Goal: Task Accomplishment & Management: Use online tool/utility

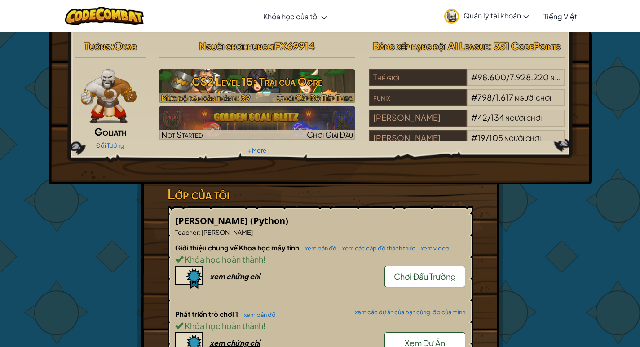
click at [265, 88] on h3 "CS2 Level 15: Trại của Ogre" at bounding box center [257, 81] width 196 height 20
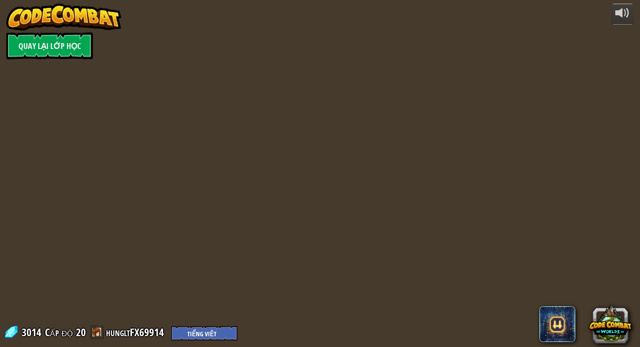
select select "vi"
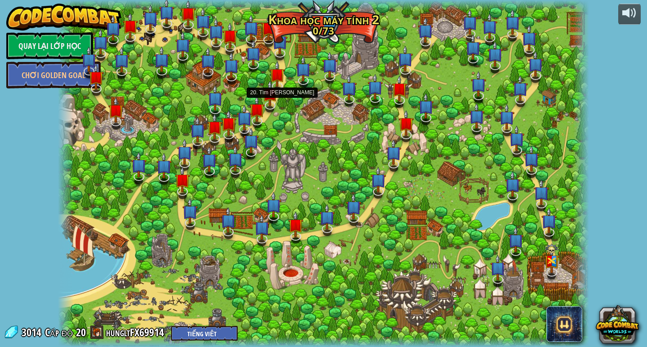
select select "vi"
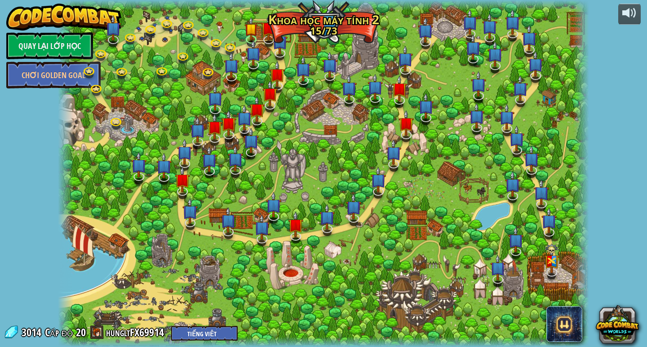
select select "vi"
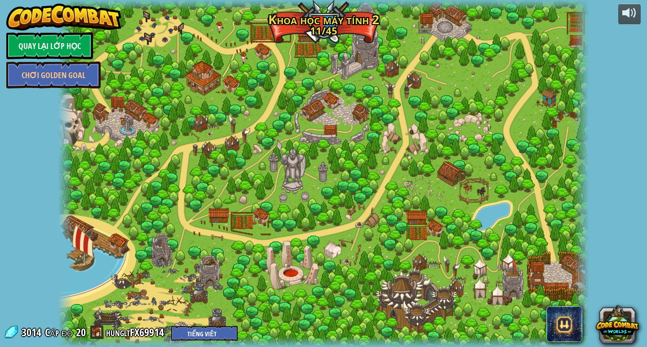
select select "vi"
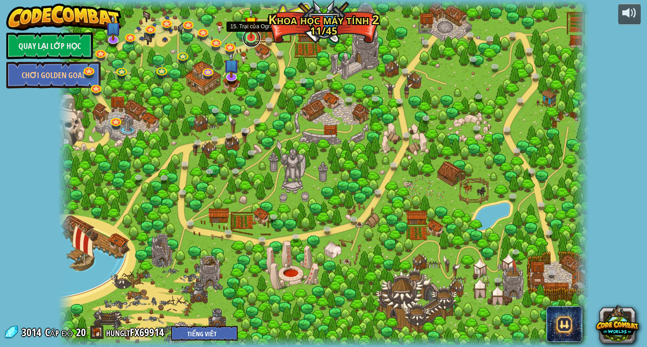
click at [253, 40] on link at bounding box center [251, 38] width 18 height 18
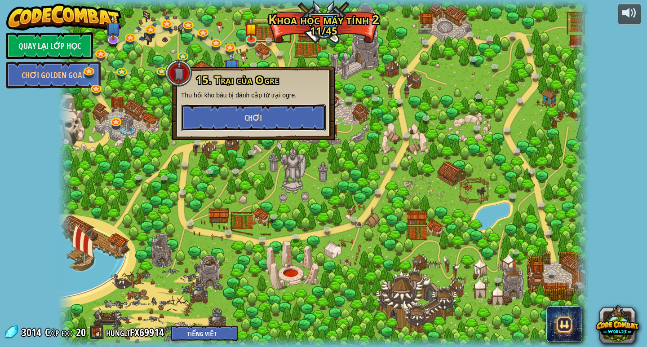
click at [251, 118] on span "Chơi" at bounding box center [253, 117] width 18 height 11
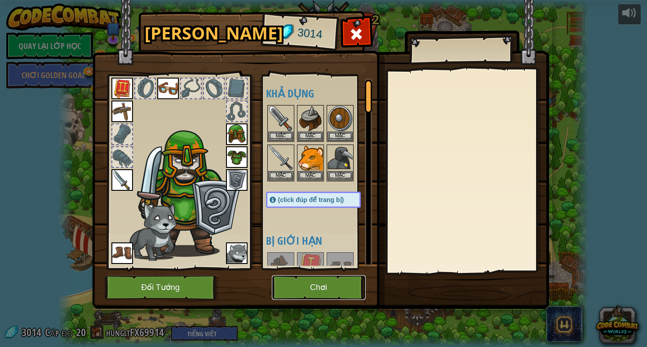
click at [318, 289] on button "Chơi" at bounding box center [319, 287] width 94 height 25
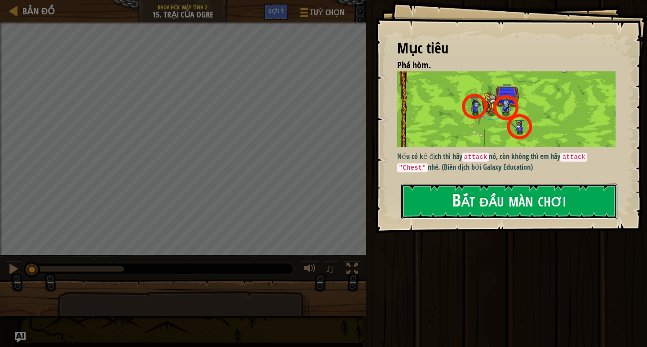
click at [476, 202] on button "Bắt đầu màn chơi" at bounding box center [509, 201] width 216 height 35
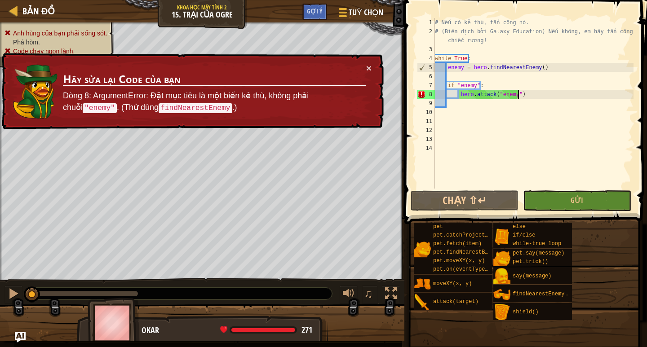
click at [537, 97] on div "# Nếu có kẻ thù, tấn công nó. # (Biên dịch bởi Galaxy Education) Nếu không, em …" at bounding box center [533, 112] width 200 height 189
type textarea "hero.attack("enemy")"
click at [368, 67] on button "×" at bounding box center [368, 67] width 5 height 9
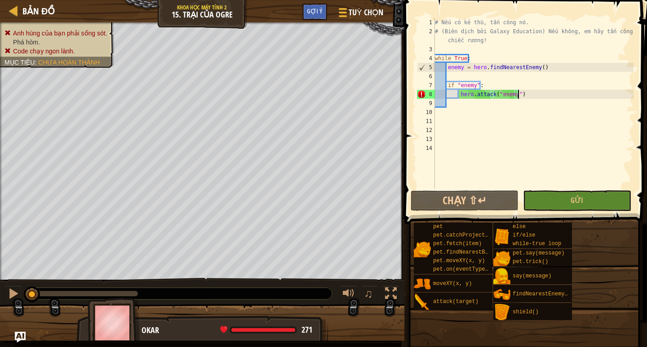
click at [538, 92] on div "# Nếu có kẻ thù, tấn công nó. # (Biên dịch bởi Galaxy Education) Nếu không, em …" at bounding box center [533, 112] width 200 height 189
click at [566, 202] on button "Gửi" at bounding box center [577, 200] width 108 height 21
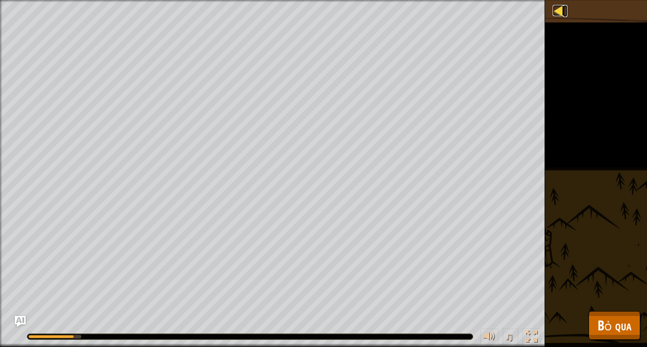
click at [555, 7] on div at bounding box center [557, 10] width 11 height 11
select select "vi"
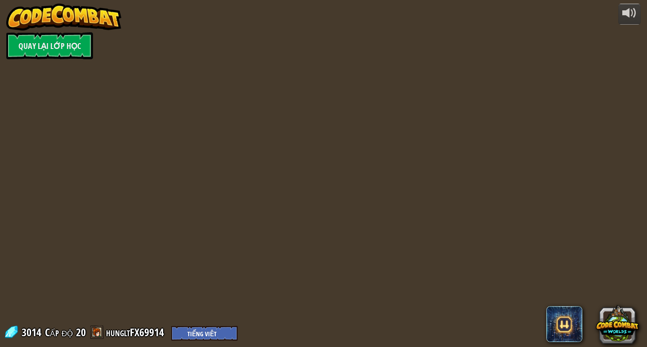
select select "vi"
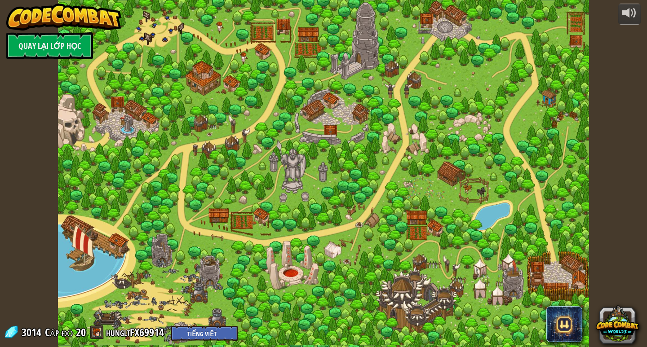
select select "vi"
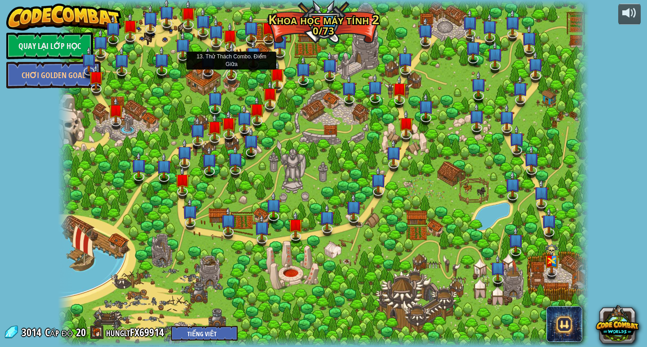
select select "vi"
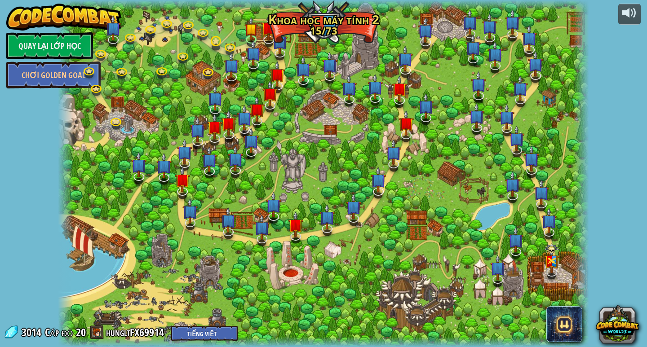
select select "vi"
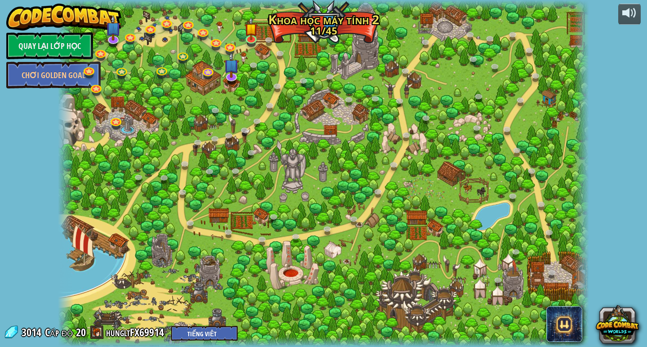
select select "vi"
click at [246, 37] on img at bounding box center [250, 23] width 13 height 31
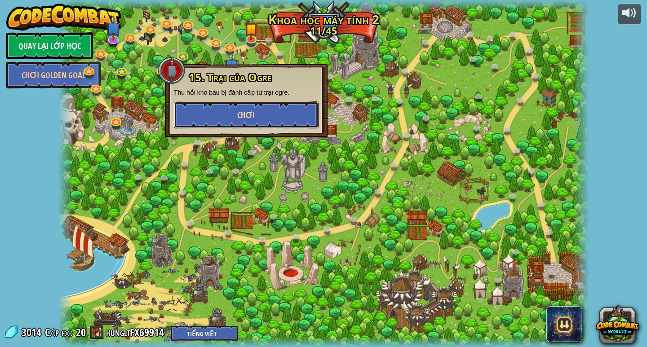
click at [282, 120] on button "Chơi" at bounding box center [246, 114] width 145 height 27
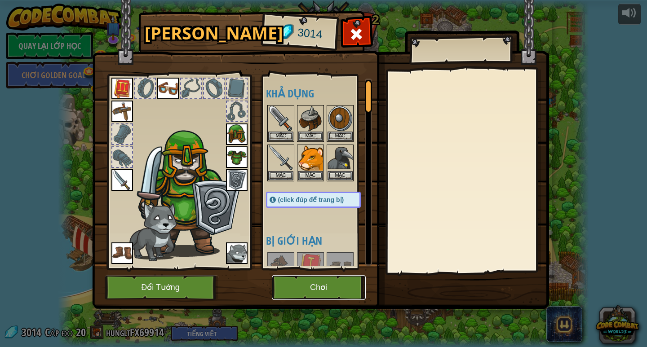
click at [307, 288] on button "Chơi" at bounding box center [319, 287] width 94 height 25
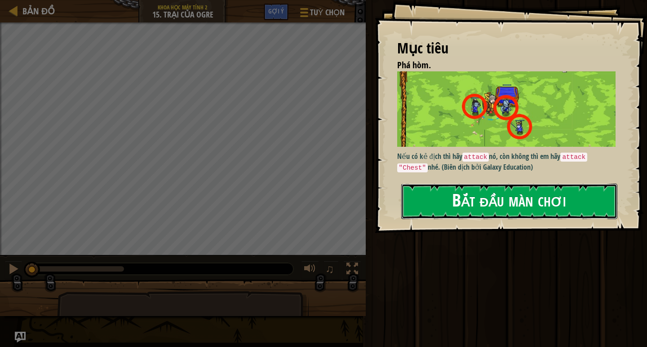
click at [482, 184] on button "Bắt đầu màn chơi" at bounding box center [509, 201] width 216 height 35
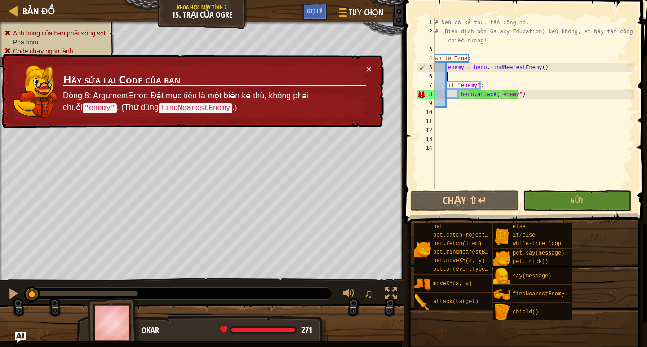
click at [505, 77] on div "# Nếu có kẻ thù, tấn công nó. # (Biên dịch bởi Galaxy Education) Nếu không, em …" at bounding box center [533, 112] width 200 height 189
click at [532, 85] on div "# Nếu có kẻ thù, tấn công nó. # (Biên dịch bởi Galaxy Education) Nếu không, em …" at bounding box center [533, 112] width 200 height 189
click at [535, 91] on div "# Nếu có kẻ thù, tấn công nó. # (Biên dịch bởi Galaxy Education) Nếu không, em …" at bounding box center [533, 112] width 200 height 189
type textarea "hero.attack("enemy")"
click at [461, 102] on div "# Nếu có kẻ thù, tấn công nó. # (Biên dịch bởi Galaxy Education) Nếu không, em …" at bounding box center [533, 112] width 200 height 189
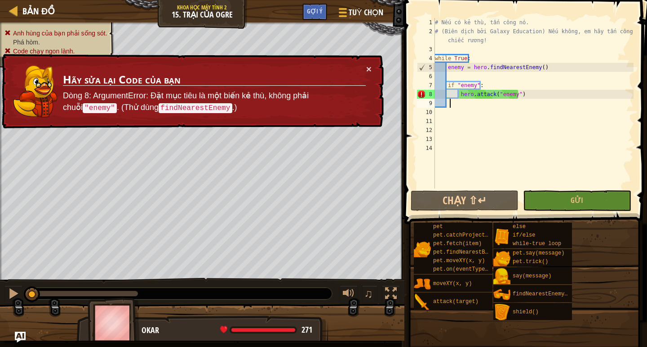
type textarea "e"
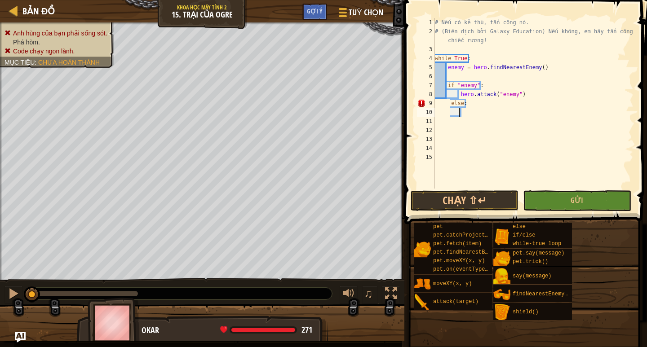
scroll to position [4, 0]
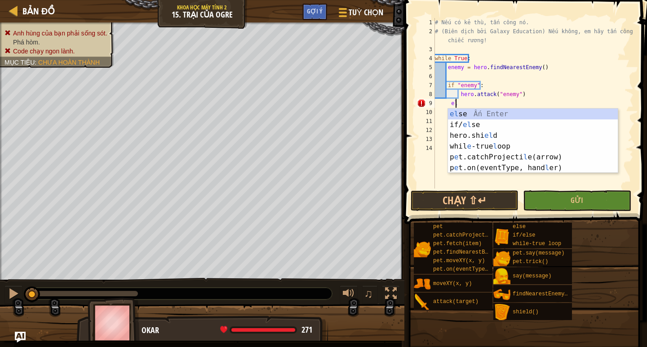
type textarea "e"
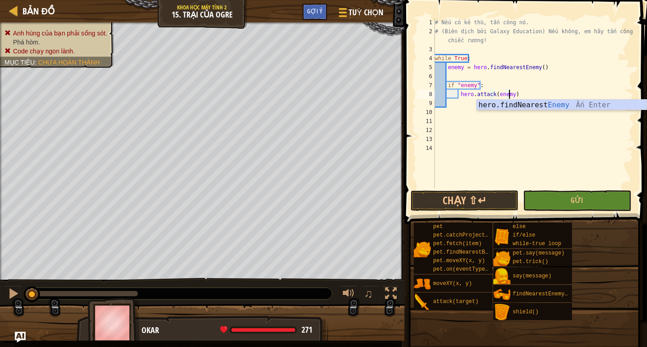
scroll to position [4, 6]
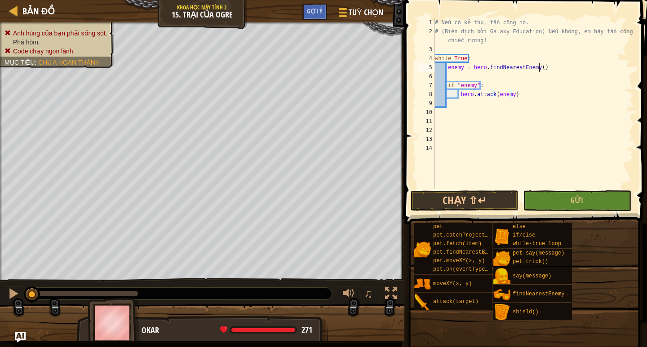
click at [554, 69] on div "# Nếu có kẻ thù, tấn công nó. # (Biên dịch bởi Galaxy Education) Nếu không, em …" at bounding box center [533, 112] width 200 height 189
type textarea "enemy = hero.findNearestEnemy()"
click at [461, 106] on div "# Nếu có kẻ thù, tấn công nó. # (Biên dịch bởi Galaxy Education) Nếu không, em …" at bounding box center [533, 112] width 200 height 189
click at [447, 100] on div "# Nếu có kẻ thù, tấn công nó. # (Biên dịch bởi Galaxy Education) Nếu không, em …" at bounding box center [533, 112] width 200 height 189
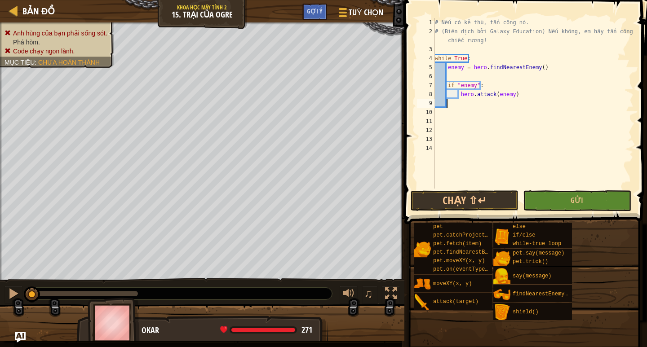
type textarea "hero.attack(enemy)"
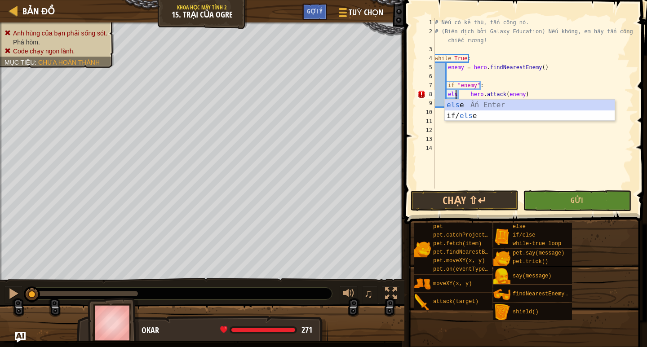
scroll to position [4, 2]
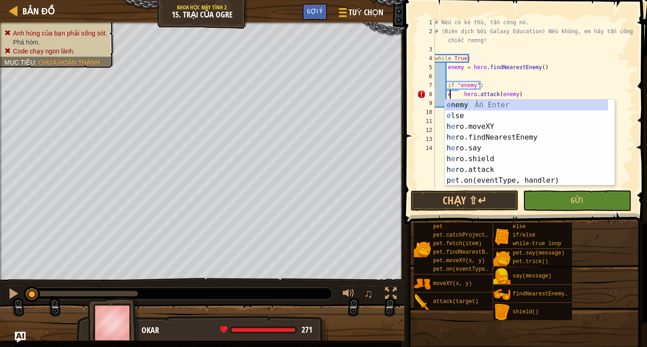
type textarea "hero.attack(enemy)"
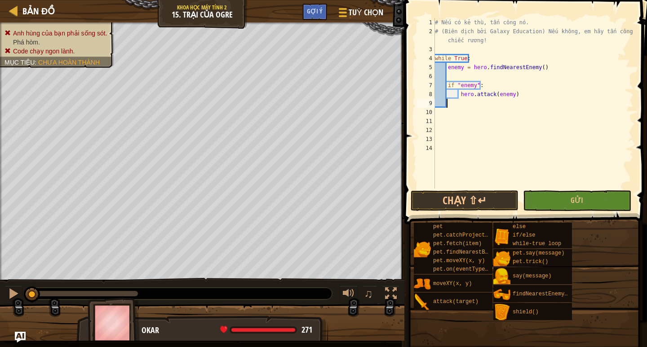
scroll to position [4, 1]
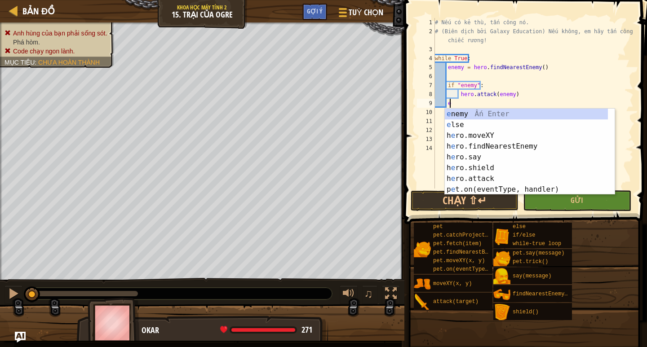
type textarea "el"
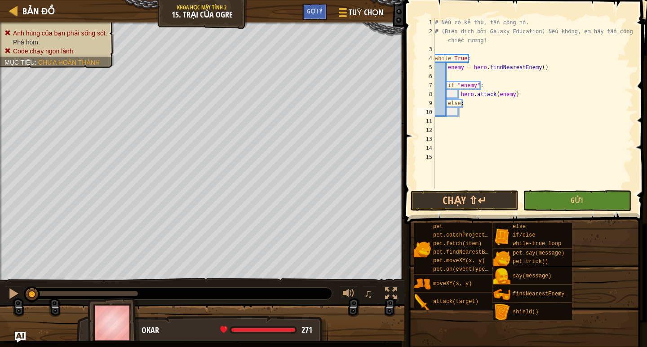
click at [477, 114] on div "# Nếu có kẻ thù, tấn công nó. # (Biên dịch bởi Galaxy Education) Nếu không, em …" at bounding box center [533, 112] width 200 height 189
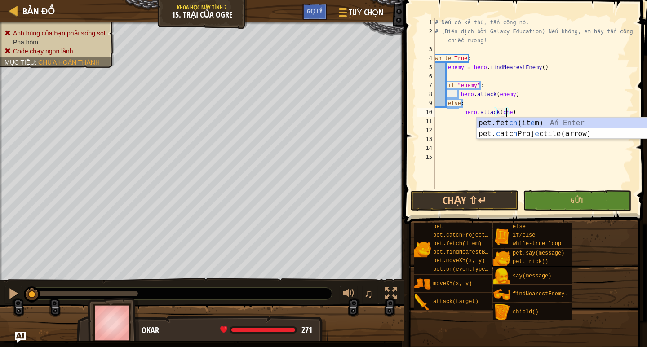
scroll to position [4, 6]
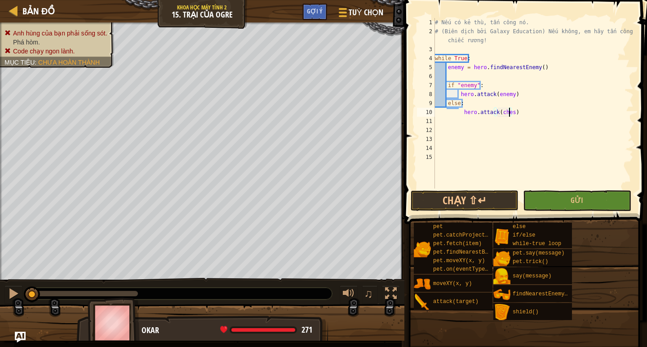
type textarea "hero.attack(chest)"
click at [539, 119] on div "# Nếu có kẻ thù, tấn công nó. # (Biên dịch bởi Galaxy Education) Nếu không, em …" at bounding box center [533, 112] width 200 height 189
drag, startPoint x: 571, startPoint y: 209, endPoint x: 576, endPoint y: 207, distance: 5.8
click at [571, 209] on button "Gửi" at bounding box center [577, 200] width 108 height 21
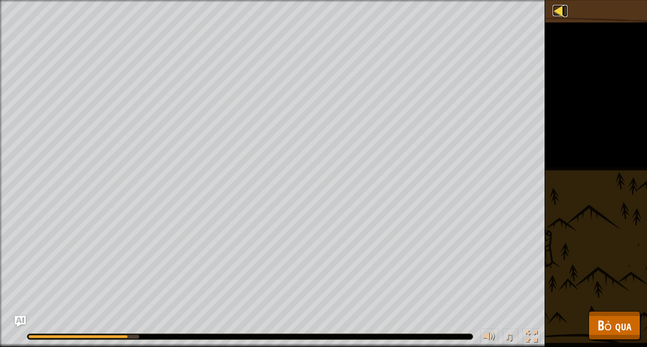
click at [555, 12] on div at bounding box center [557, 10] width 11 height 11
select select "vi"
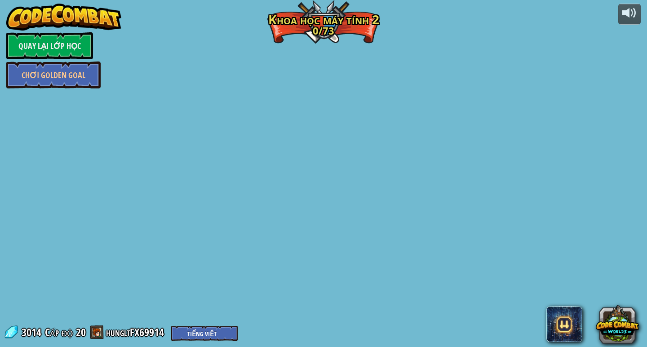
select select "vi"
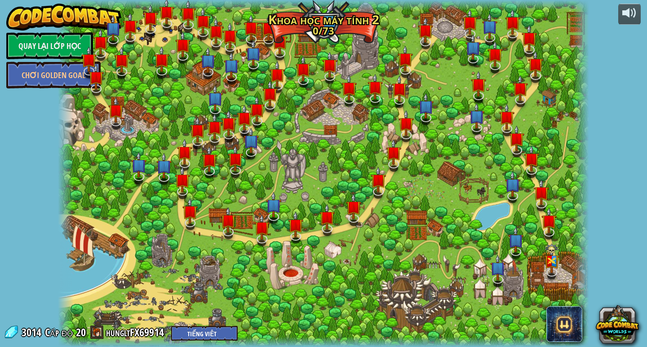
select select "vi"
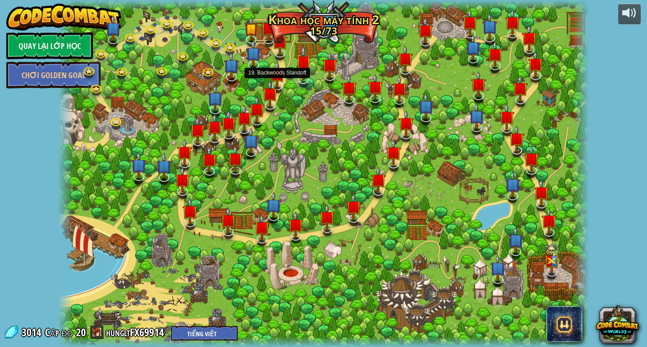
click at [298, 66] on img at bounding box center [303, 62] width 15 height 35
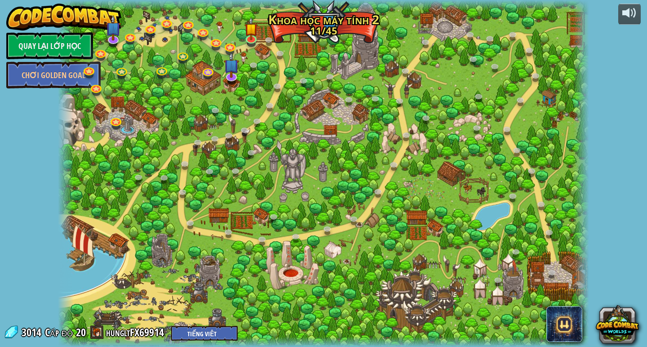
select select "vi"
click at [246, 35] on img at bounding box center [250, 23] width 13 height 31
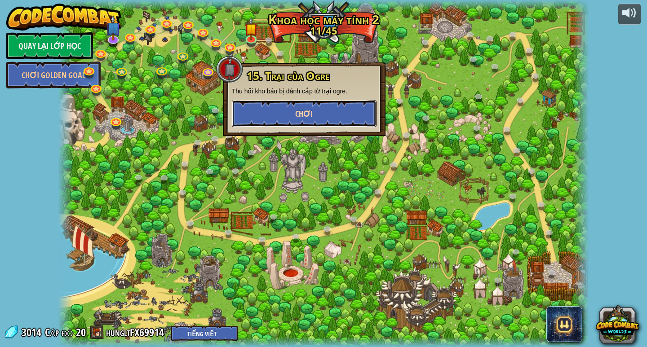
click at [317, 113] on button "Chơi" at bounding box center [304, 113] width 145 height 27
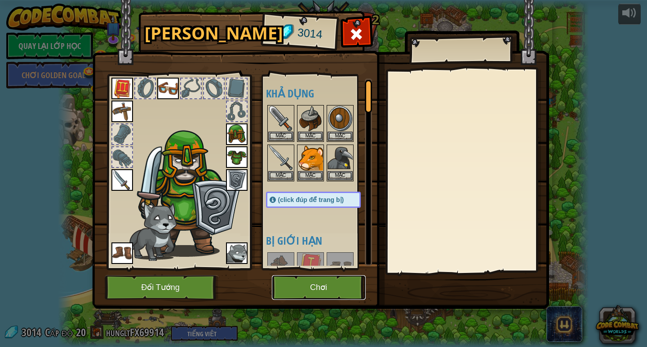
click at [323, 291] on button "Chơi" at bounding box center [319, 287] width 94 height 25
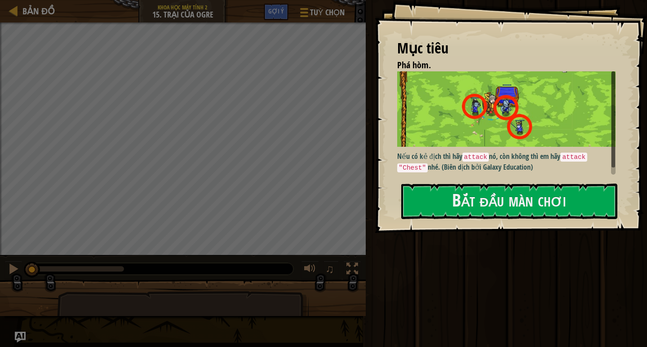
click at [508, 151] on p "Nếu có kẻ địch thì hãy attack nó, còn không thì em hãy attack "Chest" nhé. (Biê…" at bounding box center [509, 161] width 225 height 21
click at [510, 215] on button "Bắt đầu màn chơi" at bounding box center [509, 201] width 216 height 35
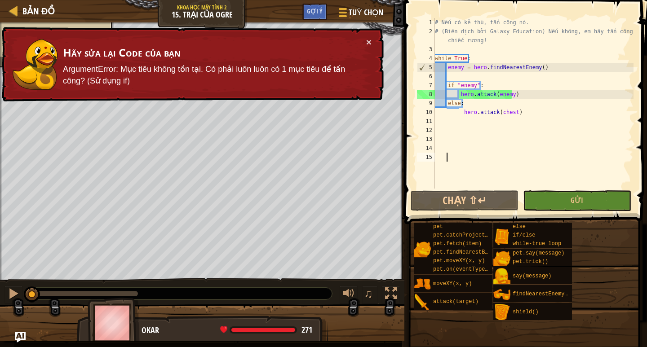
click at [461, 109] on div "# Nếu có kẻ thù, tấn công nó. # (Biên dịch bởi Galaxy Education) Nếu không, em …" at bounding box center [533, 112] width 200 height 189
type textarea "hero.attack(chest)"
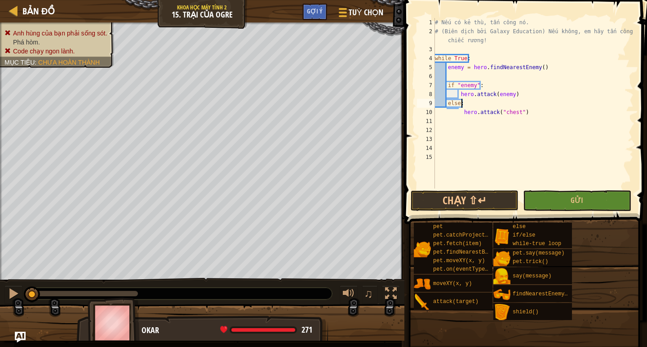
scroll to position [4, 2]
type textarea "if "enemy":"
type textarea "while True:"
type textarea "enemy = hero.findNearestEnemy()"
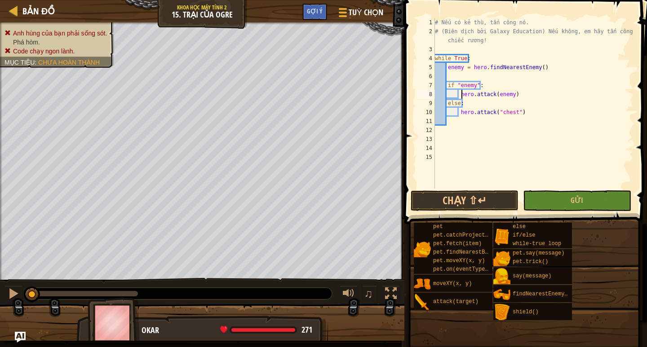
type textarea "if "enemy":"
type textarea "if enemy:"
click at [563, 156] on div "# Nếu có kẻ thù, tấn công nó. # (Biên dịch bởi Galaxy Education) Nếu không, em …" at bounding box center [533, 112] width 200 height 189
type textarea "hero.attack("Chest")"
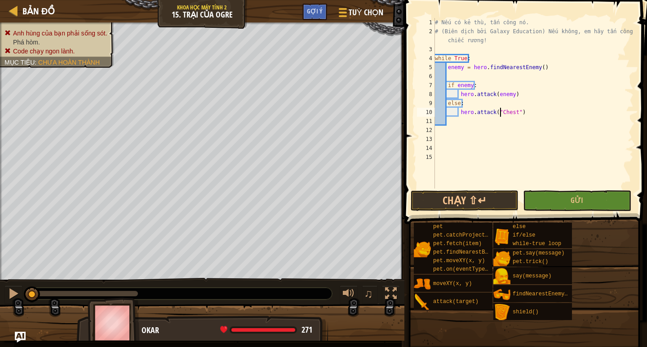
click at [487, 190] on span at bounding box center [526, 99] width 250 height 251
click at [454, 197] on button "Chạy ⇧↵" at bounding box center [464, 200] width 108 height 21
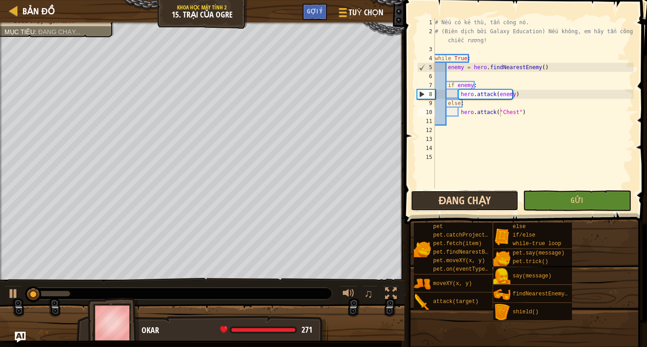
click at [454, 198] on button "Đang chạy" at bounding box center [464, 200] width 108 height 21
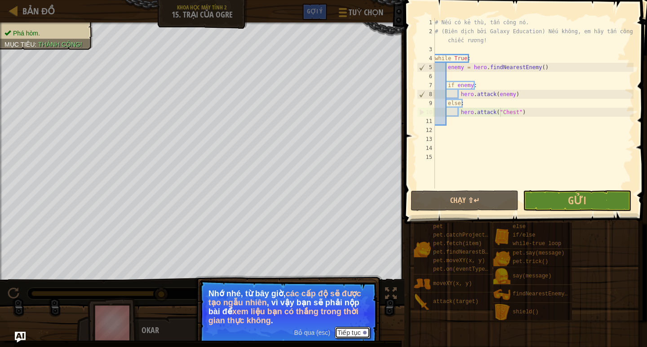
click at [355, 331] on button "Tiếp tục" at bounding box center [352, 333] width 35 height 12
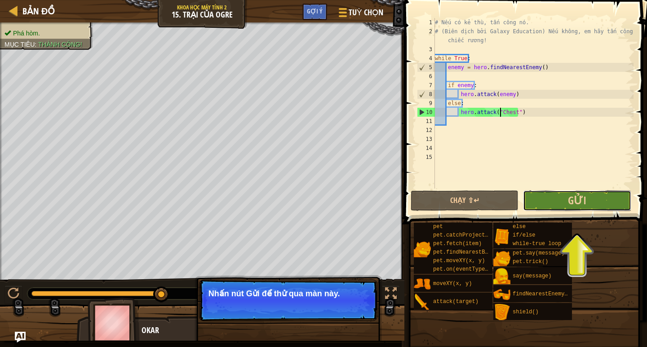
click at [588, 199] on button "Gửi" at bounding box center [577, 200] width 108 height 21
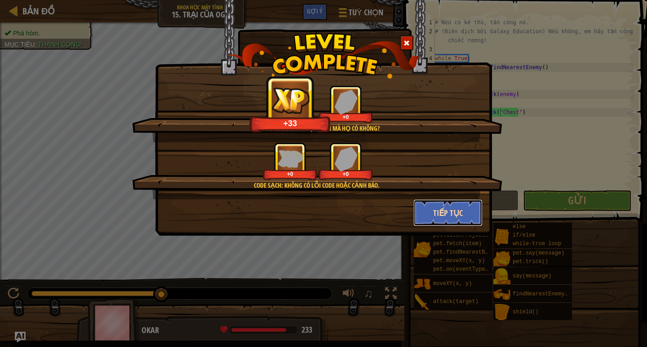
click at [450, 204] on button "Tiếp tục" at bounding box center [448, 212] width 70 height 27
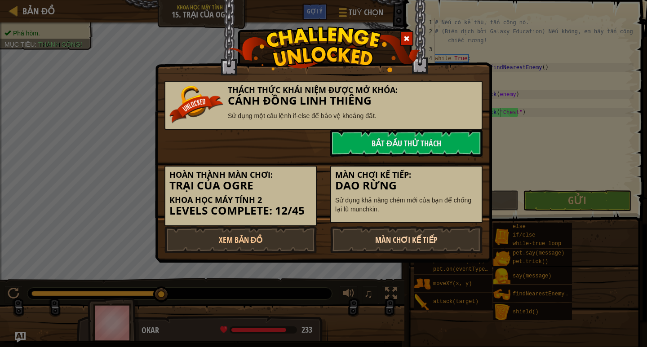
click at [420, 236] on link "Màn chơi kế tiếp" at bounding box center [406, 239] width 152 height 27
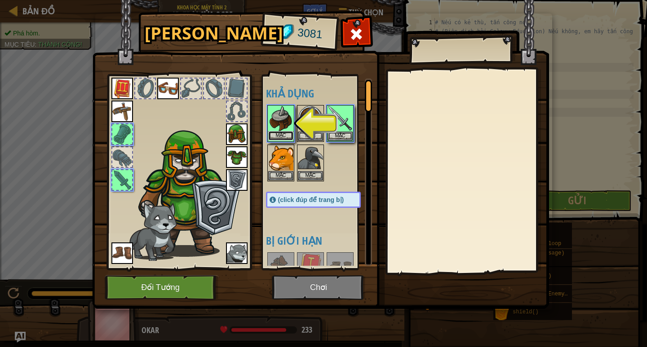
click at [289, 135] on button "Mặc" at bounding box center [280, 135] width 25 height 9
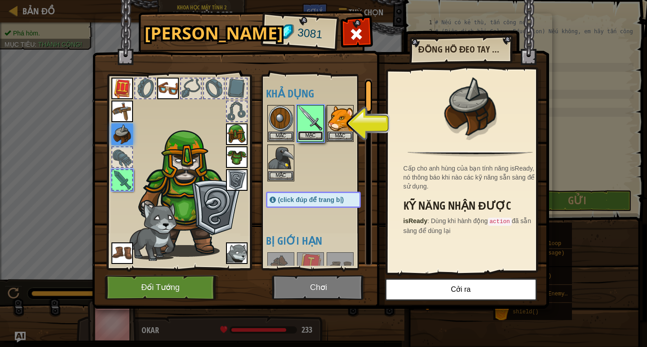
click at [310, 133] on button "Mặc" at bounding box center [310, 135] width 25 height 9
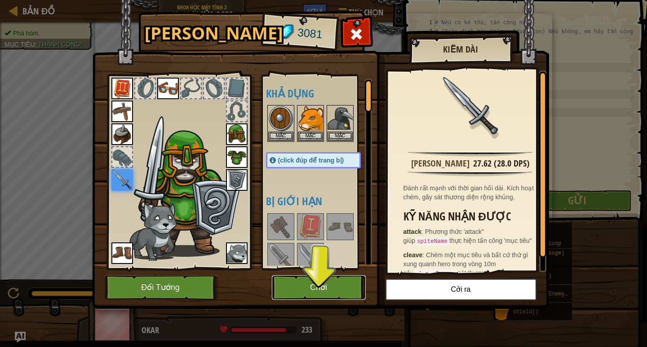
click at [322, 284] on button "Chơi" at bounding box center [319, 287] width 94 height 25
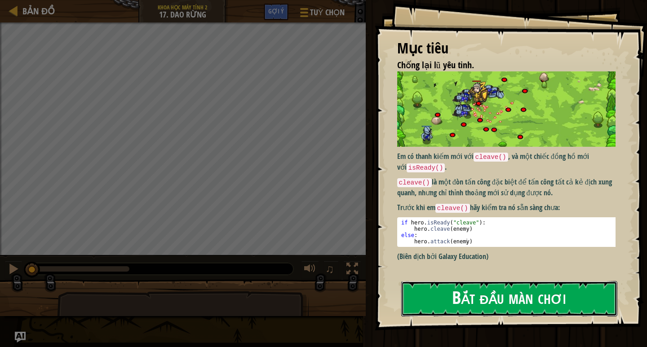
drag, startPoint x: 436, startPoint y: 145, endPoint x: 451, endPoint y: 138, distance: 15.7
click at [451, 281] on button "Bắt đầu màn chơi" at bounding box center [509, 298] width 216 height 35
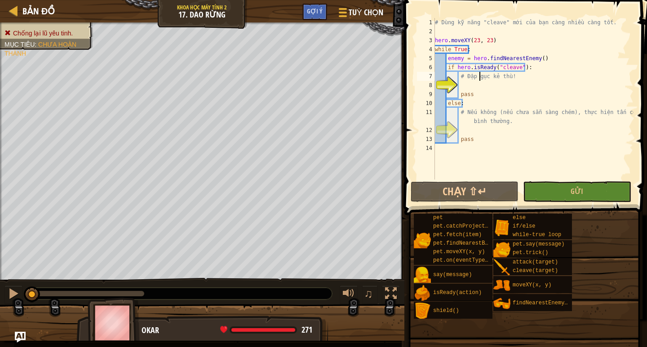
click at [479, 79] on div "# Dùng kỹ năng "cleave" mới của bạn càng nhiều càng tốt. hero . moveXY ( 23 , 2…" at bounding box center [533, 108] width 200 height 180
type textarea "# Đập gục kẻ thù!"
click at [468, 85] on div "# Dùng kỹ năng "cleave" mới của bạn càng nhiều càng tốt. hero . moveXY ( 23 , 2…" at bounding box center [533, 108] width 200 height 180
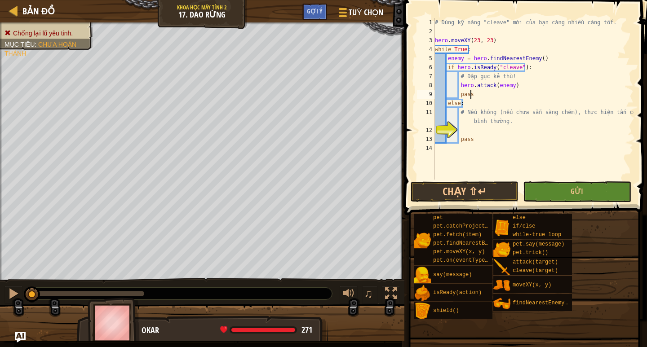
scroll to position [4, 2]
type textarea "# Nếu không (nếu chưa sẵn sàng chém), thực hiện tấn công bình thường."
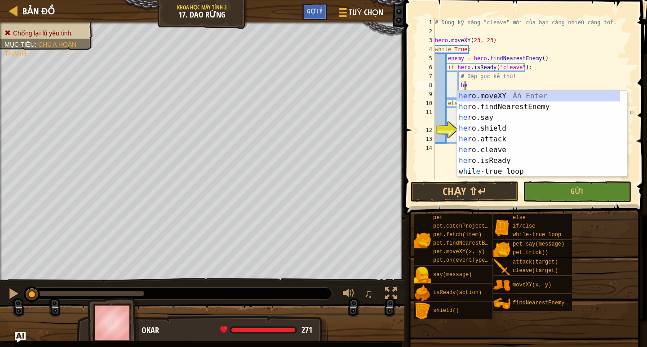
type textarea "h"
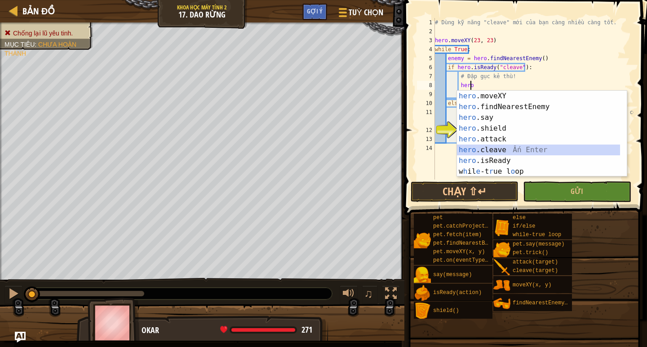
type textarea "hero.cleave(enemy)"
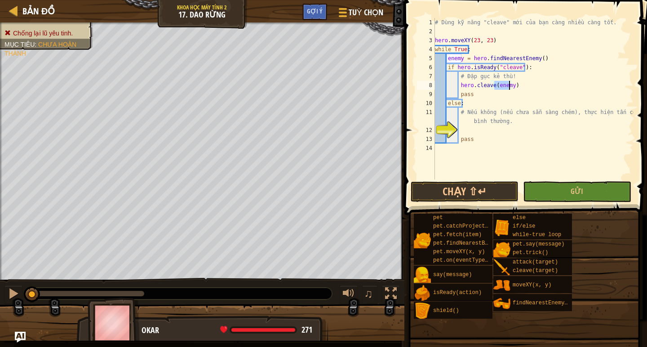
click at [474, 130] on div "# Dùng kỹ năng "cleave" mới của bạn càng nhiều càng tốt. hero . moveXY ( 23 , 2…" at bounding box center [533, 108] width 200 height 180
type textarea "hero.attack(enemy)"
click at [491, 194] on button "Chạy ⇧↵" at bounding box center [464, 191] width 108 height 21
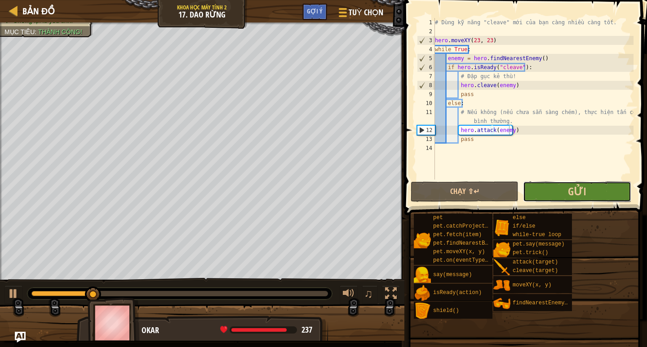
click at [554, 191] on button "Gửi" at bounding box center [577, 191] width 108 height 21
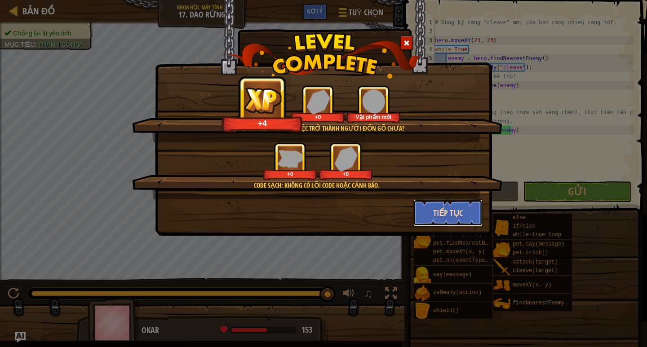
click at [458, 208] on button "Tiếp tục" at bounding box center [448, 212] width 70 height 27
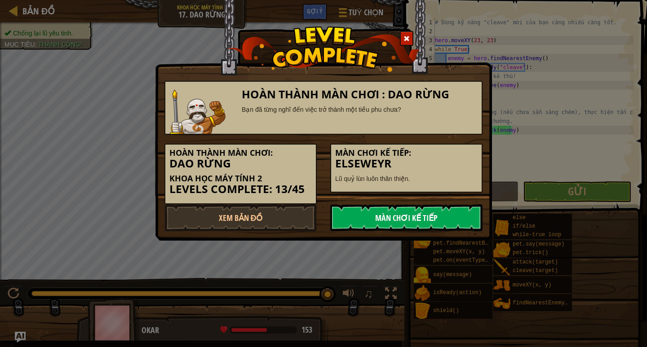
click at [415, 220] on link "Màn chơi kế tiếp" at bounding box center [406, 217] width 152 height 27
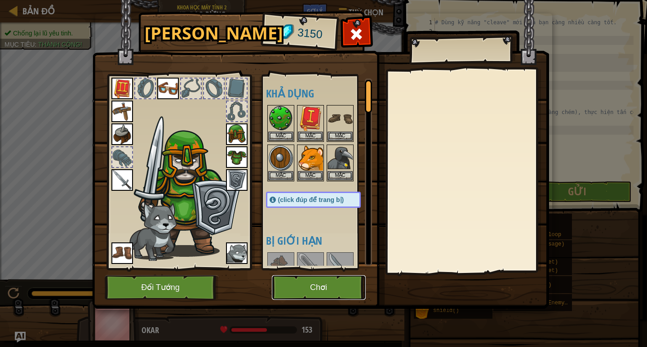
click at [304, 292] on button "Chơi" at bounding box center [319, 287] width 94 height 25
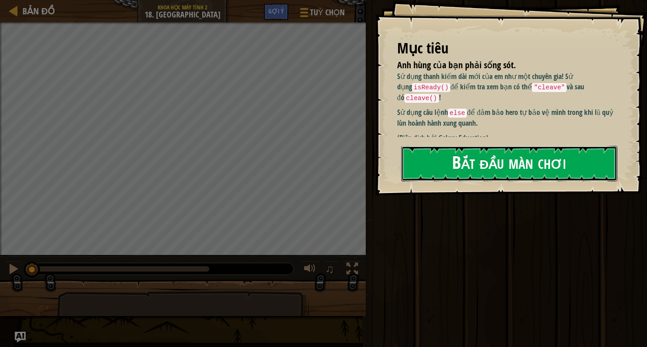
click at [493, 166] on button "Bắt đầu màn chơi" at bounding box center [509, 163] width 216 height 35
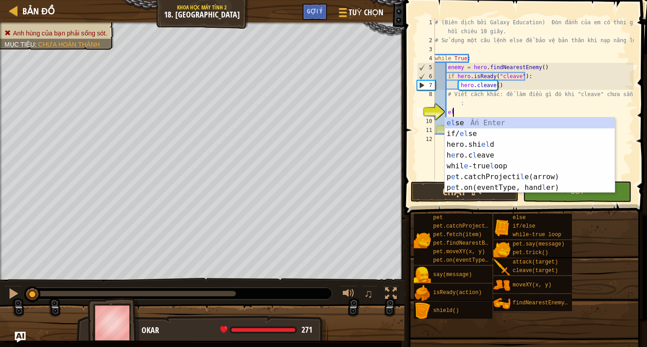
type textarea "else"
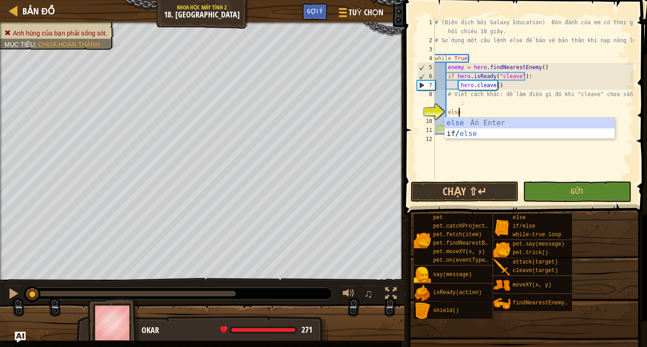
scroll to position [4, 1]
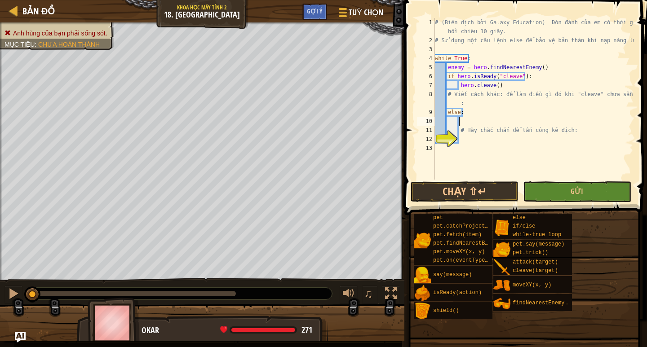
type textarea "# Hãy chắc chắn để tấn công kẻ địch:"
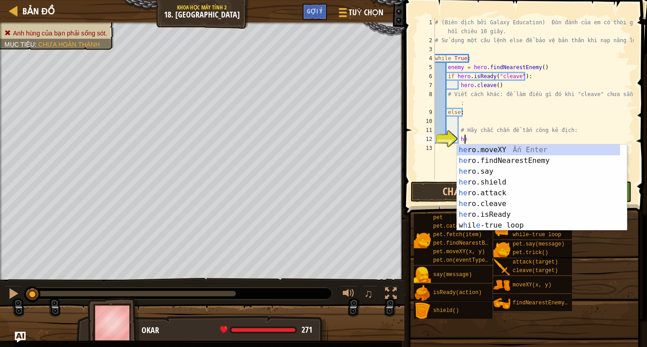
scroll to position [4, 2]
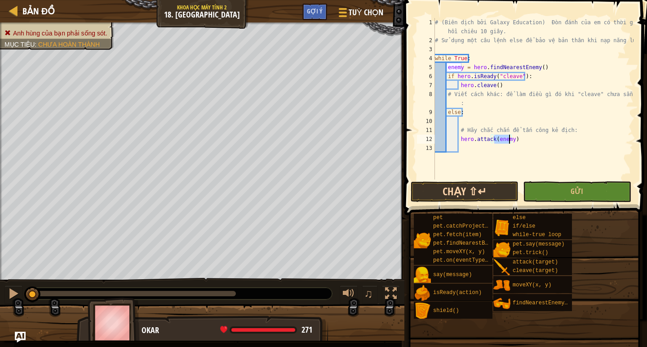
type textarea "hero.attack(enemy)"
click at [476, 190] on button "Chạy ⇧↵" at bounding box center [464, 191] width 108 height 21
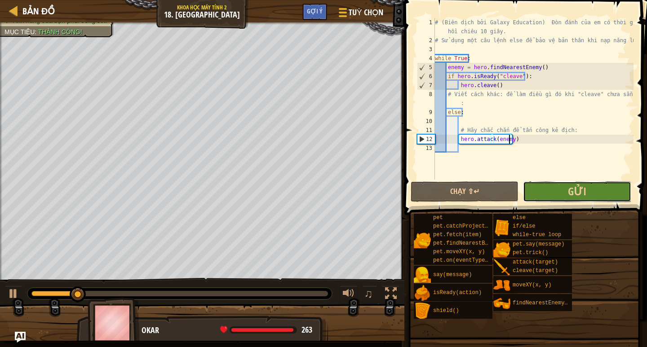
click at [561, 187] on button "Gửi" at bounding box center [577, 191] width 108 height 21
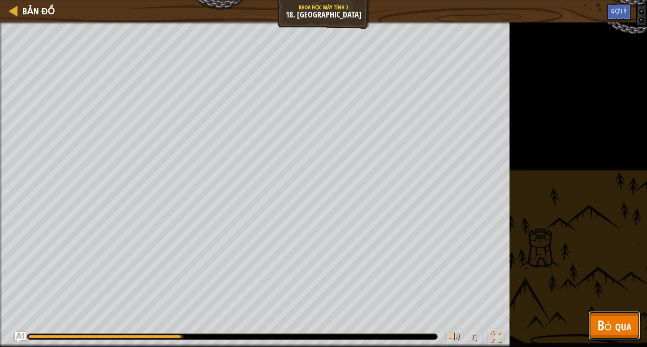
click at [622, 323] on span "Bỏ qua" at bounding box center [614, 325] width 34 height 18
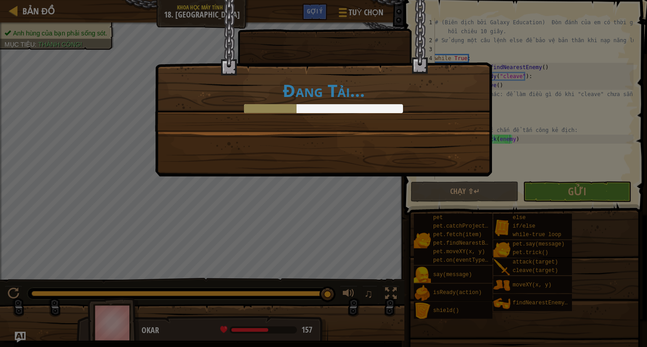
drag, startPoint x: 560, startPoint y: 197, endPoint x: 327, endPoint y: 222, distance: 234.0
click at [327, 222] on div "Đang Tải..." at bounding box center [323, 173] width 647 height 347
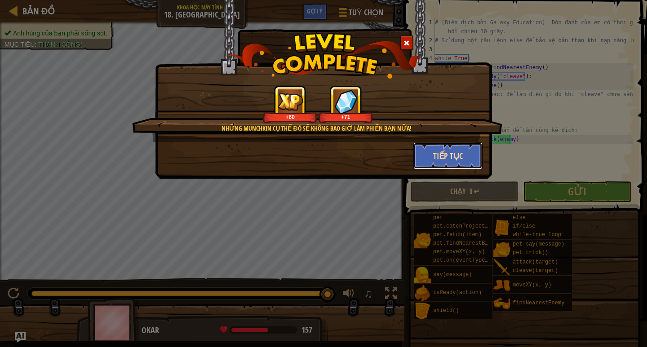
click at [461, 153] on button "Tiếp tục" at bounding box center [448, 155] width 70 height 27
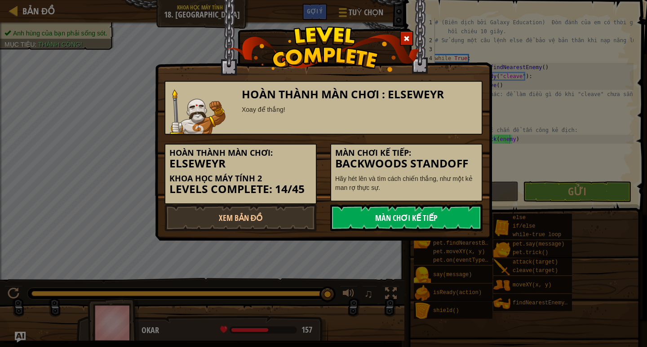
click at [407, 218] on link "Màn chơi kế tiếp" at bounding box center [406, 217] width 152 height 27
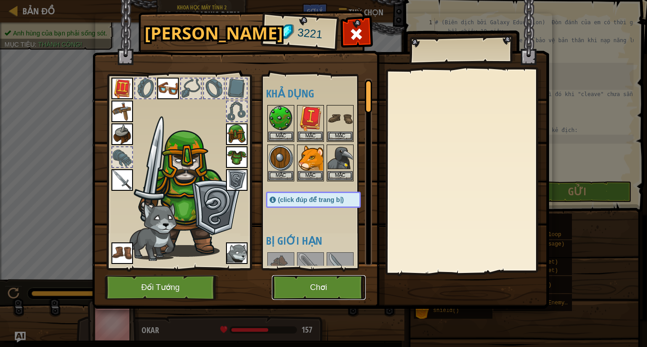
click at [314, 287] on button "Chơi" at bounding box center [319, 287] width 94 height 25
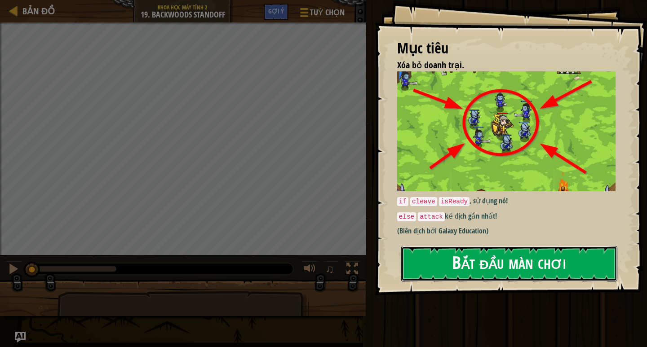
click at [445, 274] on button "Bắt đầu màn chơi" at bounding box center [509, 263] width 216 height 35
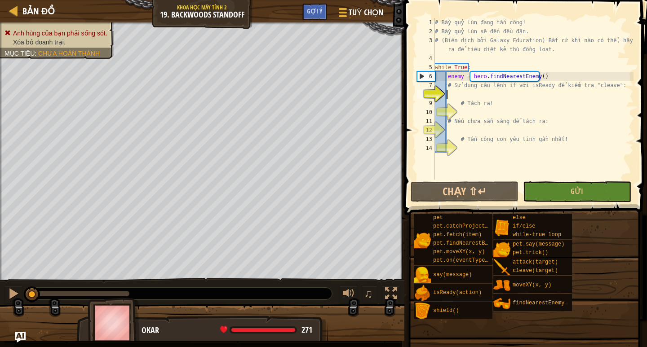
click at [471, 94] on div "# Bầy quỷ lùn đang tấn công! # Bầy quỷ lùn sẽ đến đều đặn. # (Biên dịch bởi Gal…" at bounding box center [533, 108] width 200 height 180
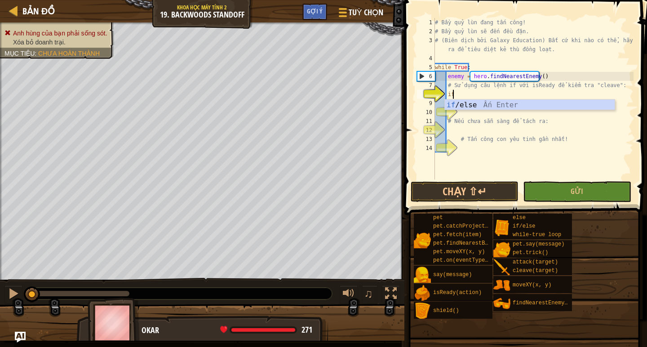
scroll to position [4, 1]
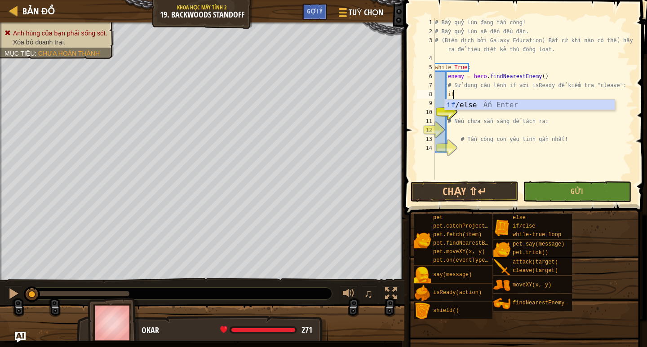
type textarea "if enemy:"
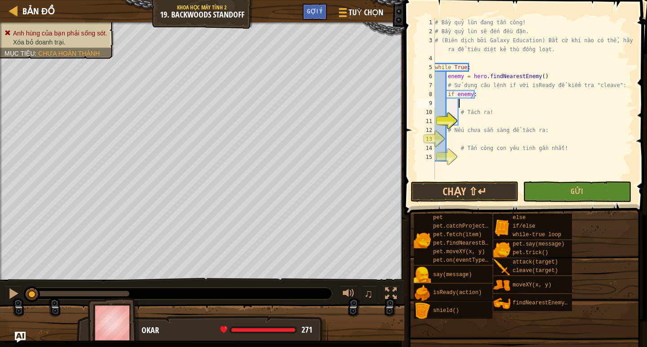
type textarea "if enemy:"
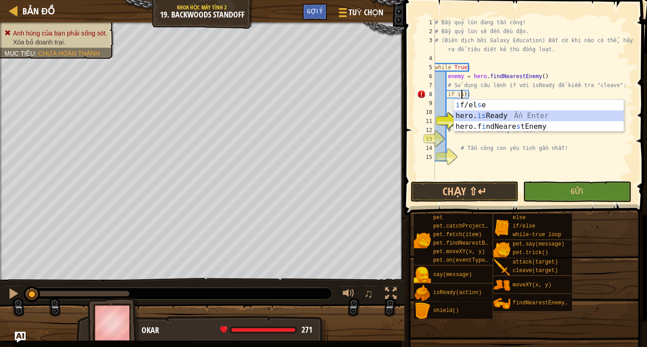
type textarea "if hero.isReady("cleave")):"
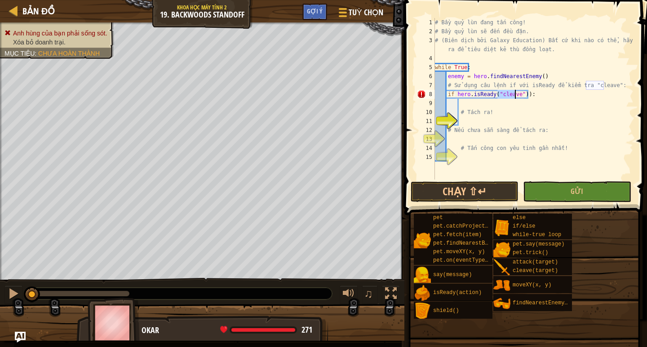
scroll to position [4, 1]
type textarea "if hero.isReady("cleave"):"
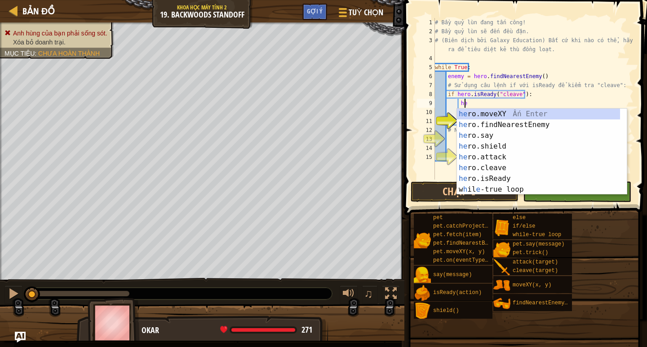
scroll to position [4, 2]
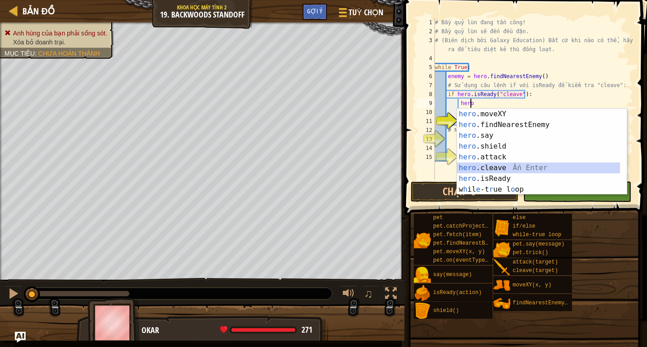
type textarea "hero.cleave(enemy)"
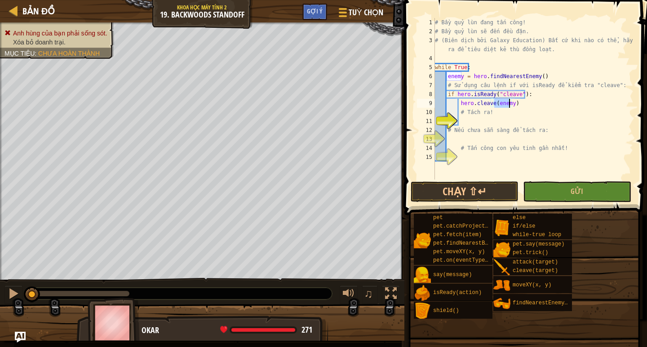
click at [465, 119] on div "# Bầy quỷ lùn đang tấn công! # Bầy quỷ lùn sẽ đến đều đặn. # (Biên dịch bởi Gal…" at bounding box center [533, 108] width 200 height 180
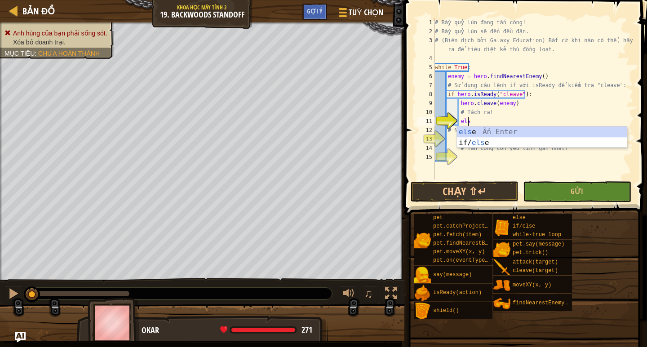
type textarea "else"
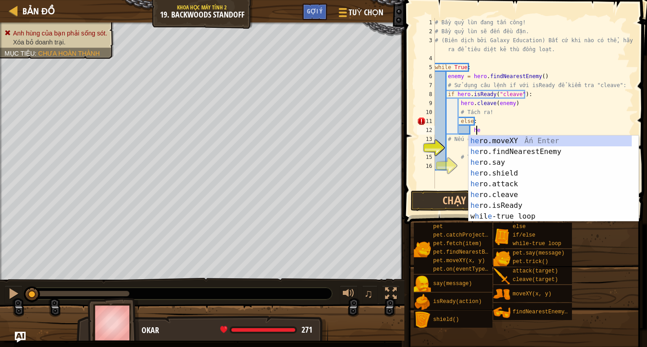
type textarea "hero"
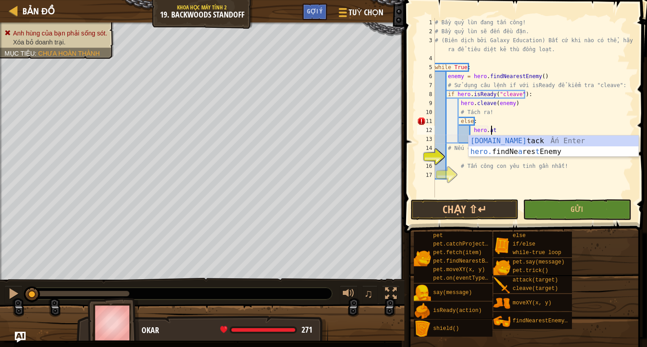
scroll to position [4, 4]
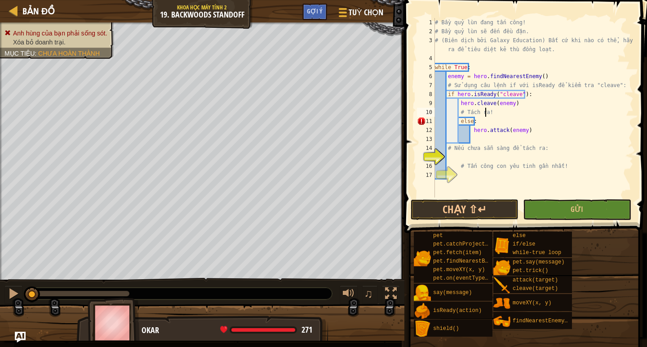
click at [486, 114] on div "# Bầy quỷ lùn đang tấn công! # Bầy quỷ lùn sẽ đến đều đặn. # (Biên dịch bởi Gal…" at bounding box center [533, 117] width 200 height 198
click at [482, 119] on div "# Bầy quỷ lùn đang tấn công! # Bầy quỷ lùn sẽ đến đều đặn. # (Biên dịch bởi Gal…" at bounding box center [533, 117] width 200 height 198
click at [499, 111] on div "# Bầy quỷ lùn đang tấn công! # Bầy quỷ lùn sẽ đến đều đặn. # (Biên dịch bởi Gal…" at bounding box center [533, 117] width 200 height 198
type textarea "# Tách ra!"
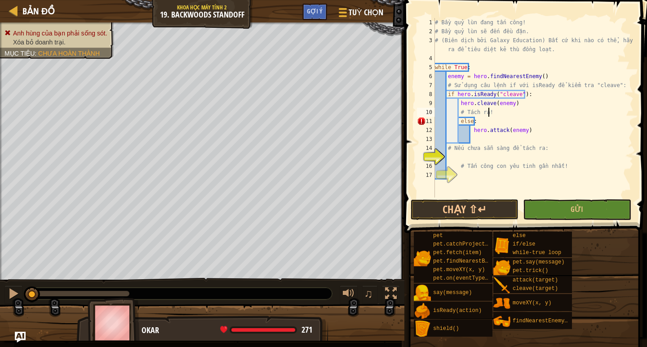
scroll to position [4, 1]
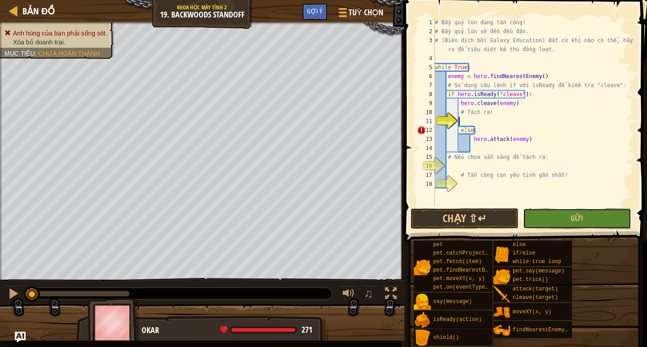
click at [564, 219] on button "Gửi" at bounding box center [577, 218] width 108 height 21
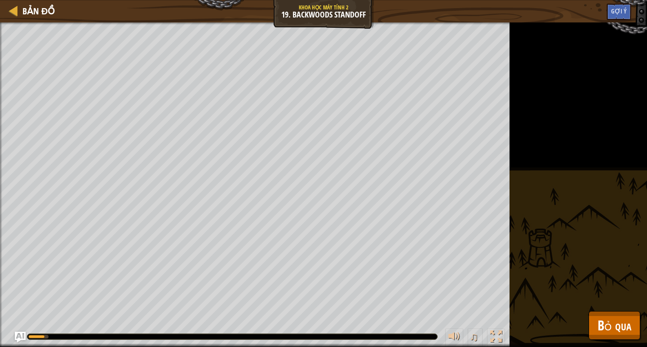
drag, startPoint x: 618, startPoint y: 203, endPoint x: 606, endPoint y: 282, distance: 80.0
click at [617, 205] on div "Anh hùng của bạn phải sống sót. Xóa bỏ doanh trại. Mục tiêu : [PERSON_NAME] chạ…" at bounding box center [323, 184] width 647 height 325
drag, startPoint x: 57, startPoint y: 335, endPoint x: 80, endPoint y: 332, distance: 23.5
click at [94, 333] on div "♫" at bounding box center [254, 334] width 509 height 27
drag, startPoint x: 76, startPoint y: 341, endPoint x: 88, endPoint y: 336, distance: 12.5
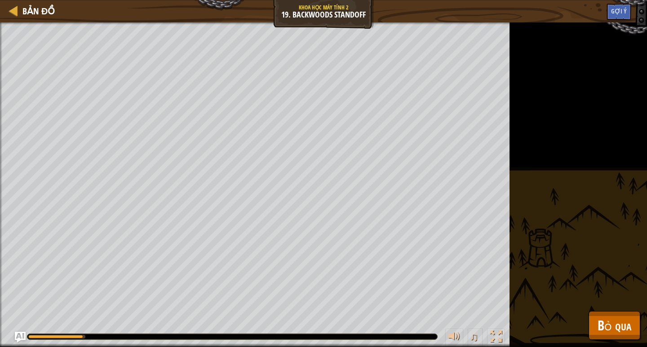
click at [84, 338] on div "♫" at bounding box center [254, 334] width 509 height 27
click at [89, 335] on div at bounding box center [232, 336] width 410 height 5
drag, startPoint x: 620, startPoint y: 184, endPoint x: 563, endPoint y: 169, distance: 59.2
click at [620, 184] on div "Anh hùng của bạn phải sống sót. Xóa bỏ doanh trại. Mục tiêu : [PERSON_NAME] chạ…" at bounding box center [323, 184] width 647 height 325
drag, startPoint x: 563, startPoint y: 169, endPoint x: 557, endPoint y: 181, distance: 12.7
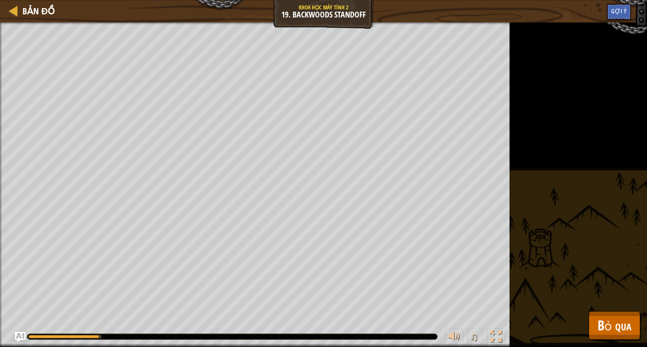
click at [562, 170] on div "Anh hùng của bạn phải sống sót. Xóa bỏ doanh trại. Mục tiêu : [PERSON_NAME] chạ…" at bounding box center [323, 184] width 647 height 325
drag, startPoint x: 557, startPoint y: 181, endPoint x: 514, endPoint y: 206, distance: 49.9
click at [543, 195] on div "Anh hùng của bạn phải sống sót. Xóa bỏ doanh trại. Mục tiêu : [PERSON_NAME] chạ…" at bounding box center [323, 184] width 647 height 325
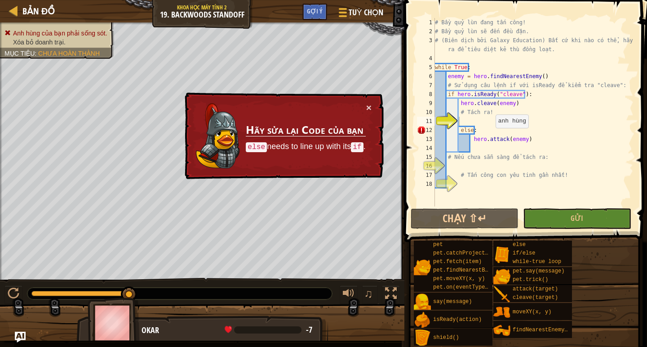
type textarea "hero.attack(enemy)"
click at [490, 137] on div "# Bầy quỷ lùn đang tấn công! # Bầy quỷ lùn sẽ đến đều đặn. # (Biên dịch bởi Gal…" at bounding box center [533, 121] width 200 height 207
click at [465, 117] on div "# Bầy quỷ lùn đang tấn công! # Bầy quỷ lùn sẽ đến đều đặn. # (Biên dịch bởi Gal…" at bounding box center [533, 121] width 200 height 207
click at [531, 93] on div "# Bầy quỷ lùn đang tấn công! # Bầy quỷ lùn sẽ đến đều đặn. # (Biên dịch bởi Gal…" at bounding box center [533, 121] width 200 height 207
click at [473, 131] on div "# Bầy quỷ lùn đang tấn công! # Bầy quỷ lùn sẽ đến đều đặn. # (Biên dịch bởi Gal…" at bounding box center [533, 121] width 200 height 207
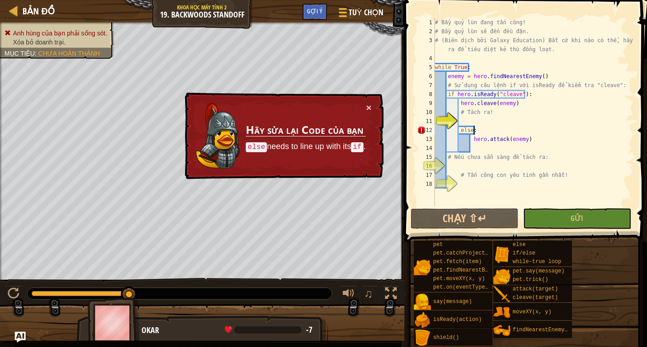
click at [458, 130] on div "# Bầy quỷ lùn đang tấn công! # Bầy quỷ lùn sẽ đến đều đặn. # (Biên dịch bởi Gal…" at bounding box center [533, 121] width 200 height 207
type textarea "else:"
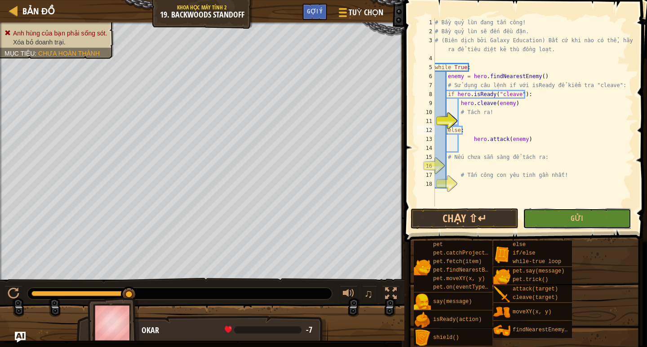
click at [555, 218] on button "Gửi" at bounding box center [577, 218] width 108 height 21
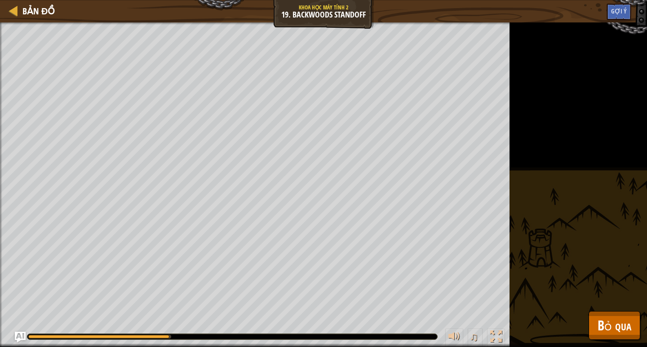
click at [173, 334] on div at bounding box center [232, 336] width 410 height 5
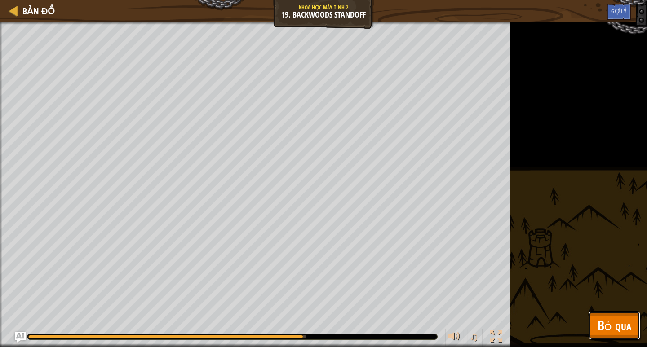
click at [626, 322] on span "Bỏ qua" at bounding box center [614, 325] width 34 height 18
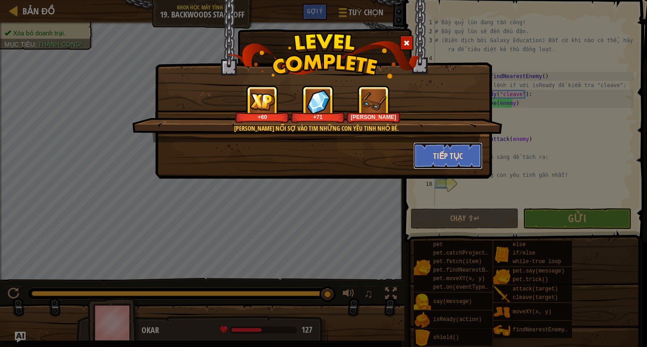
click at [456, 160] on button "Tiếp tục" at bounding box center [448, 155] width 70 height 27
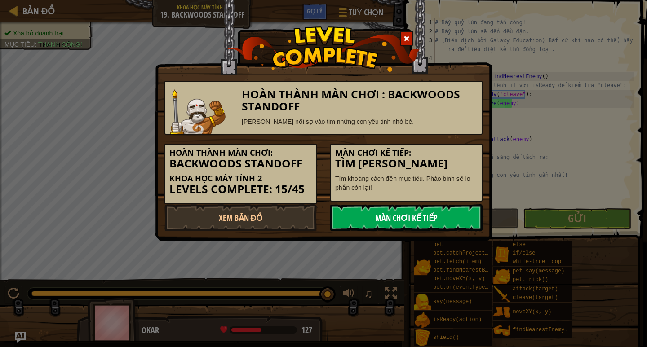
click at [414, 218] on link "Màn chơi kế tiếp" at bounding box center [406, 217] width 152 height 27
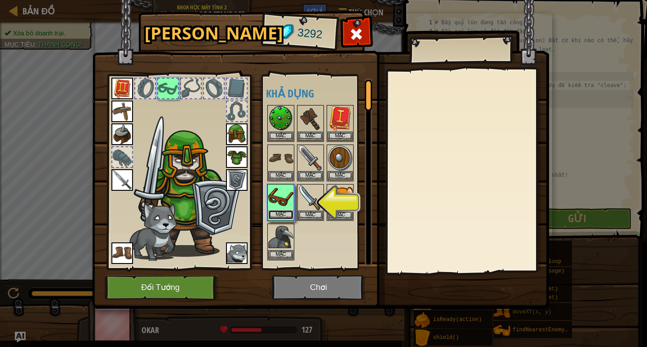
click at [286, 212] on button "Mặc" at bounding box center [280, 214] width 25 height 9
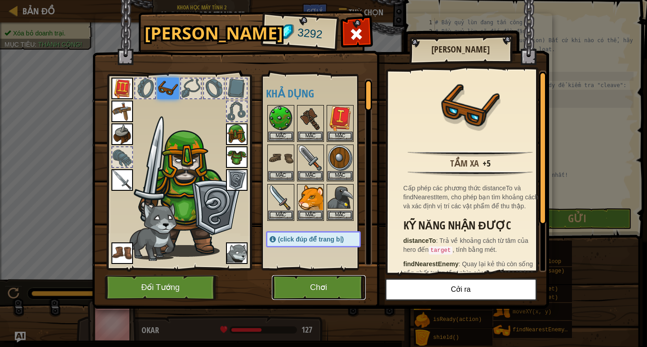
click at [339, 283] on button "Chơi" at bounding box center [319, 287] width 94 height 25
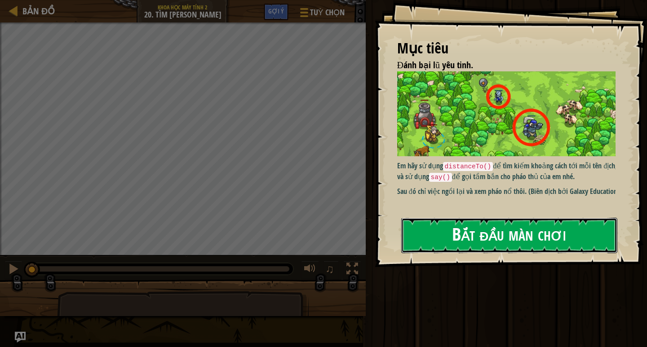
click at [494, 218] on button "Bắt đầu màn chơi" at bounding box center [509, 235] width 216 height 35
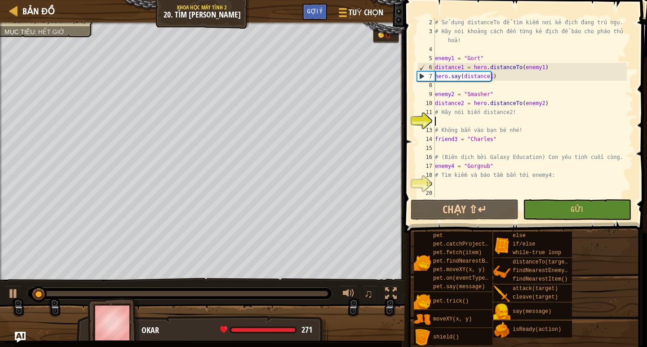
scroll to position [9, 0]
click at [445, 119] on div "# Sử dụng distanceTo để tìm kiếm nơi kẻ địch đang trú ngụ. # Hãy nói khoảng các…" at bounding box center [530, 117] width 194 height 198
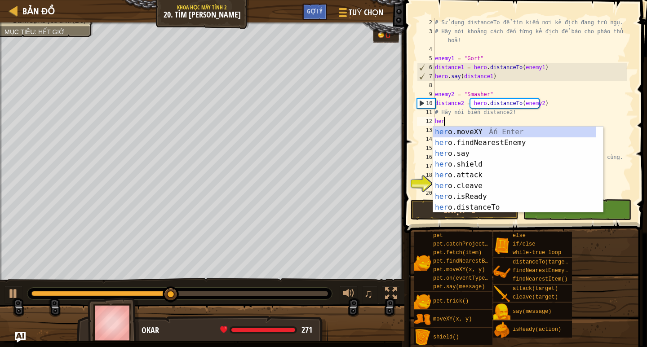
scroll to position [4, 0]
type textarea "h"
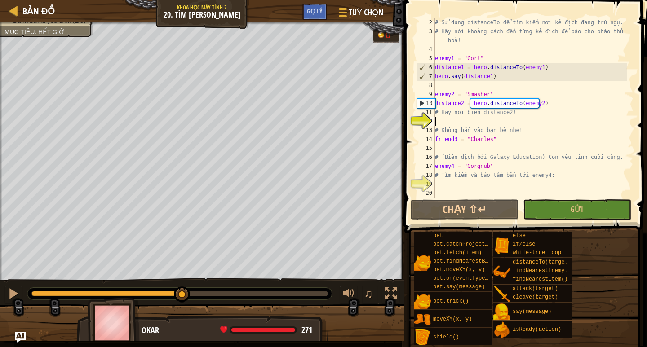
type textarea "j"
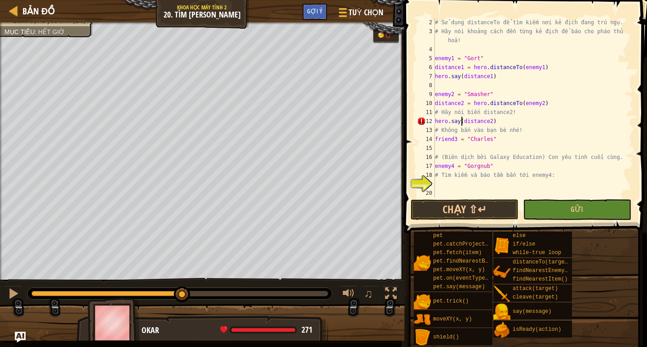
scroll to position [4, 4]
type textarea "friend3 = "[PERSON_NAME]""
type textarea "# Tìm kiếm và báo tầm bắn tới enemy4:"
type textarea "# (Biên dịch bởi Galaxy Education) Con yêu tinh cuối cùng."
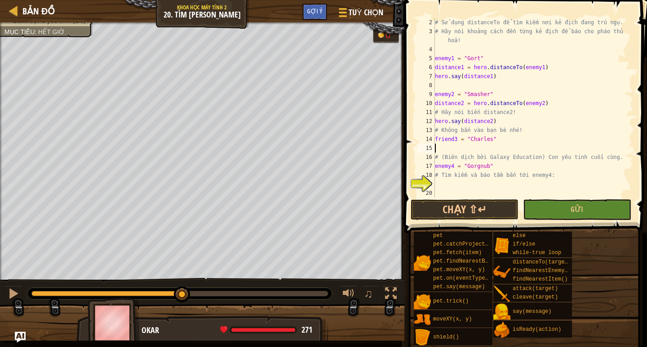
type textarea "friend3 = "[PERSON_NAME]""
type textarea "distance3 = hero.distanceTo(friend3)"
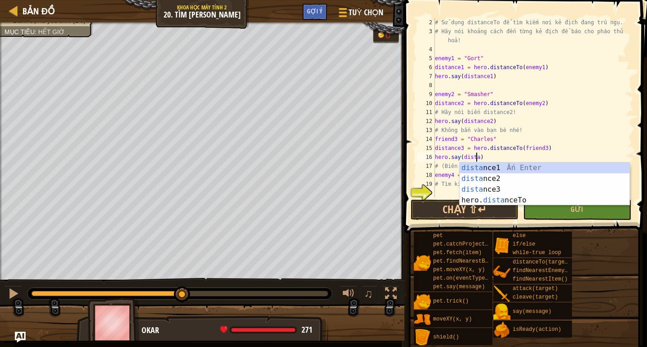
scroll to position [4, 3]
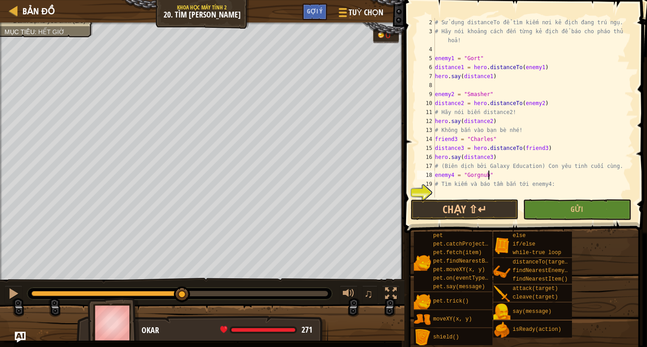
type textarea "# Tìm kiếm và báo tầm bắn tới enemy4:"
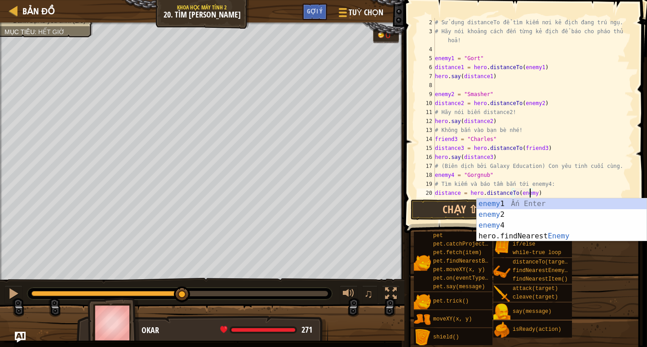
scroll to position [4, 8]
type textarea "distance = hero.distanceTo(enemy4)"
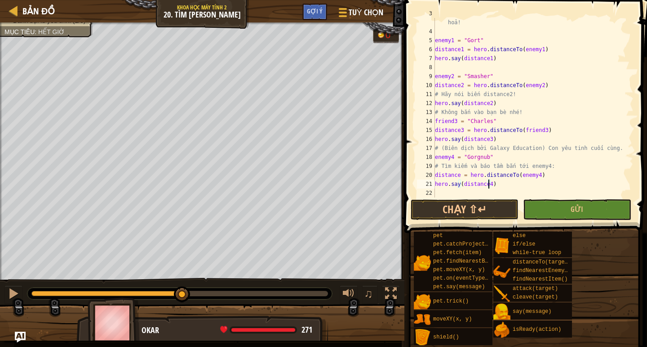
scroll to position [4, 4]
click at [553, 210] on button "Gửi" at bounding box center [577, 209] width 108 height 21
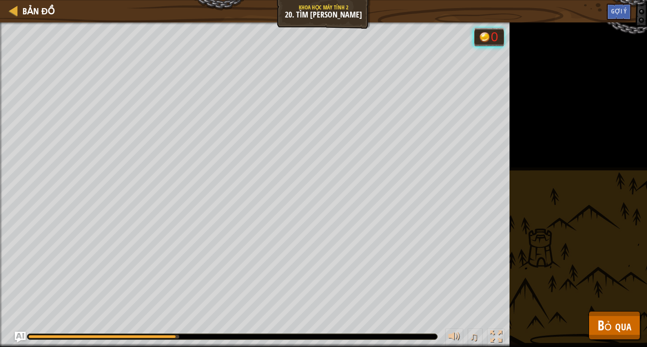
click at [560, 206] on div "Đánh bại lũ yêu tinh. (1/3) Mục tiêu : Đang chạy... 0 ♫ Okar 271 x: 9 y: 27 No …" at bounding box center [323, 184] width 647 height 325
click at [601, 189] on div "Đánh bại lũ yêu tinh. (1/3) Mục tiêu : Đang chạy... 0 ♫ Okar 271 x: 9 y: 27 No …" at bounding box center [323, 184] width 647 height 325
drag, startPoint x: 553, startPoint y: 112, endPoint x: 517, endPoint y: 111, distance: 36.4
click at [553, 112] on div "Đánh bại lũ yêu tinh. (1/3) Mục tiêu : Đang chạy... 0 ♫ Okar 271 x: 9 y: 27 No …" at bounding box center [323, 184] width 647 height 325
drag, startPoint x: 517, startPoint y: 111, endPoint x: 435, endPoint y: 79, distance: 88.0
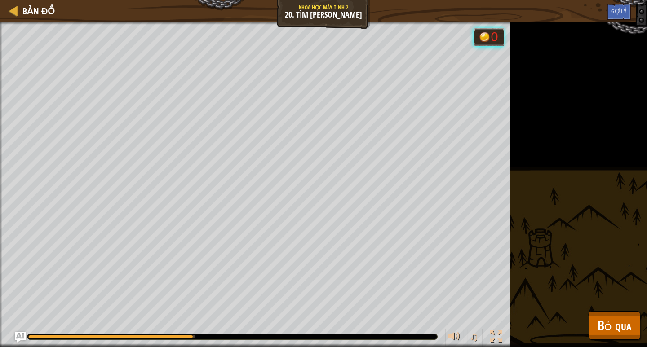
click at [513, 111] on div "Bản đồ Khoa học máy tính 2 20. Tìm [PERSON_NAME] chọn Xong Gợi ý 1 הההההההההההה…" at bounding box center [323, 173] width 647 height 347
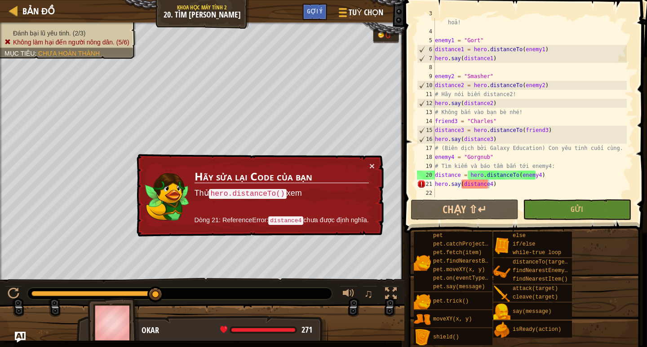
click at [509, 184] on div "# Hãy nói khoảng cách đến từng kẻ địch để báo cho pháo thủ khai hoả! enemy1 = "…" at bounding box center [530, 112] width 194 height 207
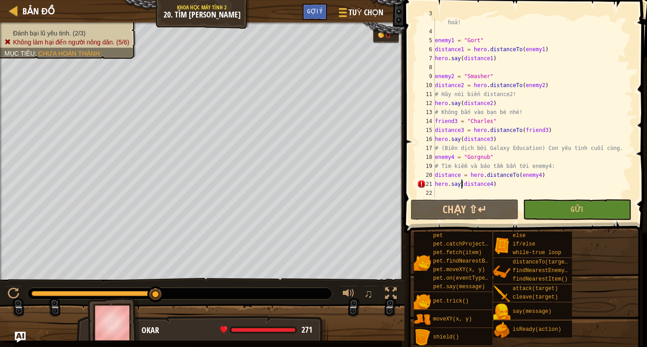
scroll to position [4, 2]
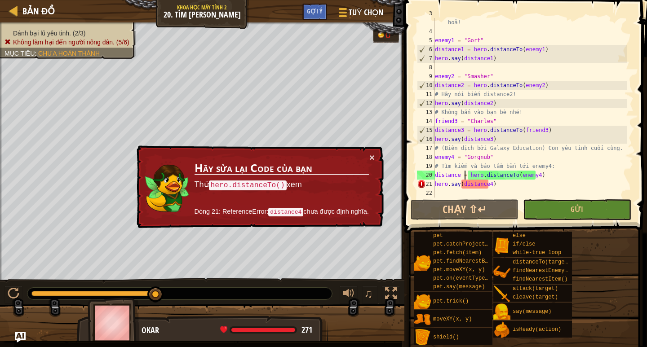
type textarea "hero.say(distance4)"
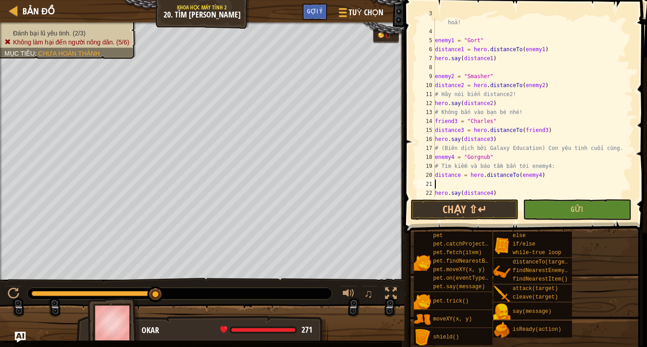
type textarea "hero.say(distance4)"
type textarea "enemy2 = "Smasher""
click at [492, 205] on button "Chạy ⇧↵" at bounding box center [464, 209] width 108 height 21
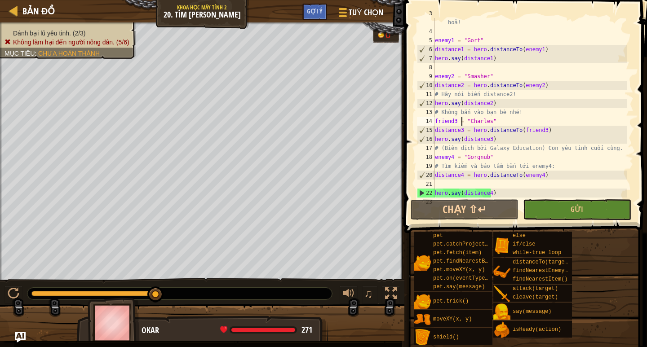
scroll to position [27, 0]
drag, startPoint x: 543, startPoint y: 130, endPoint x: 434, endPoint y: 128, distance: 109.6
click at [434, 128] on div "friend3 = "[PERSON_NAME]" 3 4 5 6 7 8 9 10 11 12 13 14 15 16 17 18 19 20 21 22 …" at bounding box center [524, 108] width 218 height 180
type textarea "distance3 = hero.distanceTo(friend3)"
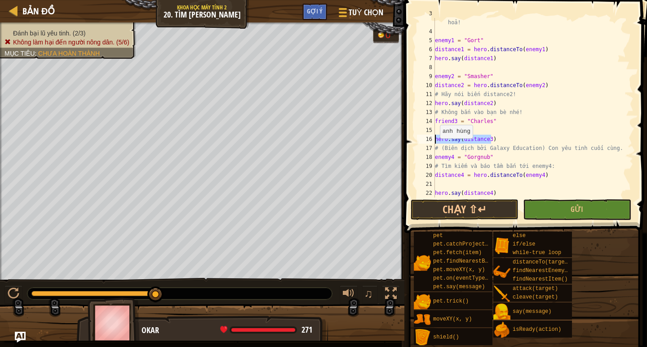
drag, startPoint x: 494, startPoint y: 135, endPoint x: 432, endPoint y: 139, distance: 62.1
click at [432, 139] on div "3 4 5 6 7 8 9 10 11 12 13 14 15 16 17 18 19 20 21 22 23 # Hãy nói khoảng cách đ…" at bounding box center [524, 108] width 218 height 180
type textarea "hero.say(distance3)"
click at [566, 210] on button "Gửi" at bounding box center [577, 209] width 108 height 21
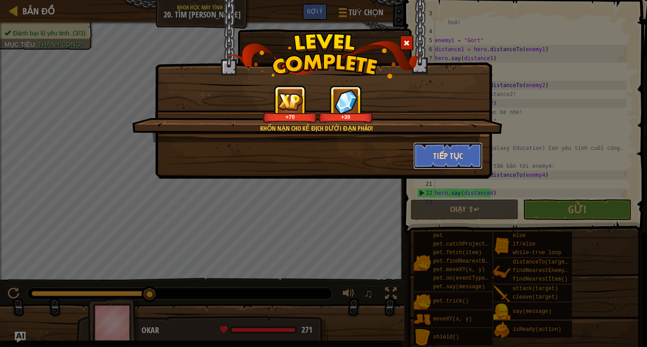
click at [464, 155] on button "Tiếp tục" at bounding box center [448, 155] width 70 height 27
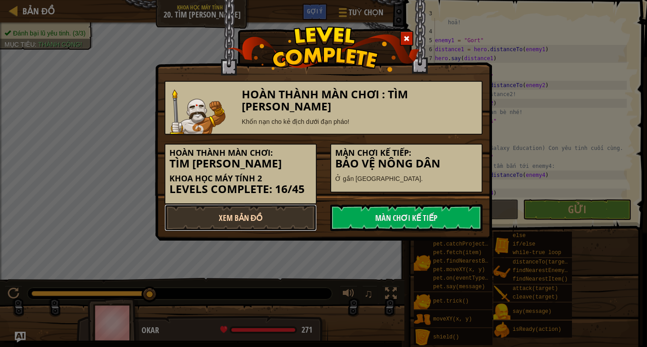
click at [269, 216] on link "Xem Bản Đồ" at bounding box center [240, 217] width 152 height 27
select select "vi"
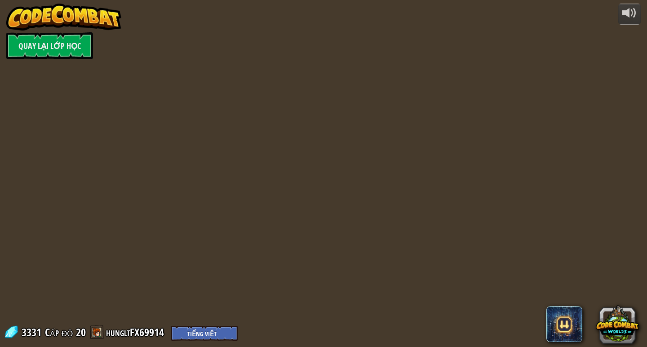
select select "vi"
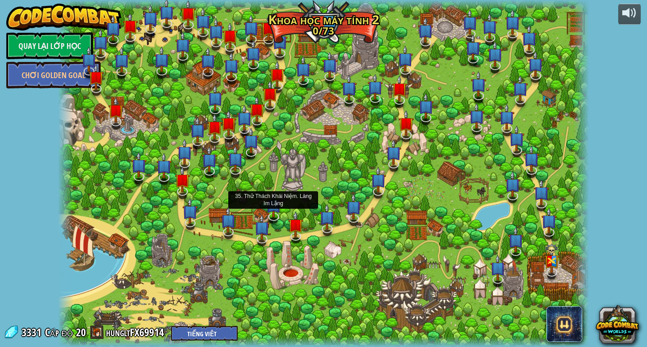
select select "vi"
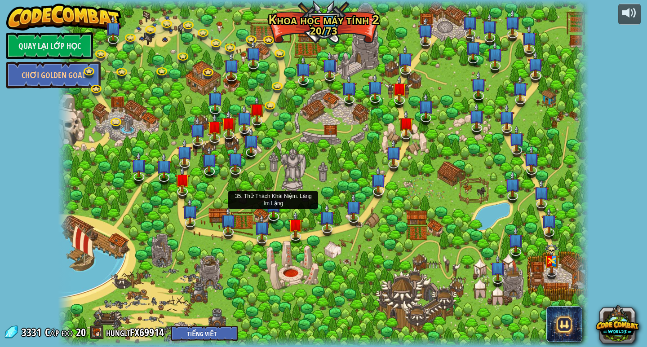
select select "vi"
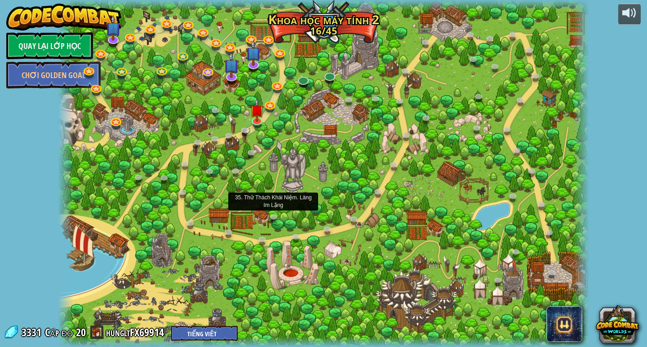
select select "vi"
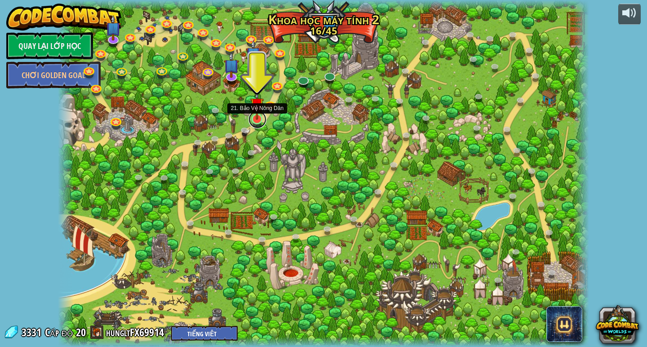
click at [262, 120] on link at bounding box center [257, 119] width 18 height 18
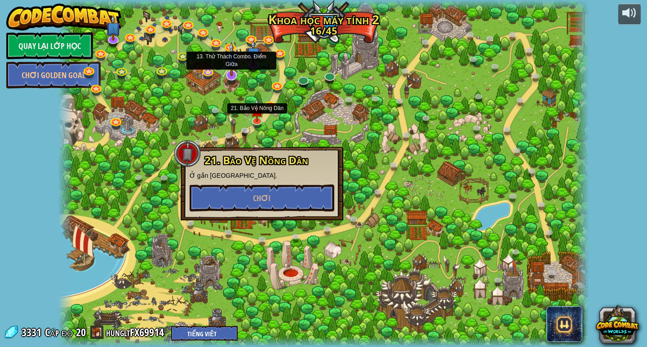
click at [230, 74] on img at bounding box center [231, 59] width 15 height 35
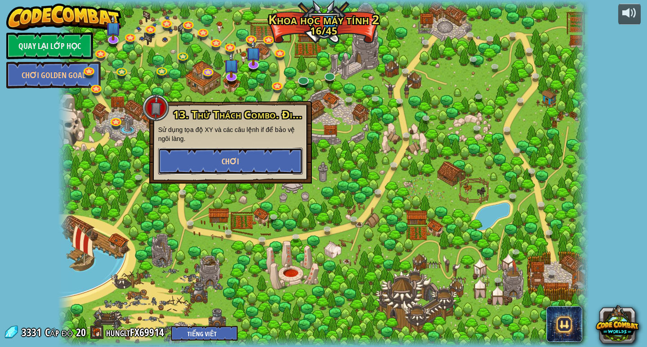
click at [246, 161] on button "Chơi" at bounding box center [230, 161] width 145 height 27
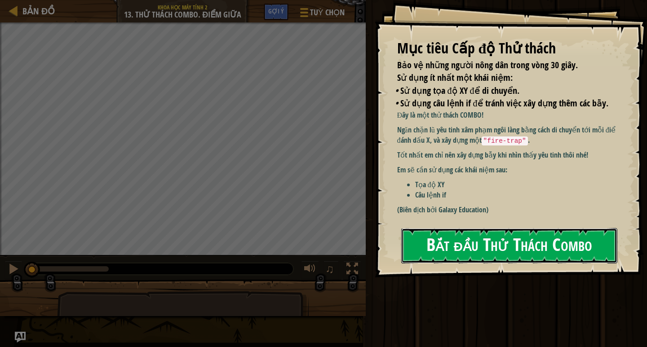
click at [456, 256] on button "Bắt đầu Thử Thách Combo" at bounding box center [509, 245] width 216 height 35
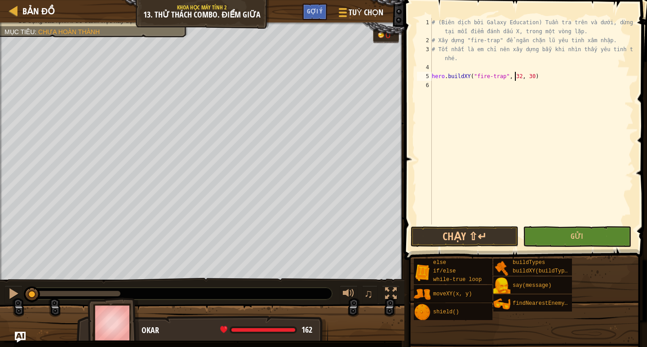
scroll to position [4, 7]
type textarea "hero.buildXY("fire-trap", 32, 52)"
type textarea "hero.buildXY("fire-trap", 32, 34)"
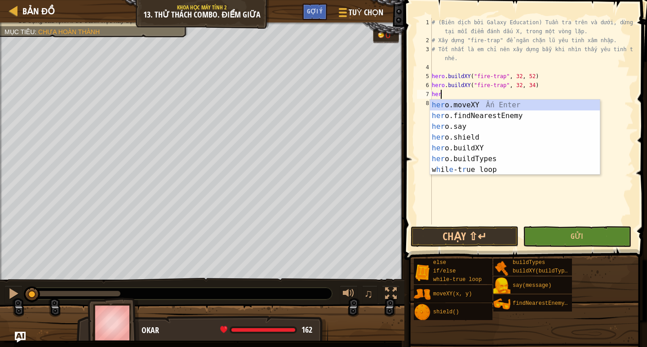
scroll to position [4, 0]
type textarea "h"
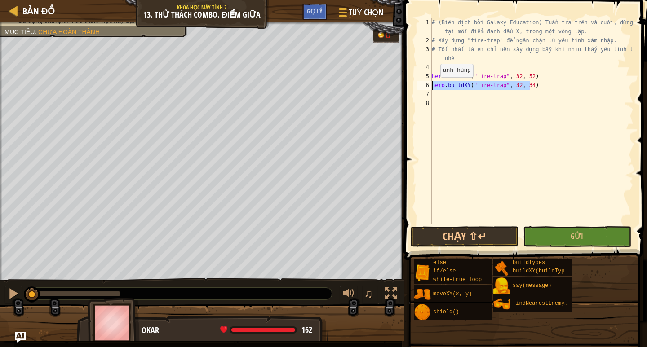
drag, startPoint x: 533, startPoint y: 86, endPoint x: 430, endPoint y: 86, distance: 103.7
click at [430, 86] on div "1 2 3 4 5 6 7 8 # (Biên dịch bởi Galaxy Education) Tuần tra trên và dưới, dừng …" at bounding box center [524, 121] width 218 height 207
type textarea "hero.buildXY("fire-trap", 32, 34)"
click at [437, 93] on div "# (Biên dịch bởi Galaxy Education) Tuần tra trên và dưới, dừng lại tại mỗi điểm…" at bounding box center [531, 134] width 203 height 233
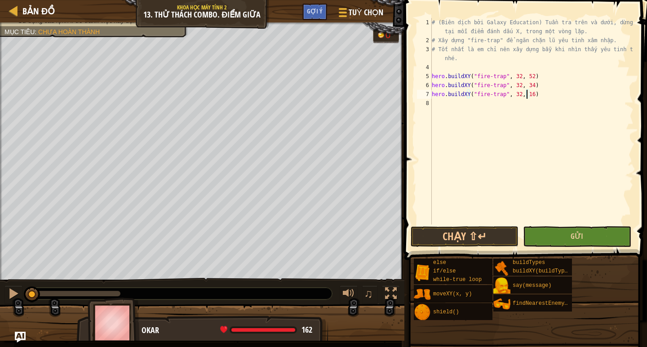
type textarea "hero.buildXY("fire-trap", 32, 16)"
click at [587, 231] on button "Gửi" at bounding box center [577, 236] width 108 height 21
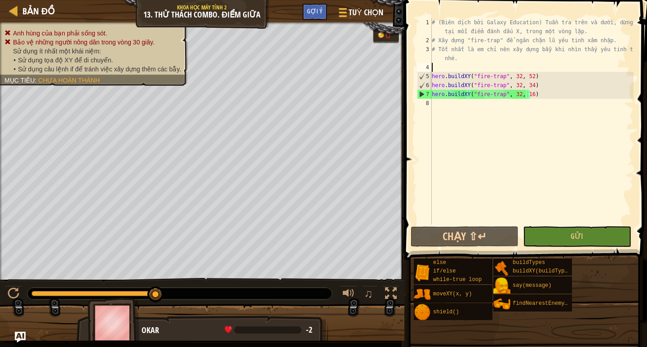
click at [435, 70] on div "# (Biên dịch bởi Galaxy Education) Tuần tra trên và dưới, dừng lại tại mỗi điểm…" at bounding box center [531, 134] width 203 height 233
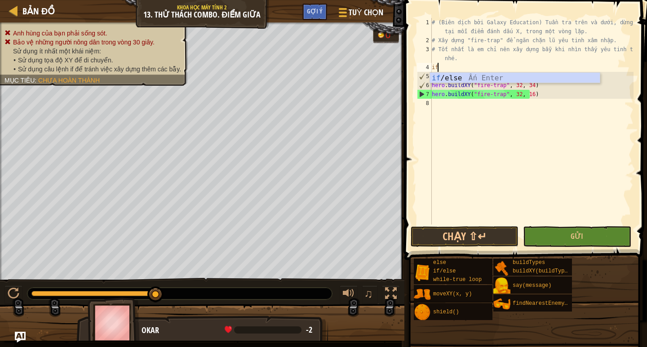
type textarea "if enemy:"
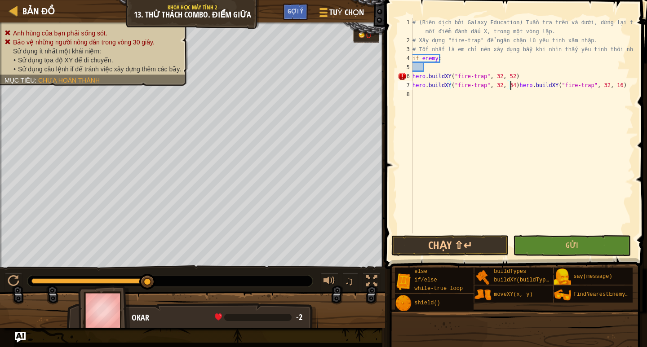
type textarea "hero.buildXY("fire-trap", 32, 34) hero.buildXY("fire-trap", 32, 16)"
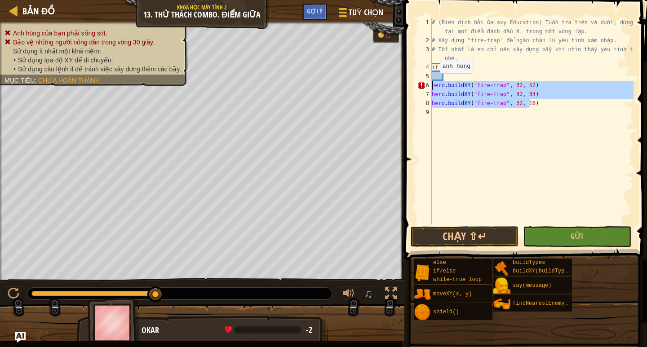
drag, startPoint x: 535, startPoint y: 101, endPoint x: 428, endPoint y: 84, distance: 107.9
click at [428, 84] on div "hero.buildXY("fire-trap", 32, 34) 1 2 3 4 5 6 7 8 9 # (Biên dịch bởi Galaxy Edu…" at bounding box center [524, 121] width 218 height 207
type textarea "hero.buildXY("fire-trap", 32, 52) hero.buildXY("fire-trap", 32, 34)"
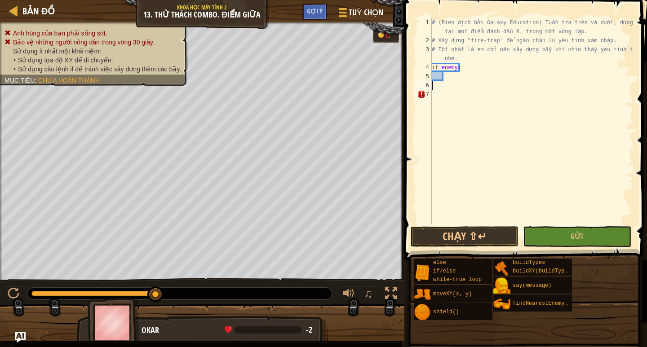
click at [451, 79] on div "# (Biên dịch bởi Galaxy Education) Tuần tra trên và dưới, dừng lại tại mỗi điểm…" at bounding box center [531, 134] width 203 height 233
paste textarea "hero.buildXY("fire-trap", 32, 16)"
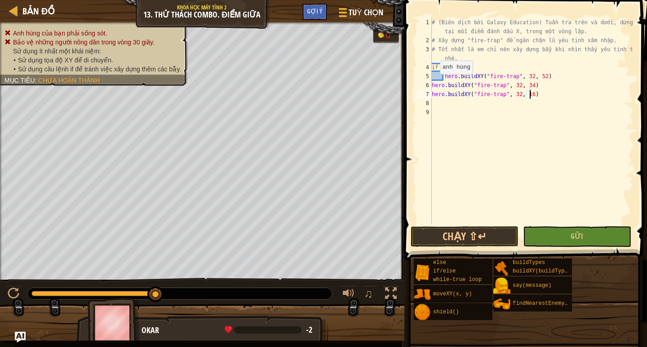
click at [432, 83] on div "# (Biên dịch bởi Galaxy Education) Tuần tra trên và dưới, dừng lại tại mỗi điểm…" at bounding box center [531, 134] width 203 height 233
click at [431, 93] on div "7" at bounding box center [424, 94] width 15 height 9
type textarea "hero.buildXY("fire-trap", 32, 16)"
click at [505, 116] on div "# (Biên dịch bởi Galaxy Education) Tuần tra trên và dưới, dừng lại tại mỗi điểm…" at bounding box center [531, 134] width 203 height 233
drag, startPoint x: 435, startPoint y: 93, endPoint x: 442, endPoint y: 96, distance: 8.0
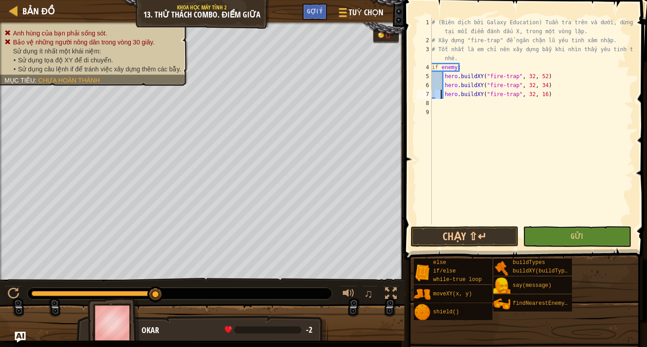
click at [442, 96] on div "# (Biên dịch bởi Galaxy Education) Tuần tra trên và dưới, dừng lại tại mỗi điểm…" at bounding box center [531, 134] width 203 height 233
type textarea "hero.buildXY("fire-trap", 32, 16)"
click at [569, 101] on div "# (Biên dịch bởi Galaxy Education) Tuần tra trên và dưới, dừng lại tại mỗi điểm…" at bounding box center [531, 134] width 203 height 233
click at [465, 59] on div "# (Biên dịch bởi Galaxy Education) Tuần tra trên và dưới, dừng lại tại mỗi điểm…" at bounding box center [531, 134] width 203 height 233
type textarea "# Tốt nhất là em chỉ nên xây dựng bẫy khi nhìn thấy yêu tinh thôi nhé."
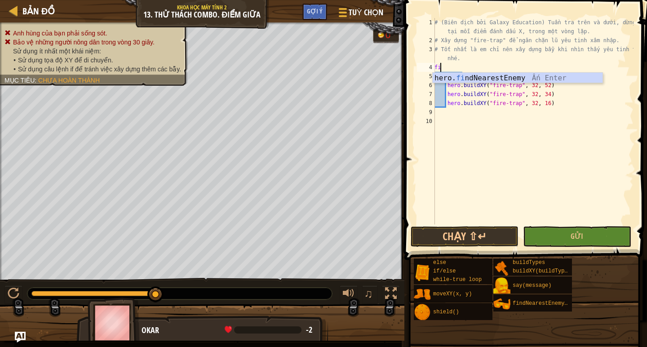
type textarea "find"
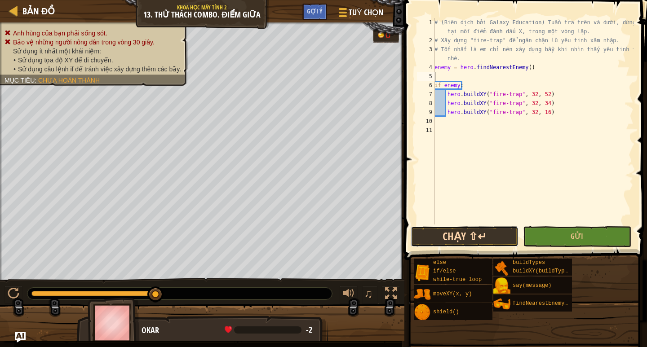
click at [481, 234] on button "Chạy ⇧↵" at bounding box center [464, 236] width 108 height 21
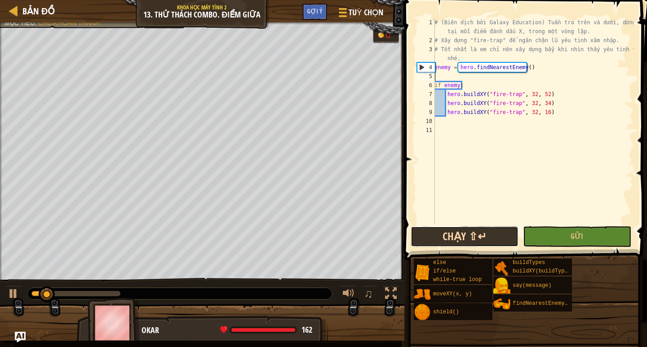
click at [474, 236] on button "Chạy ⇧↵" at bounding box center [464, 236] width 108 height 21
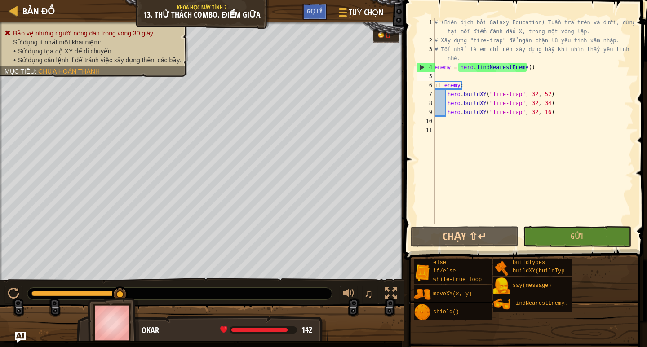
click at [436, 75] on div "# (Biên dịch bởi Galaxy Education) Tuần tra trên và dưới, dừng lại tại mỗi điểm…" at bounding box center [532, 134] width 201 height 233
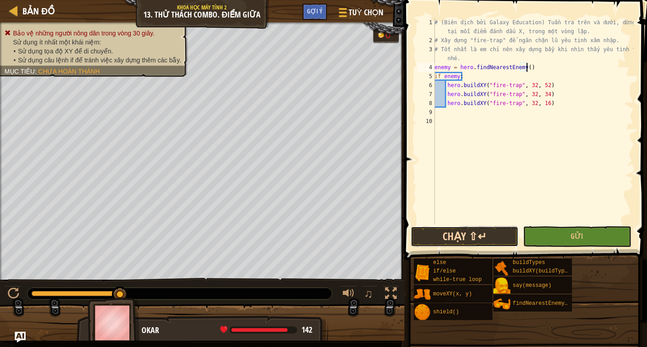
click at [472, 243] on button "Chạy ⇧↵" at bounding box center [464, 236] width 108 height 21
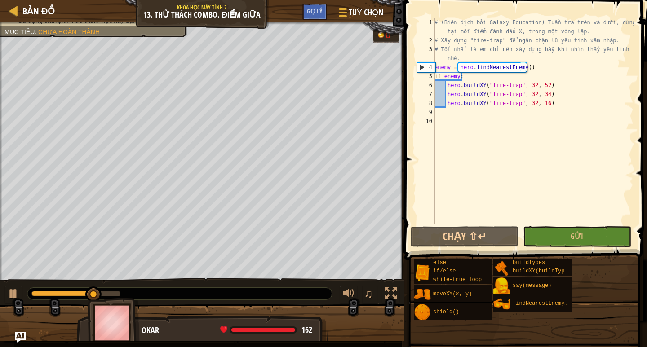
drag, startPoint x: 419, startPoint y: 67, endPoint x: 589, endPoint y: 62, distance: 169.3
click at [589, 62] on div "# (Biên dịch bởi Galaxy Education) Tuần tra trên và dưới, dừng lại tại mỗi điểm…" at bounding box center [532, 134] width 201 height 233
type textarea "# Tốt nhất là em chỉ nên xây dựng bẫy khi nhìn thấy yêu tinh thôi nhé."
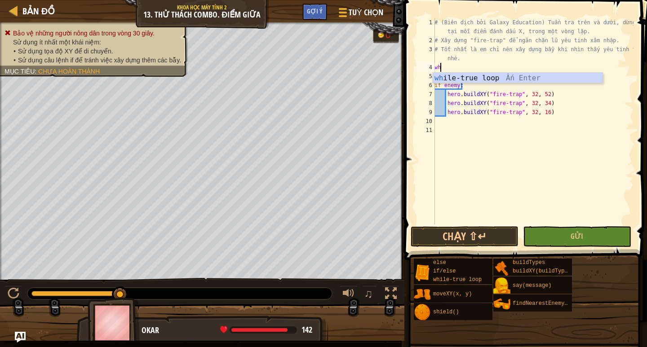
type textarea "whi"
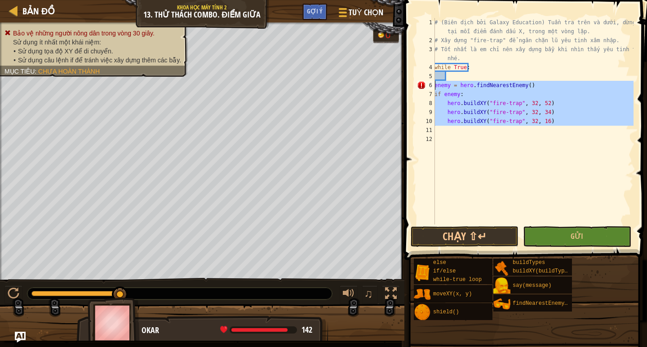
drag, startPoint x: 549, startPoint y: 126, endPoint x: 428, endPoint y: 82, distance: 128.4
click at [428, 82] on div "1 2 3 4 5 6 7 8 9 10 11 12 # (Biên dịch bởi Galaxy Education) Tuần tra trên và …" at bounding box center [524, 121] width 218 height 207
type textarea "enemy = hero.findNearestEnemy() if enemy:"
click at [476, 74] on div "# (Biên dịch bởi Galaxy Education) Tuần tra trên và dưới, dừng lại tại mỗi điểm…" at bounding box center [532, 134] width 201 height 233
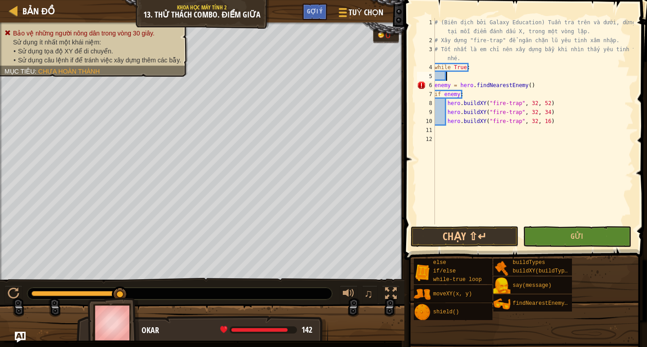
paste textarea
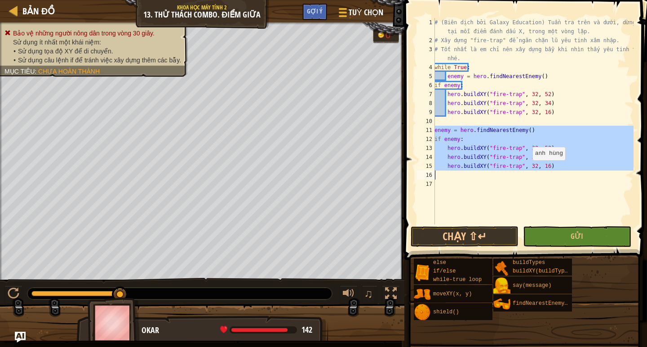
drag, startPoint x: 433, startPoint y: 128, endPoint x: 527, endPoint y: 169, distance: 102.4
click at [527, 169] on div "1 2 3 4 5 6 7 8 9 10 11 12 13 14 15 16 17 # (Biên dịch bởi Galaxy Education) Tu…" at bounding box center [524, 121] width 218 height 207
type textarea "hero.buildXY("fire-trap", 32, 16)"
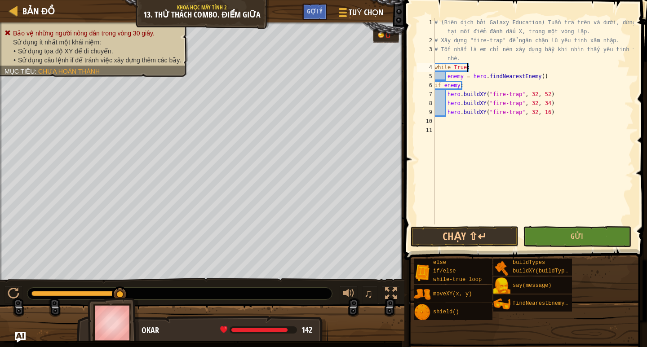
click at [477, 67] on div "# (Biên dịch bởi Galaxy Education) Tuần tra trên và dưới, dừng lại tại mỗi điểm…" at bounding box center [532, 134] width 201 height 233
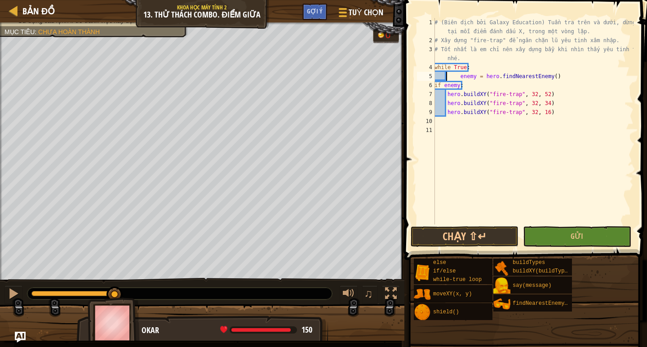
type textarea "enemy = hero.findNearestEnemy()"
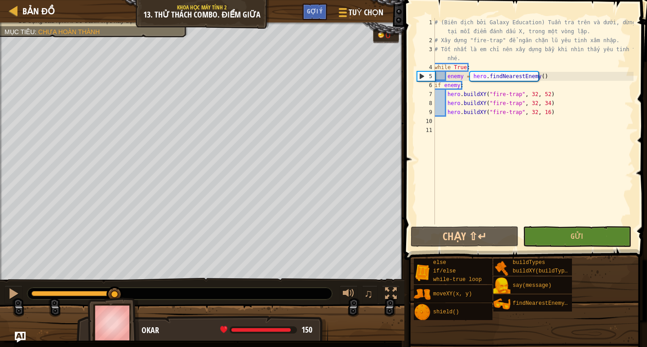
click at [459, 169] on div "# (Biên dịch bởi Galaxy Education) Tuần tra trên và dưới, dừng lại tại mỗi điểm…" at bounding box center [532, 134] width 201 height 233
click at [568, 236] on button "Gửi" at bounding box center [577, 236] width 108 height 21
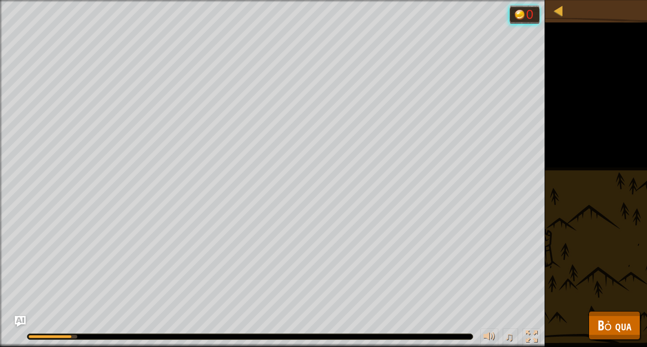
drag, startPoint x: 646, startPoint y: 173, endPoint x: 630, endPoint y: 177, distance: 17.2
click at [639, 174] on div "Bảo vệ những người nông dân trong vòng 30 giây. Sử dụng ít nhất một khái niệm: …" at bounding box center [323, 173] width 647 height 347
drag, startPoint x: 575, startPoint y: 196, endPoint x: 564, endPoint y: 200, distance: 12.5
click at [573, 198] on div "Bảo vệ những người nông dân trong vòng 30 giây. Sử dụng ít nhất một khái niệm: …" at bounding box center [323, 173] width 647 height 347
click at [563, 200] on div "Bảo vệ những người nông dân trong vòng 30 giây. Sử dụng ít nhất một khái niệm: …" at bounding box center [323, 173] width 647 height 347
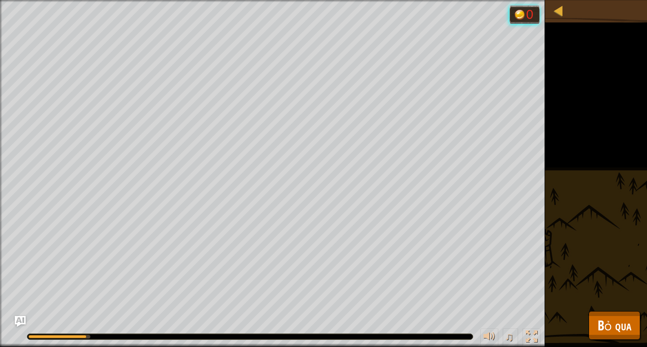
click at [454, 119] on div "Bảo vệ những người nông dân trong vòng 30 giây. Sử dụng ít nhất một khái niệm: …" at bounding box center [323, 173] width 647 height 347
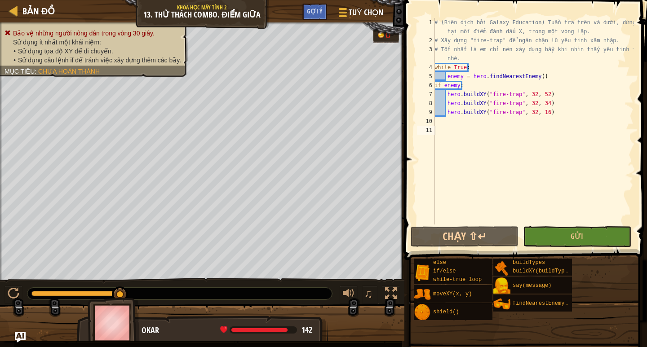
click at [506, 65] on div "# (Biên dịch bởi Galaxy Education) Tuần tra trên và dưới, dừng lại tại mỗi điểm…" at bounding box center [532, 134] width 201 height 233
click at [541, 76] on div "# (Biên dịch bởi Galaxy Education) Tuần tra trên và dưới, dừng lại tại mỗi điểm…" at bounding box center [532, 134] width 201 height 233
click at [467, 89] on div "# (Biên dịch bởi Galaxy Education) Tuần tra trên và dưới, dừng lại tại mỗi điểm…" at bounding box center [532, 134] width 201 height 233
drag, startPoint x: 487, startPoint y: 106, endPoint x: 457, endPoint y: 104, distance: 30.1
click at [486, 106] on div "# (Biên dịch bởi Galaxy Education) Tuần tra trên và dưới, dừng lại tại mỗi điểm…" at bounding box center [532, 134] width 201 height 233
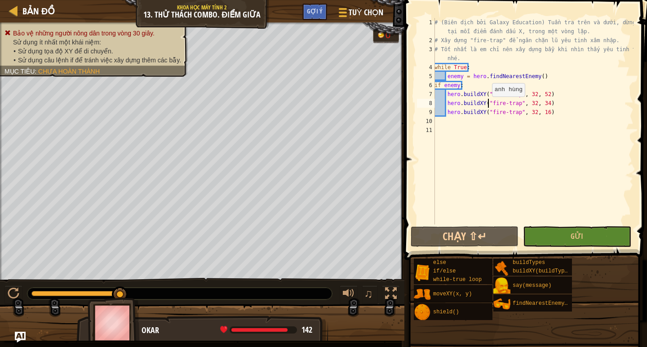
type textarea "hero.buildXY("fire-trap", 32, 34)"
click at [449, 118] on div "# (Biên dịch bởi Galaxy Education) Tuần tra trên và dưới, dừng lại tại mỗi điểm…" at bounding box center [532, 134] width 201 height 233
click at [471, 105] on div "# (Biên dịch bởi Galaxy Education) Tuần tra trên và dưới, dừng lại tại mỗi điểm…" at bounding box center [532, 134] width 201 height 233
drag, startPoint x: 492, startPoint y: 103, endPoint x: 517, endPoint y: 103, distance: 25.1
click at [510, 103] on div "# (Biên dịch bởi Galaxy Education) Tuần tra trên và dưới, dừng lại tại mỗi điểm…" at bounding box center [532, 134] width 201 height 233
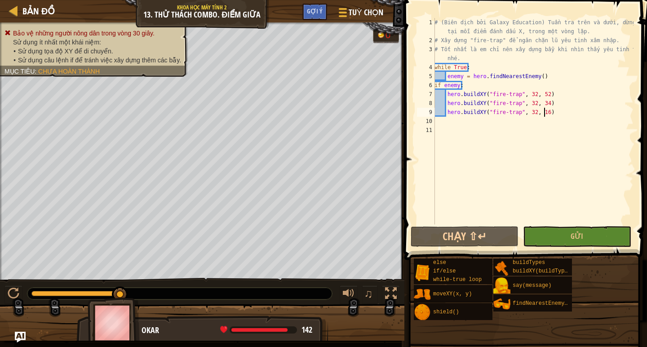
click at [582, 108] on div "# (Biên dịch bởi Galaxy Education) Tuần tra trên và dưới, dừng lại tại mỗi điểm…" at bounding box center [532, 134] width 201 height 233
click at [604, 78] on div "# (Biên dịch bởi Galaxy Education) Tuần tra trên và dưới, dừng lại tại mỗi điểm…" at bounding box center [532, 134] width 201 height 233
click at [489, 85] on div "# (Biên dịch bởi Galaxy Education) Tuần tra trên và dưới, dừng lại tại mỗi điểm…" at bounding box center [532, 134] width 201 height 233
click at [547, 72] on div "# (Biên dịch bởi Galaxy Education) Tuần tra trên và dưới, dừng lại tại mỗi điểm…" at bounding box center [532, 134] width 201 height 233
click at [506, 62] on div "# (Biên dịch bởi Galaxy Education) Tuần tra trên và dưới, dừng lại tại mỗi điểm…" at bounding box center [532, 134] width 201 height 233
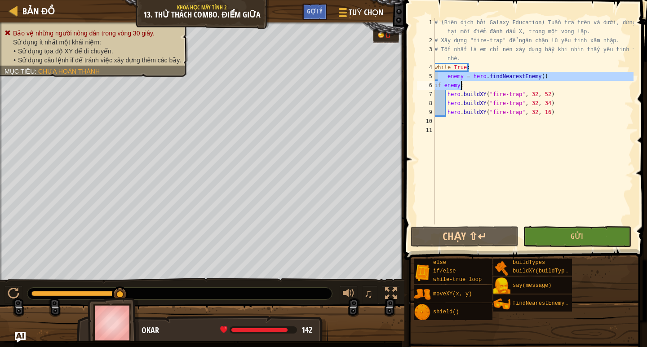
drag, startPoint x: 438, startPoint y: 72, endPoint x: 560, endPoint y: 83, distance: 122.6
click at [560, 83] on div "# (Biên dịch bởi Galaxy Education) Tuần tra trên và dưới, dừng lại tại mỗi điểm…" at bounding box center [532, 134] width 201 height 233
type textarea "enemy = hero.findNearestEnemy() if enemy:"
click at [605, 128] on div "# (Biên dịch bởi Galaxy Education) Tuần tra trên và dưới, dừng lại tại mỗi điểm…" at bounding box center [532, 134] width 201 height 233
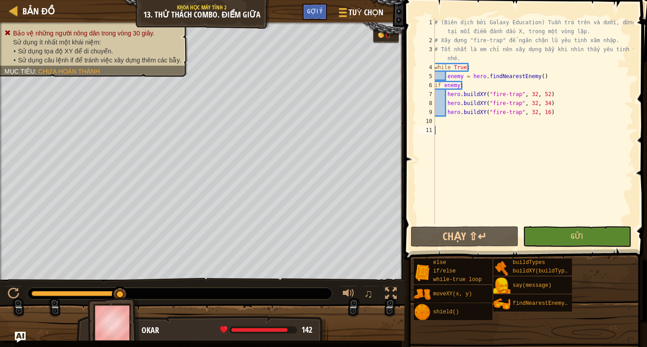
click at [487, 64] on div "# (Biên dịch bởi Galaxy Education) Tuần tra trên và dưới, dừng lại tại mỗi điểm…" at bounding box center [532, 134] width 201 height 233
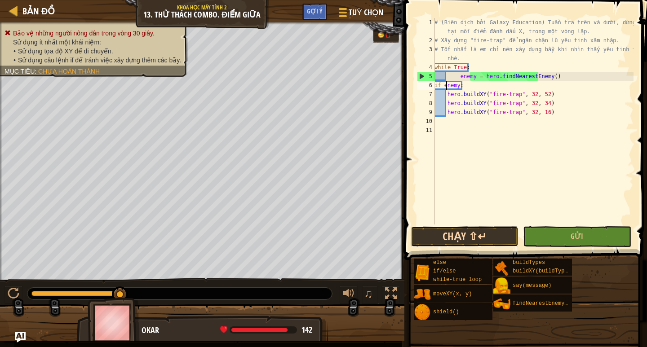
click at [473, 233] on button "Chạy ⇧↵" at bounding box center [464, 236] width 108 height 21
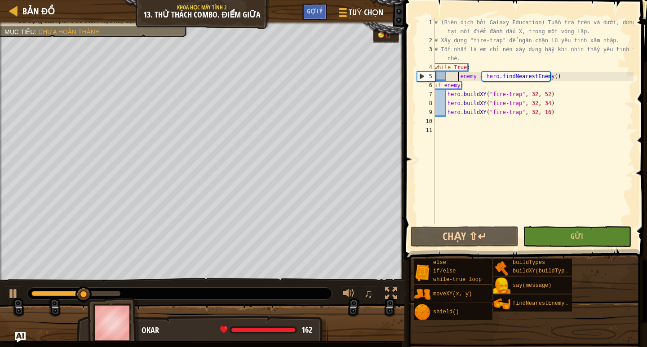
click at [457, 77] on div "# (Biên dịch bởi Galaxy Education) Tuần tra trên và dưới, dừng lại tại mỗi điểm…" at bounding box center [532, 134] width 201 height 233
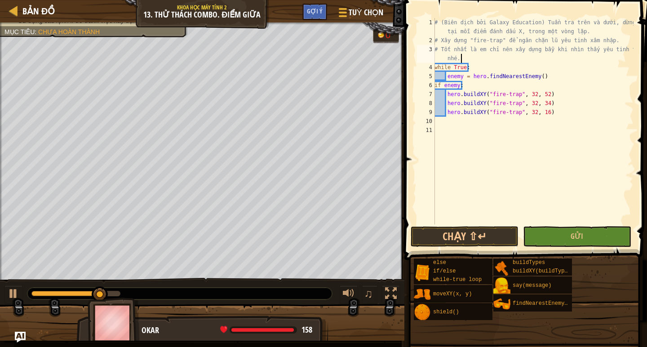
click at [478, 60] on div "# (Biên dịch bởi Galaxy Education) Tuần tra trên và dưới, dừng lại tại mỗi điểm…" at bounding box center [532, 134] width 201 height 233
click at [473, 66] on div "# (Biên dịch bởi Galaxy Education) Tuần tra trên và dưới, dừng lại tại mỗi điểm…" at bounding box center [532, 134] width 201 height 233
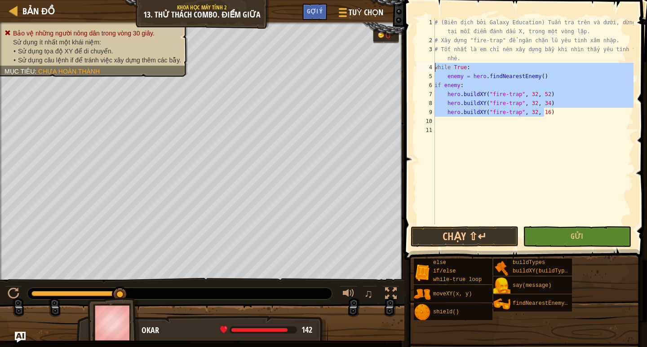
drag, startPoint x: 554, startPoint y: 115, endPoint x: 427, endPoint y: 64, distance: 136.8
click at [427, 64] on div "while True: 1 2 3 4 5 6 7 8 9 10 11 # (Biên dịch bởi Galaxy Education) Tuần tra…" at bounding box center [524, 121] width 218 height 207
type textarea "while True: enemy = hero.findNearestEnemy()"
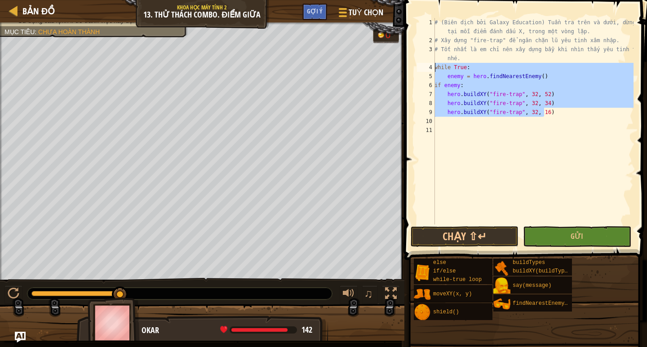
click at [603, 166] on div "# (Biên dịch bởi Galaxy Education) Tuần tra trên và dưới, dừng lại tại mỗi điểm…" at bounding box center [532, 134] width 201 height 233
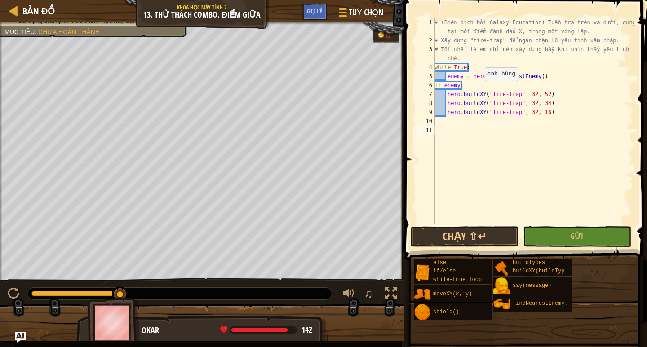
click at [479, 87] on div "# (Biên dịch bởi Galaxy Education) Tuần tra trên và dưới, dừng lại tại mỗi điểm…" at bounding box center [532, 134] width 201 height 233
type textarea "if enemy:"
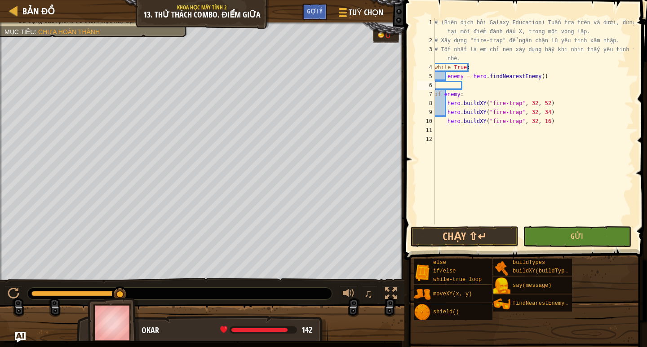
click at [479, 87] on div "# (Biên dịch bởi Galaxy Education) Tuần tra trên và dưới, dừng lại tại mỗi điểm…" at bounding box center [532, 134] width 201 height 233
click at [502, 234] on button "Chạy ⇧↵" at bounding box center [464, 236] width 108 height 21
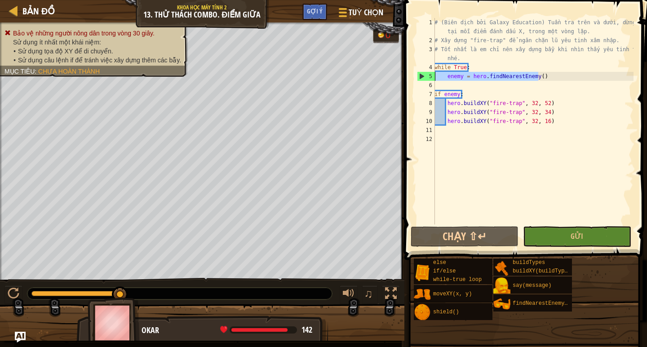
drag, startPoint x: 542, startPoint y: 77, endPoint x: 435, endPoint y: 77, distance: 106.9
click at [435, 77] on div "# (Biên dịch bởi Galaxy Education) Tuần tra trên và dưới, dừng lại tại mỗi điểm…" at bounding box center [532, 134] width 201 height 233
click at [471, 59] on div "# (Biên dịch bởi Galaxy Education) Tuần tra trên và dưới, dừng lại tại mỗi điểm…" at bounding box center [532, 134] width 201 height 233
type textarea "# Tốt nhất là em chỉ nên xây dựng bẫy khi nhìn thấy yêu tinh thôi nhé."
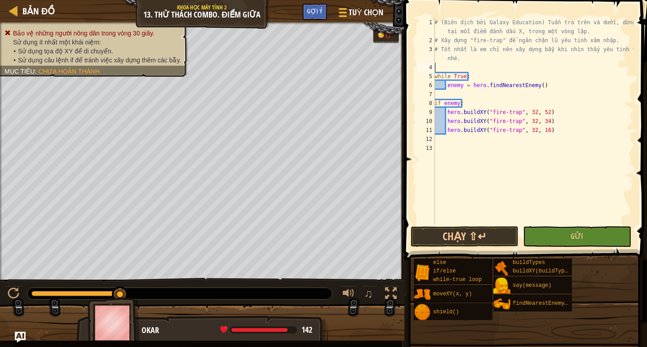
paste textarea "enemy = hero.findNearestEnemy()"
type textarea "enemy = hero.findNearestEnemy()"
drag, startPoint x: 539, startPoint y: 86, endPoint x: 436, endPoint y: 88, distance: 103.3
click at [436, 88] on div "# (Biên dịch bởi Galaxy Education) Tuần tra trên và dưới, dừng lại tại mỗi điểm…" at bounding box center [532, 134] width 201 height 233
click at [443, 67] on div "# (Biên dịch bởi Galaxy Education) Tuần tra trên và dưới, dừng lại tại mỗi điểm…" at bounding box center [532, 134] width 201 height 233
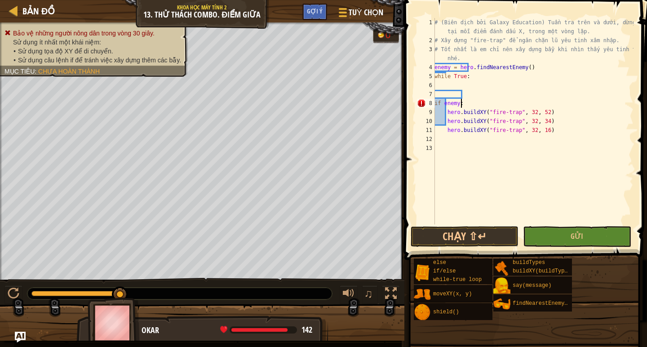
click at [492, 102] on div "# (Biên dịch bởi Galaxy Education) Tuần tra trên và dưới, dừng lại tại mỗi điểm…" at bounding box center [532, 134] width 201 height 233
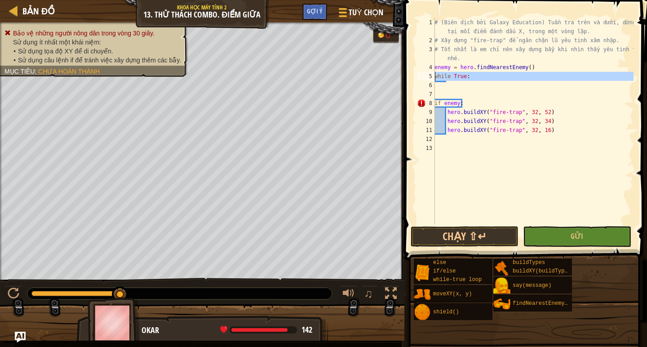
click at [435, 76] on div "if enemy: 1 2 3 4 5 6 7 8 9 10 11 12 13 # (Biên dịch bởi Galaxy Education) Tuần…" at bounding box center [524, 121] width 218 height 207
click at [435, 76] on div "# (Biên dịch bởi Galaxy Education) Tuần tra trên và dưới, dừng lại tại mỗi điểm…" at bounding box center [532, 121] width 201 height 207
type textarea "while True:"
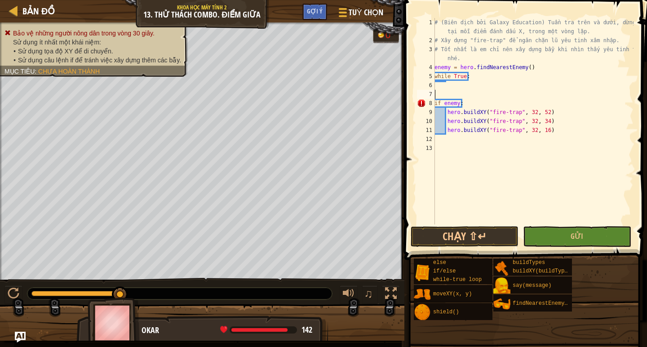
click at [487, 93] on div "# (Biên dịch bởi Galaxy Education) Tuần tra trên và dưới, dừng lại tại mỗi điểm…" at bounding box center [532, 134] width 201 height 233
drag, startPoint x: 485, startPoint y: 96, endPoint x: 646, endPoint y: 169, distance: 177.0
click at [487, 99] on div "# (Biên dịch bởi Galaxy Education) Tuần tra trên và dưới, dừng lại tại mỗi điểm…" at bounding box center [532, 134] width 201 height 233
click at [639, 169] on span at bounding box center [526, 117] width 250 height 286
type textarea "if enemy:"
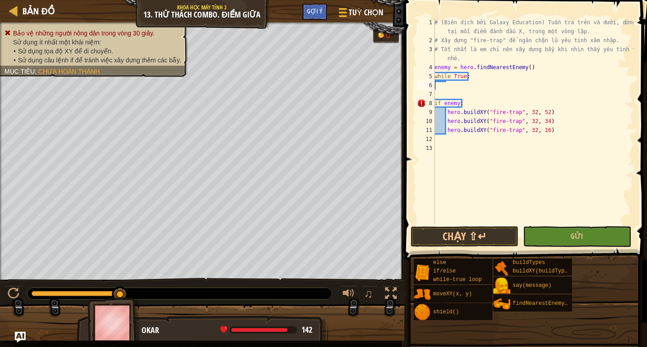
drag, startPoint x: 584, startPoint y: 88, endPoint x: 537, endPoint y: 91, distance: 46.8
click at [583, 88] on div "# (Biên dịch bởi Galaxy Education) Tuần tra trên và dưới, dừng lại tại mỗi điểm…" at bounding box center [532, 134] width 201 height 233
drag, startPoint x: 439, startPoint y: 94, endPoint x: 445, endPoint y: 98, distance: 7.7
click at [439, 94] on div "# (Biên dịch bởi Galaxy Education) Tuần tra trên và dưới, dừng lại tại mỗi điểm…" at bounding box center [532, 134] width 201 height 233
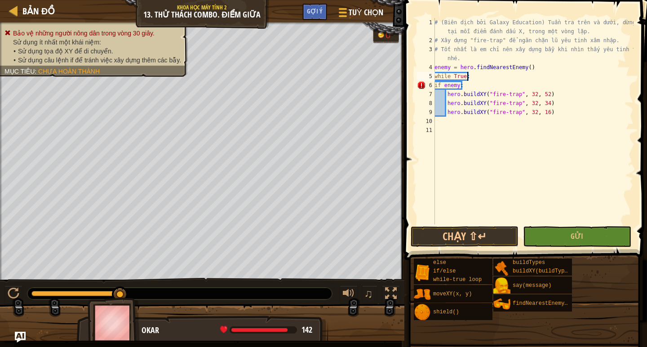
click at [463, 86] on div "# (Biên dịch bởi Galaxy Education) Tuần tra trên và dưới, dừng lại tại mỗi điểm…" at bounding box center [532, 134] width 201 height 233
click at [457, 236] on button "Chạy ⇧↵" at bounding box center [464, 236] width 108 height 21
click at [458, 238] on button "Chạy ⇧↵" at bounding box center [464, 236] width 108 height 21
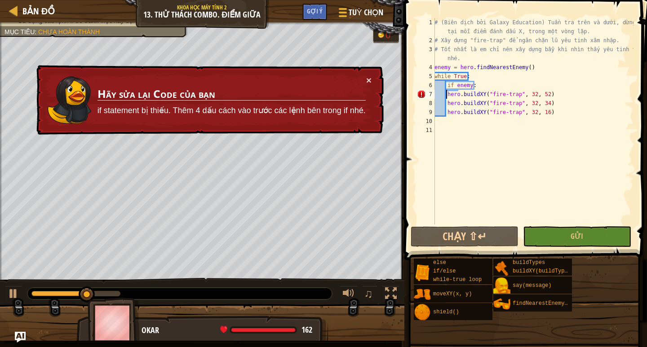
click at [446, 93] on div "# (Biên dịch bởi Galaxy Education) Tuần tra trên và dưới, dừng lại tại mỗi điểm…" at bounding box center [532, 134] width 201 height 233
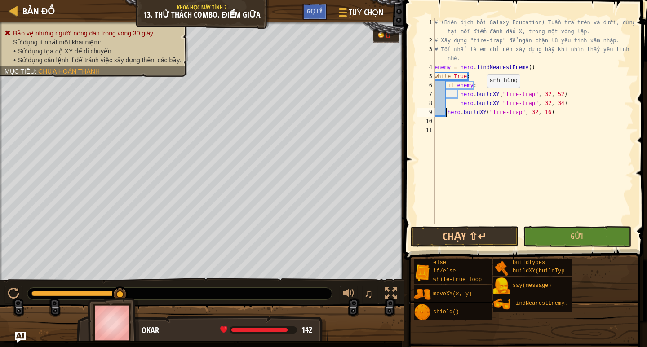
type textarea "hero.buildXY("fire-trap", 32, 16)"
click at [452, 236] on button "Chạy ⇧↵" at bounding box center [464, 236] width 108 height 21
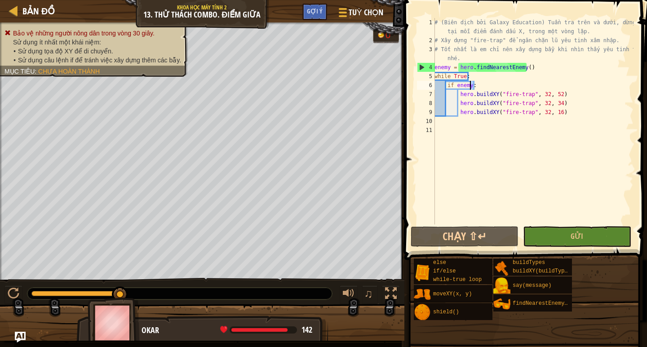
drag, startPoint x: 474, startPoint y: 84, endPoint x: 470, endPoint y: 84, distance: 4.5
click at [470, 84] on div "# (Biên dịch bởi Galaxy Education) Tuần tra trên và dưới, dừng lại tại mỗi điểm…" at bounding box center [532, 134] width 201 height 233
drag, startPoint x: 532, startPoint y: 70, endPoint x: 432, endPoint y: 66, distance: 100.2
click at [432, 66] on div "if enemy: 1 2 3 4 5 6 7 8 9 10 11 # (Biên dịch bởi Galaxy Education) Tuần tra t…" at bounding box center [524, 121] width 218 height 207
type textarea "enemy = hero.findNearestEnemy()"
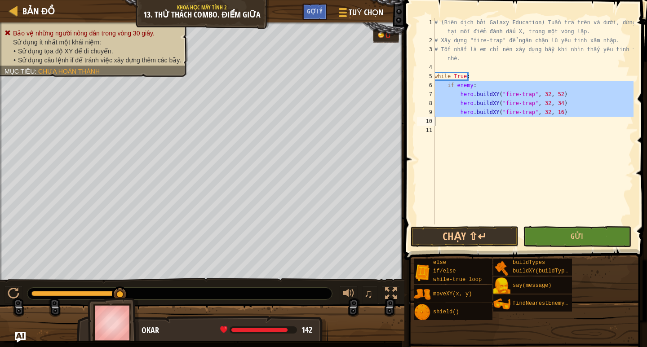
drag, startPoint x: 434, startPoint y: 83, endPoint x: 552, endPoint y: 122, distance: 124.4
click at [552, 122] on div "1 2 3 4 5 6 7 8 9 10 11 # (Biên dịch bởi Galaxy Education) Tuần tra trên và dướ…" at bounding box center [524, 121] width 218 height 207
type textarea "hero.buildXY("fire-trap", 32, 16)"
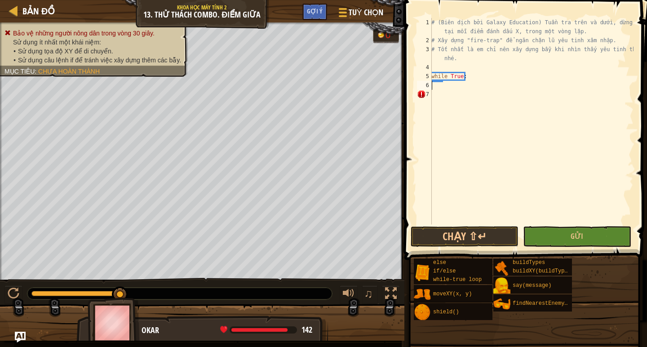
click at [456, 86] on div "# (Biên dịch bởi Galaxy Education) Tuần tra trên và dưới, dừng lại tại mỗi điểm…" at bounding box center [531, 134] width 204 height 233
paste textarea "enemy = hero.findNearestEnemy()"
type textarea "enemy = hero.findNearestEnemy()"
click at [461, 99] on div "# (Biên dịch bởi Galaxy Education) Tuần tra trên và dưới, dừng lại tại mỗi điểm…" at bounding box center [531, 134] width 204 height 233
drag, startPoint x: 540, startPoint y: 83, endPoint x: 444, endPoint y: 86, distance: 96.6
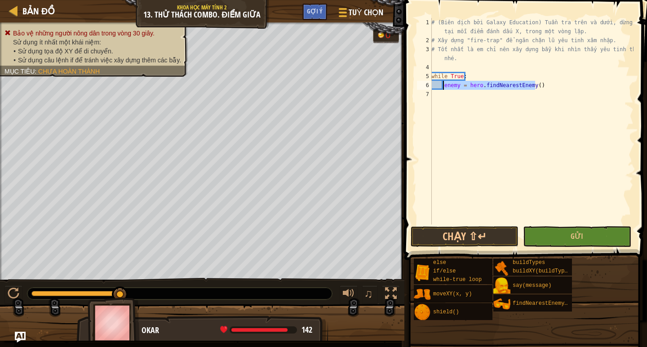
click at [444, 86] on div "# (Biên dịch bởi Galaxy Education) Tuần tra trên và dưới, dừng lại tại mỗi điểm…" at bounding box center [531, 134] width 204 height 233
type textarea "enemy = hero.findNearestEnemy()"
click at [454, 88] on div "# (Biên dịch bởi Galaxy Education) Tuần tra trên và dưới, dừng lại tại mỗi điểm…" at bounding box center [531, 134] width 204 height 233
paste textarea "enemy = hero.findNearestEnemy()"
drag, startPoint x: 556, startPoint y: 84, endPoint x: 454, endPoint y: 90, distance: 101.6
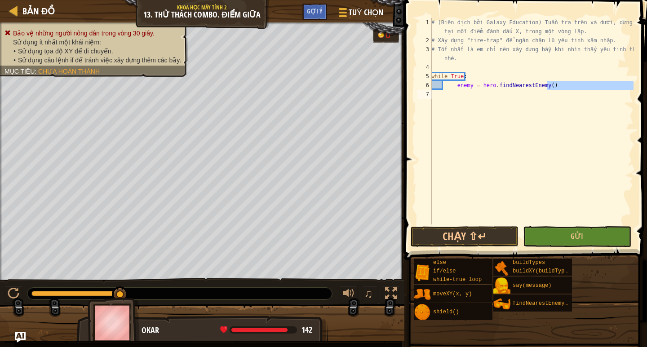
click at [454, 90] on div "# (Biên dịch bởi Galaxy Education) Tuần tra trên và dưới, dừng lại tại mỗi điểm…" at bounding box center [531, 134] width 204 height 233
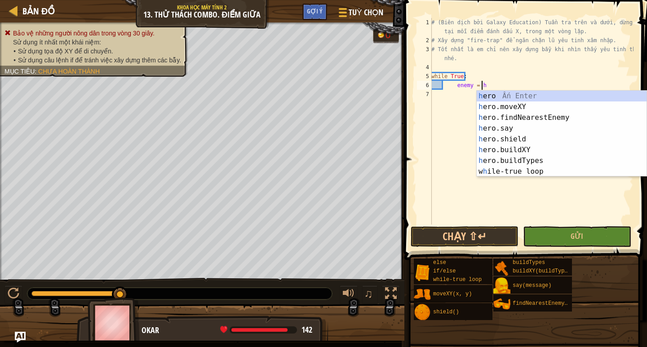
type textarea "e"
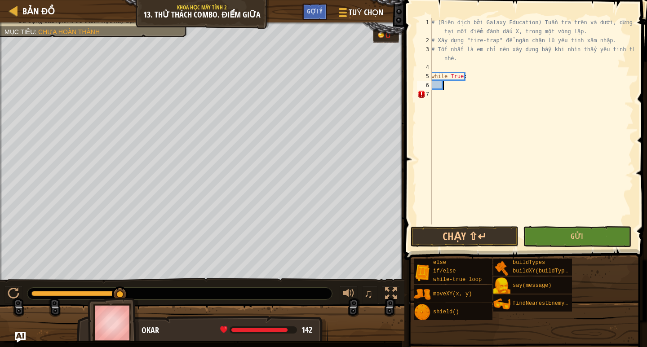
drag, startPoint x: 453, startPoint y: 89, endPoint x: 451, endPoint y: 93, distance: 4.6
click at [453, 90] on div "# (Biên dịch bởi Galaxy Education) Tuần tra trên và dưới, dừng lại tại mỗi điểm…" at bounding box center [531, 134] width 204 height 233
click at [460, 86] on div "# (Biên dịch bởi Galaxy Education) Tuần tra trên và dưới, dừng lại tại mỗi điểm…" at bounding box center [531, 121] width 204 height 207
type textarea "hero.moveXY(32, 52)"
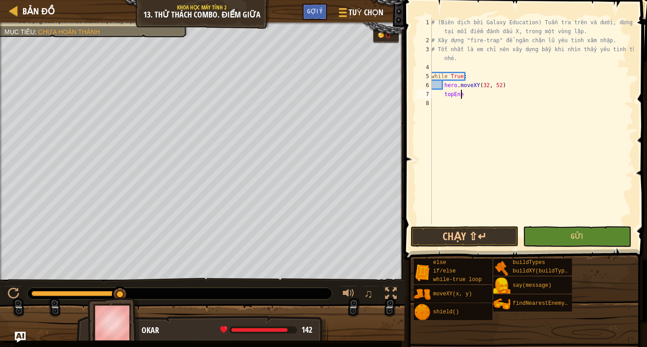
scroll to position [4, 2]
type textarea "topEnemy ="
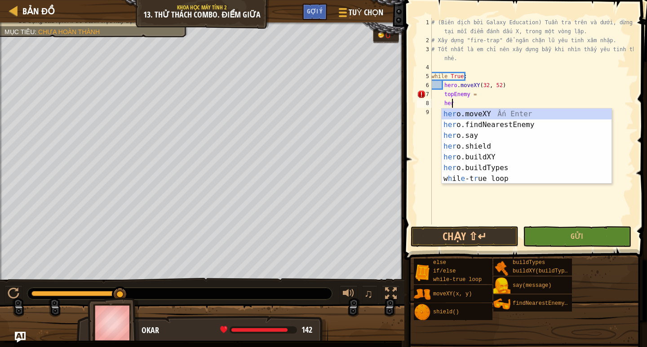
scroll to position [4, 1]
click at [445, 91] on div "# (Biên dịch bởi Galaxy Education) Tuần tra trên và dưới, dừng lại tại mỗi điểm…" at bounding box center [531, 134] width 204 height 233
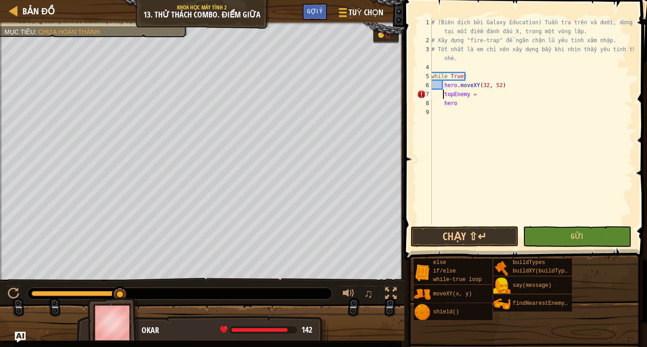
click at [441, 83] on div "# (Biên dịch bởi Galaxy Education) Tuần tra trên và dưới, dừng lại tại mỗi điểm…" at bounding box center [531, 134] width 204 height 233
click at [442, 83] on div "# (Biên dịch bởi Galaxy Education) Tuần tra trên và dưới, dừng lại tại mỗi điểm…" at bounding box center [531, 134] width 204 height 233
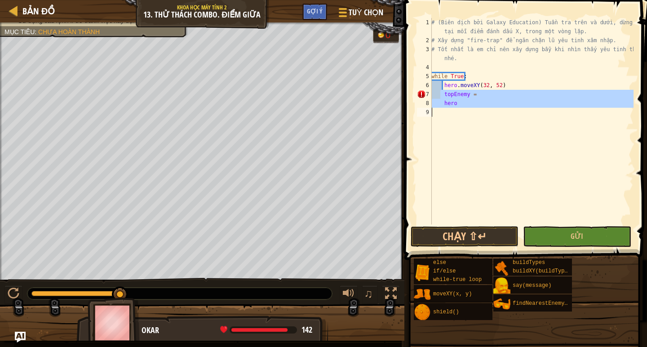
drag, startPoint x: 439, startPoint y: 95, endPoint x: 441, endPoint y: 108, distance: 12.8
click at [441, 108] on div "# (Biên dịch bởi Galaxy Education) Tuần tra trên và dưới, dừng lại tại mỗi điểm…" at bounding box center [531, 134] width 204 height 233
type textarea "hero"
click at [485, 127] on div "# (Biên dịch bởi Galaxy Education) Tuần tra trên và dưới, dừng lại tại mỗi điểm…" at bounding box center [531, 121] width 204 height 207
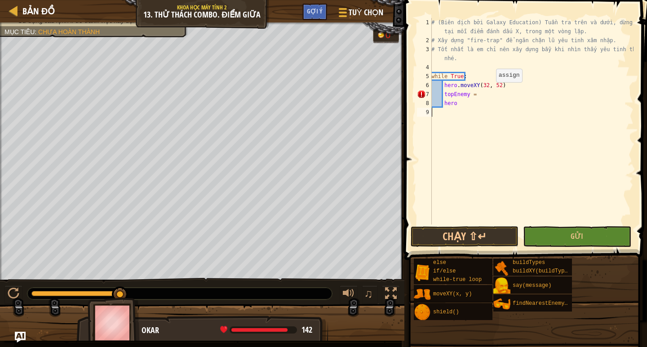
click at [488, 91] on div "# (Biên dịch bởi Galaxy Education) Tuần tra trên và dưới, dừng lại tại mỗi điểm…" at bounding box center [531, 134] width 204 height 233
click at [464, 102] on div "# (Biên dịch bởi Galaxy Education) Tuần tra trên và dưới, dừng lại tại mỗi điểm…" at bounding box center [531, 134] width 204 height 233
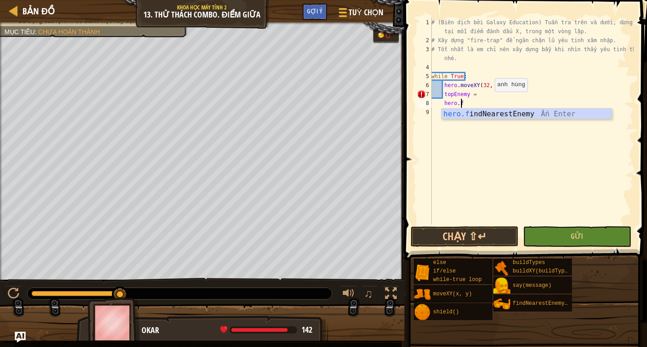
type textarea "[DOMAIN_NAME]"
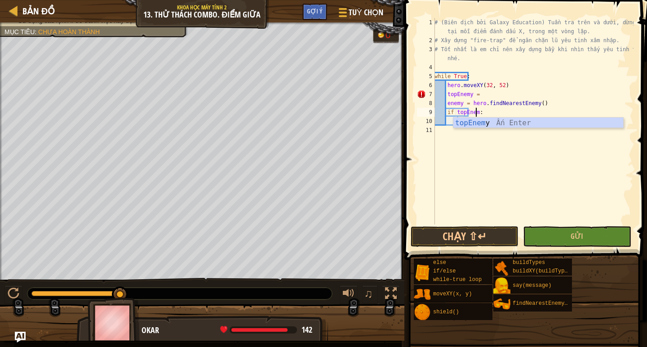
scroll to position [4, 3]
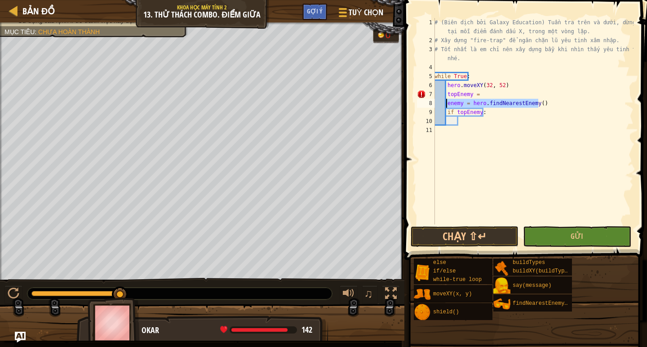
drag, startPoint x: 538, startPoint y: 104, endPoint x: 445, endPoint y: 101, distance: 93.0
click at [445, 101] on div "# (Biên dịch bởi Galaxy Education) Tuần tra trên và dưới, dừng lại tại mỗi điểm…" at bounding box center [532, 134] width 201 height 233
type textarea "enemy = hero.findNearestEnemy()"
paste textarea "enemy = hero.findNearestEnemy()"
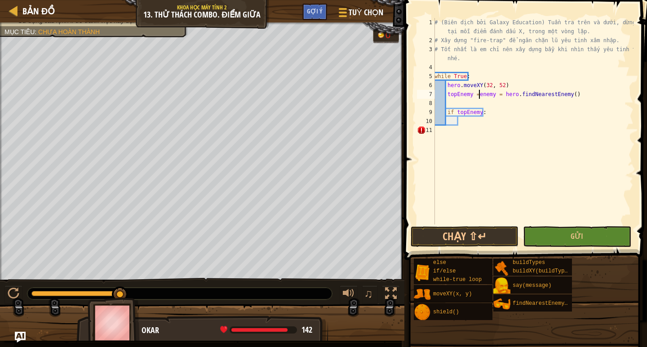
type textarea "topEnemy = enemy = hero.findNearestEnemy()"
type textarea "if topEnemy:"
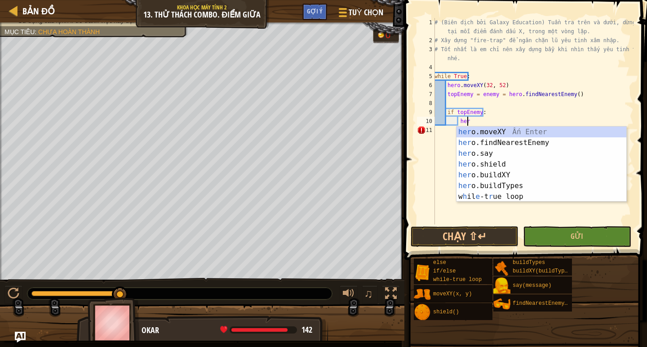
scroll to position [4, 2]
type textarea "hero"
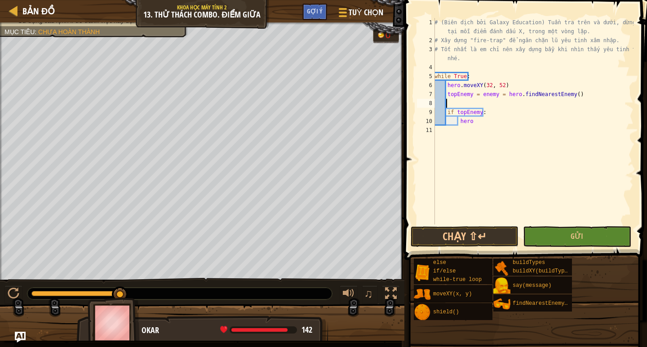
click at [447, 105] on div "# (Biên dịch bởi Galaxy Education) Tuần tra trên và dưới, dừng lại tại mỗi điểm…" at bounding box center [532, 134] width 201 height 233
click at [498, 95] on div "# (Biên dịch bởi Galaxy Education) Tuần tra trên và dưới, dừng lại tại mỗi điểm…" at bounding box center [532, 134] width 201 height 233
click at [475, 122] on div "# (Biên dịch bởi Galaxy Education) Tuần tra trên và dưới, dừng lại tại mỗi điểm…" at bounding box center [532, 134] width 201 height 233
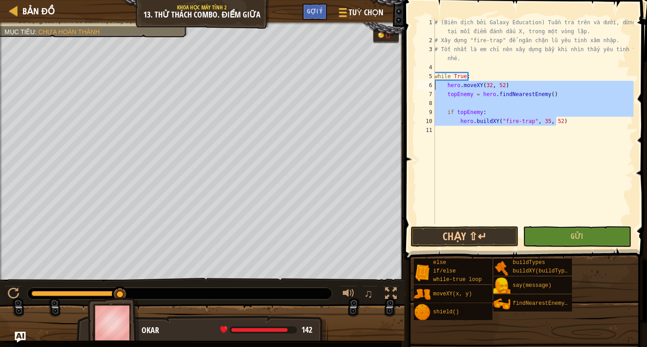
drag, startPoint x: 574, startPoint y: 119, endPoint x: 427, endPoint y: 84, distance: 151.1
click at [427, 84] on div "hero.buildXY("fire-trap", 35, 52) 1 2 3 4 5 6 7 8 9 10 11 # (Biên dịch bởi Gala…" at bounding box center [524, 121] width 218 height 207
click at [572, 124] on div "# (Biên dịch bởi Galaxy Education) Tuần tra trên và dưới, dừng lại tại mỗi điểm…" at bounding box center [532, 121] width 201 height 207
type textarea "hero.buildXY("fire-trap", 35, 52)"
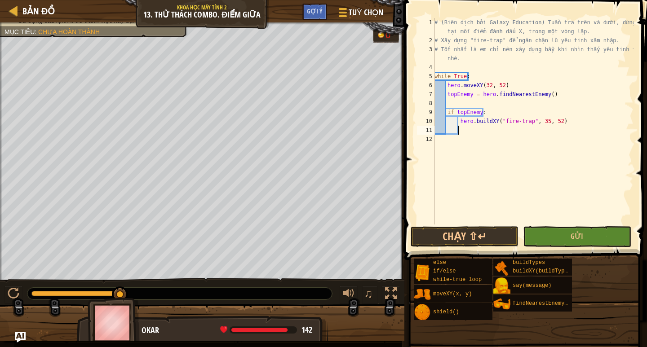
scroll to position [4, 0]
paste textarea "hero.buildXY("fire-trap", 35, 52)"
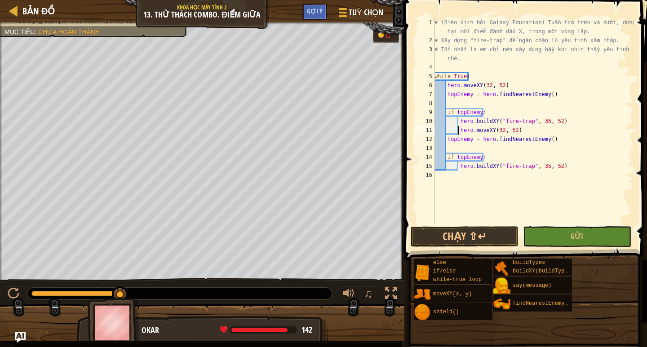
click at [457, 131] on div "# (Biên dịch bởi Galaxy Education) Tuần tra trên và dưới, dừng lại tại mỗi điểm…" at bounding box center [532, 134] width 201 height 233
click at [541, 166] on div "# (Biên dịch bởi Galaxy Education) Tuần tra trên và dưới, dừng lại tại mỗi điểm…" at bounding box center [532, 134] width 201 height 233
click at [485, 131] on div "# (Biên dịch bởi Galaxy Education) Tuần tra trên và dưới, dừng lại tại mỗi điểm…" at bounding box center [532, 134] width 201 height 233
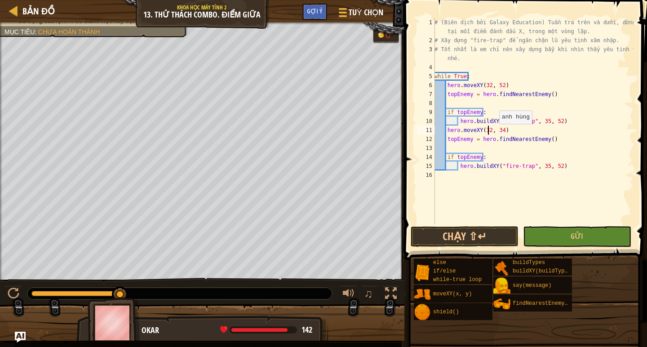
type textarea "topEnemy = hero.findNearestEnemy()"
type textarea "hero.buildXY("fire-trap", 35, 34)"
paste textarea "hero.buildXY("fire-trap", 35, 52)"
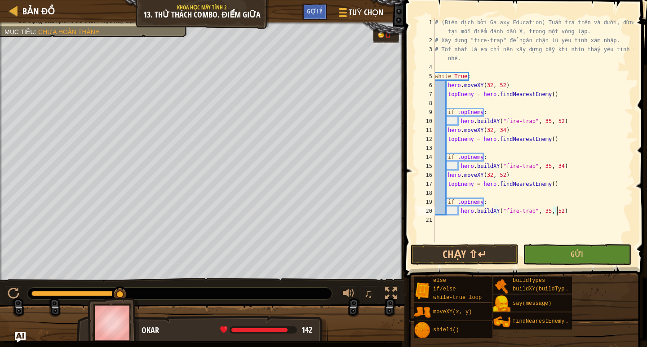
type textarea "if topEnemy:"
type textarea "midEnemy = hero.findNearestEnemy()"
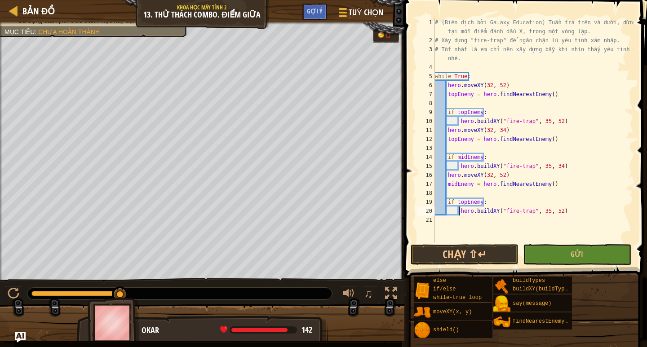
type textarea "if topEnemy:"
type textarea "if midEnemy:"
type textarea "topEnemy = hero.findNearestEnemy()"
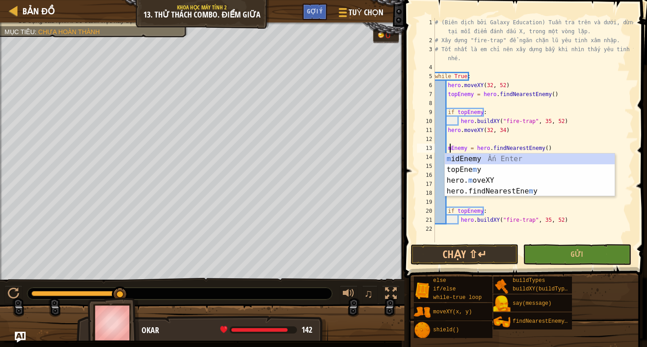
scroll to position [4, 1]
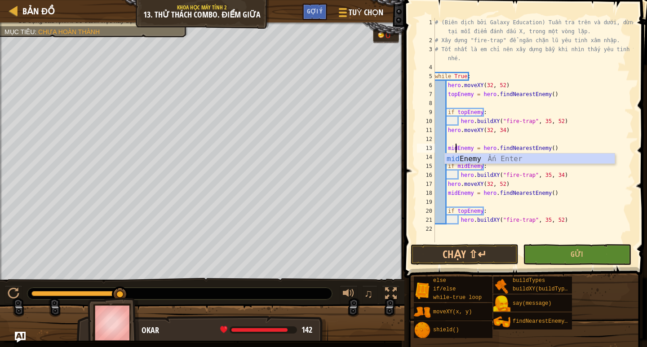
type textarea "mid = hero.findNearestEnemy()"
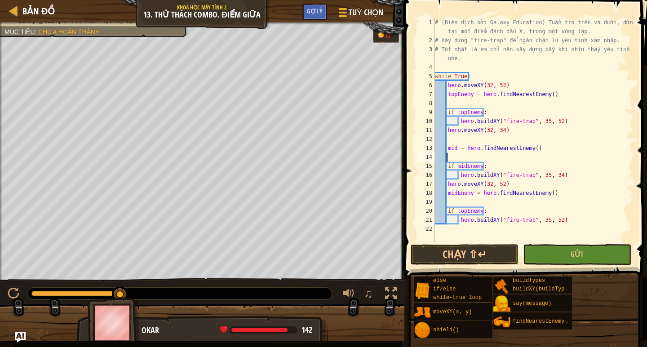
scroll to position [4, 0]
type textarea "= hero.findNearestEnemy()"
click at [517, 142] on div "# (Biên dịch bởi Galaxy Education) Tuần tra trên và dưới, dừng lại tại mỗi điểm…" at bounding box center [533, 143] width 200 height 251
click at [494, 155] on div "# (Biên dịch bởi Galaxy Education) Tuần tra trên và dưới, dừng lại tại mỗi điểm…" at bounding box center [533, 143] width 200 height 251
click at [570, 161] on div "# (Biên dịch bởi Galaxy Education) Tuần tra trên và dưới, dừng lại tại mỗi điểm…" at bounding box center [533, 143] width 200 height 251
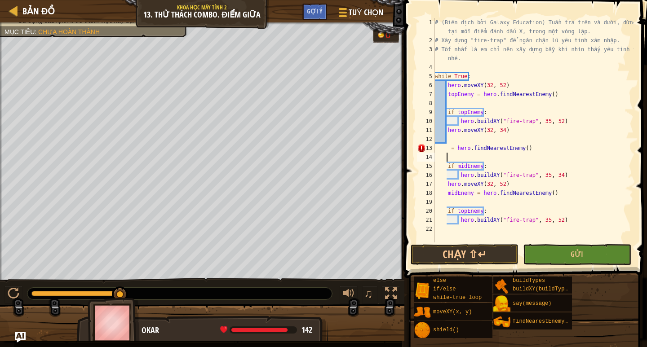
type textarea "mid = hero.findNearestEnemy()"
click at [527, 139] on div "# (Biên dịch bởi Galaxy Education) Tuần tra trên và dưới, dừng lại tại mỗi điểm…" at bounding box center [533, 143] width 200 height 251
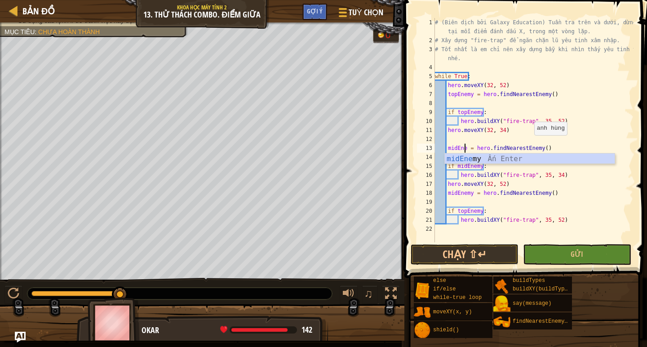
scroll to position [4, 3]
type textarea "midEnemy = hero.findNearestEnemy()"
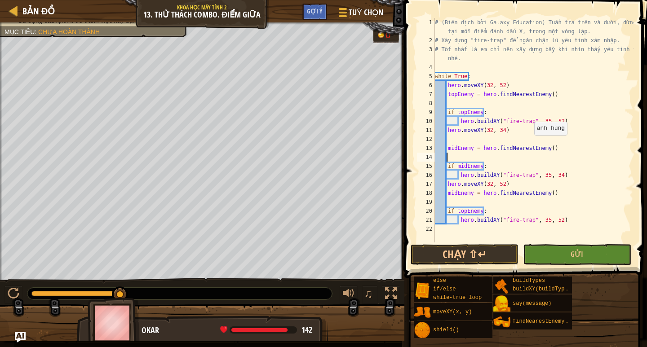
scroll to position [4, 0]
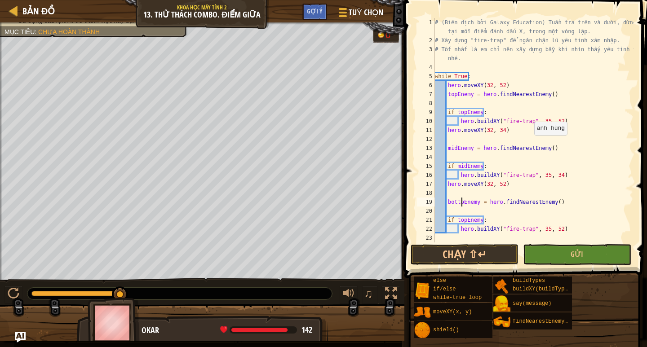
type textarea "bottomEnemy = hero.findNearestEnemy()"
click at [500, 186] on div "# (Biên dịch bởi Galaxy Education) Tuần tra trên và dưới, dừng lại tại mỗi điểm…" at bounding box center [533, 143] width 200 height 251
type textarea "hero.moveXY(32, 34)"
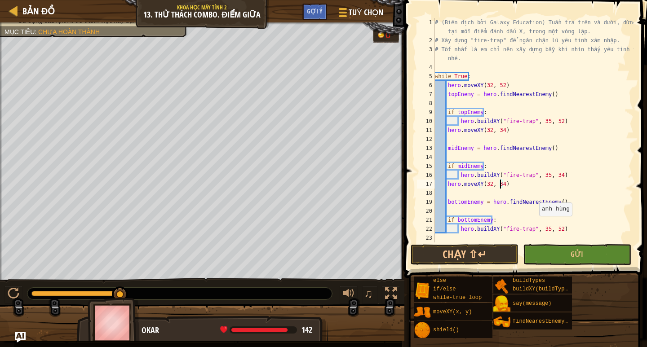
scroll to position [4, 0]
type textarea "hero.moveXY(32, 34)"
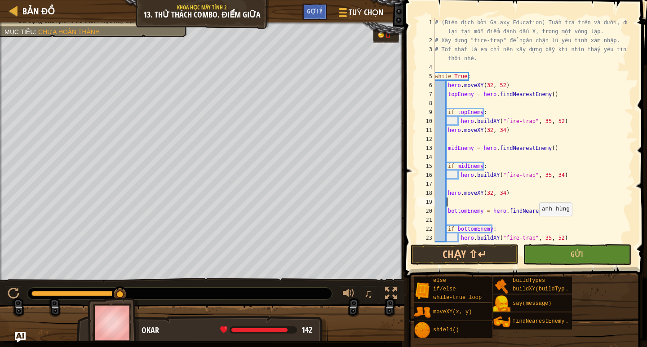
scroll to position [4, 0]
type textarea "bottomEnemy = hero.findNearestEnemy()"
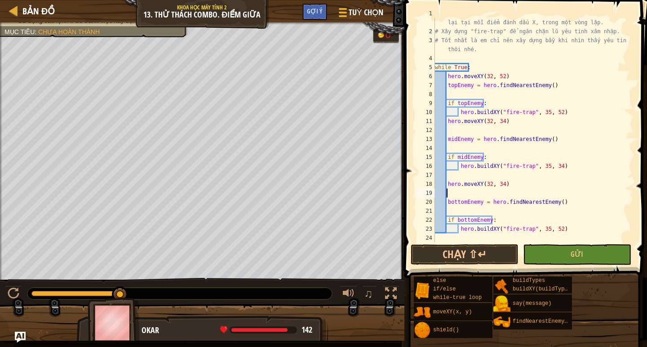
type textarea "bottomEnemy = hero.findNearestEnemy()"
type textarea "hero.moveXY(32, 16)"
type textarea "bottomEnemy = hero.findNearestEnemy()"
type textarea "hero.buildXY("fire-trap", 35, 52)"
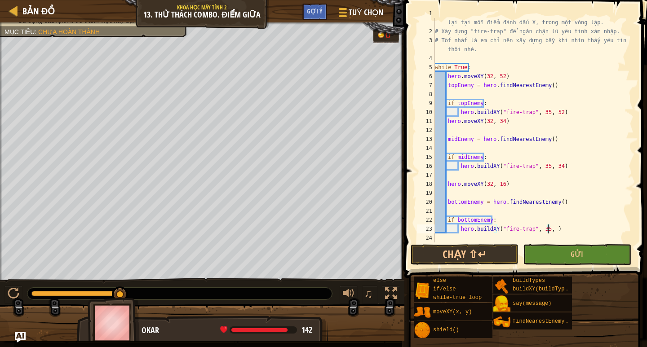
scroll to position [4, 9]
type textarea "hero.buildXY("fire-trap", 35, 16)"
click at [497, 254] on button "Chạy ⇧↵" at bounding box center [464, 254] width 108 height 21
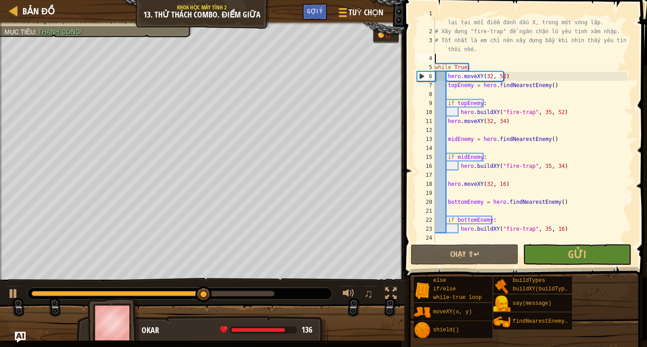
click at [440, 54] on div "# (Biên dịch bởi Galaxy Education) Tuần tra trên và dưới, dừng lại tại mỗi điểm…" at bounding box center [530, 134] width 194 height 251
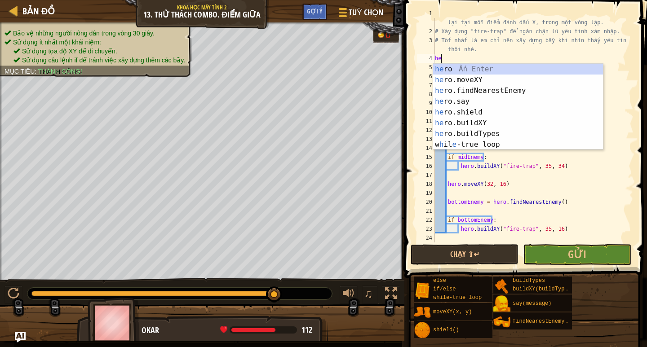
scroll to position [4, 0]
type textarea "h"
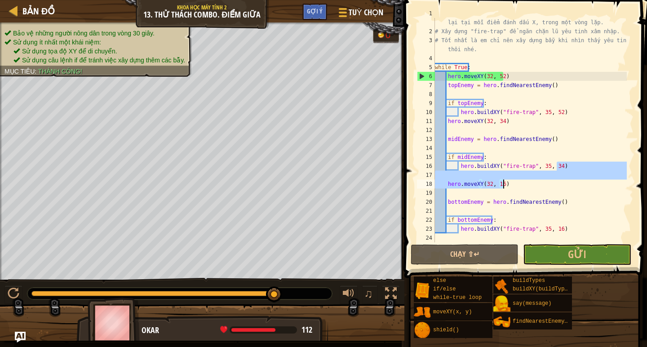
drag, startPoint x: 556, startPoint y: 167, endPoint x: 507, endPoint y: 185, distance: 51.8
click at [507, 185] on div "# (Biên dịch bởi Galaxy Education) Tuần tra trên và dưới, dừng lại tại mỗi điểm…" at bounding box center [530, 134] width 194 height 251
type textarea "hero.moveXY(32, 16)"
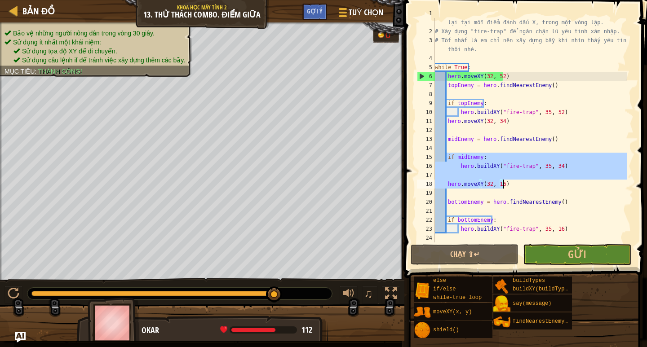
drag, startPoint x: 446, startPoint y: 153, endPoint x: 510, endPoint y: 185, distance: 71.7
click at [510, 185] on div "# (Biên dịch bởi Galaxy Education) Tuần tra trên và dưới, dừng lại tại mỗi điểm…" at bounding box center [530, 134] width 194 height 251
click at [435, 236] on div "# (Biên dịch bởi Galaxy Education) Tuần tra trên và dưới, dừng lại tại mỗi điểm…" at bounding box center [530, 134] width 194 height 251
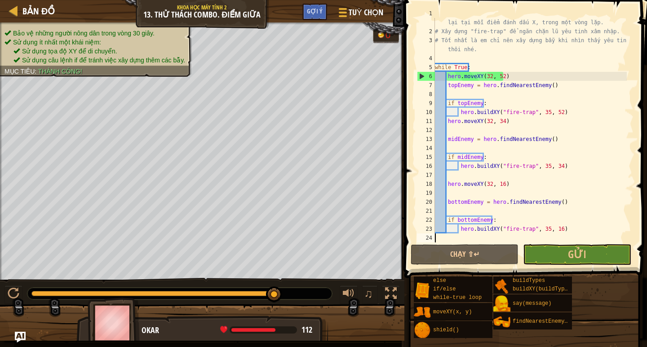
paste textarea "hero.moveXY(32, 16)"
type textarea "hero.moveXY(32, 16)"
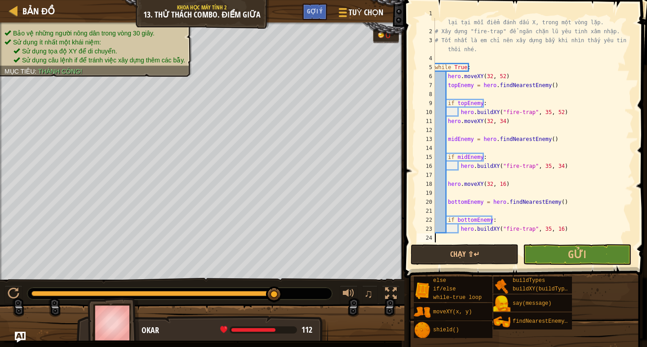
scroll to position [9, 0]
type textarea "hero"
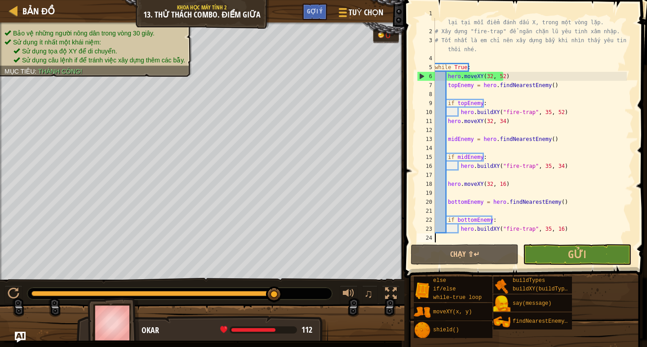
click at [449, 239] on div "# (Biên dịch bởi Galaxy Education) Tuần tra trên và dưới, dừng lại tại mỗi điểm…" at bounding box center [530, 134] width 194 height 251
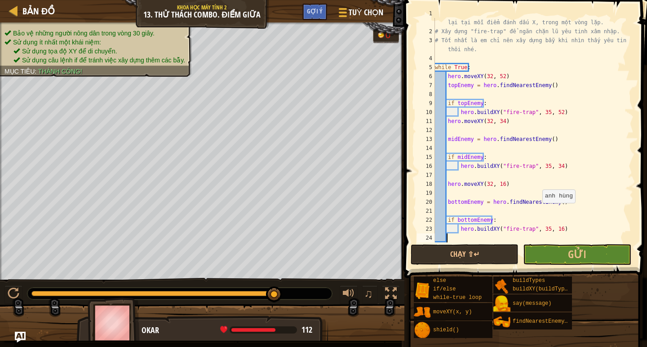
paste textarea "hero.moveXY(32, 16)"
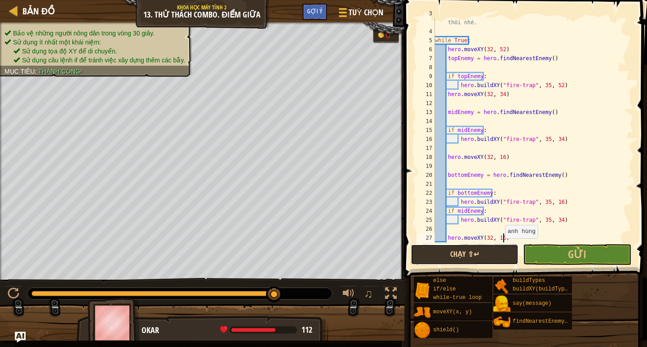
click at [471, 257] on button "Chạy ⇧↵" at bounding box center [464, 254] width 108 height 21
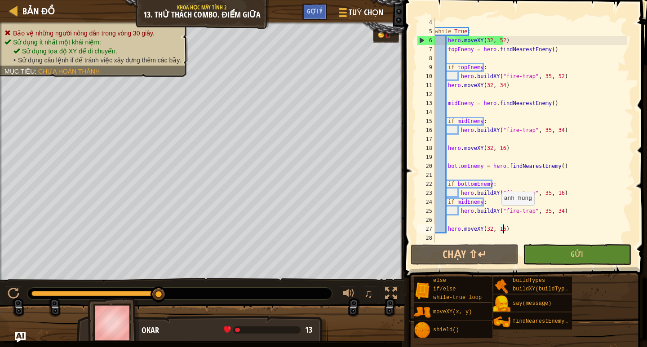
scroll to position [45, 0]
click at [562, 193] on div "while True : hero . moveXY ( 32 , 52 ) topEnemy = hero . findNearestEnemy ( ) i…" at bounding box center [530, 139] width 194 height 242
type textarea "hero.buildXY("fire-trap", 35, 16)"
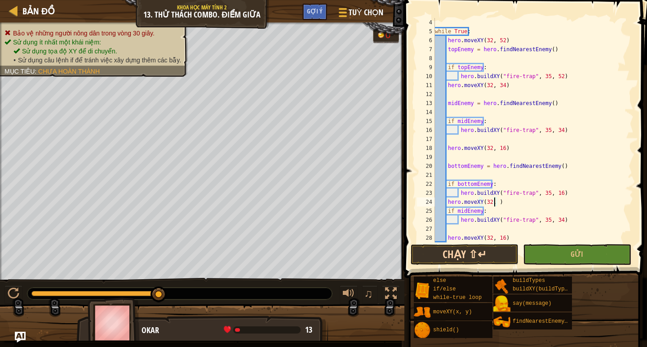
scroll to position [4, 5]
click at [462, 249] on button "Chạy ⇧↵" at bounding box center [464, 254] width 108 height 21
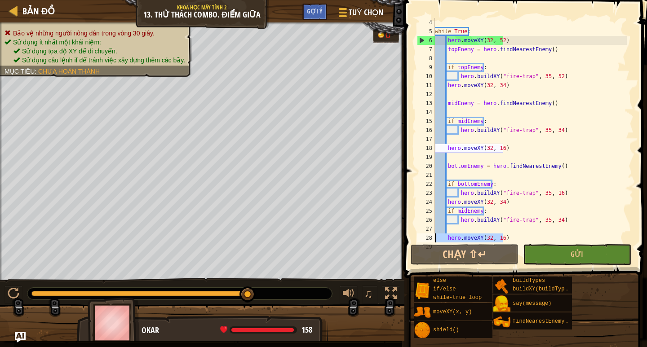
drag, startPoint x: 518, startPoint y: 237, endPoint x: 435, endPoint y: 238, distance: 83.1
click at [435, 238] on div "while True : hero . moveXY ( 32 , 52 ) topEnemy = hero . findNearestEnemy ( ) i…" at bounding box center [530, 139] width 194 height 242
type textarea "hero.moveXY(32, 16)"
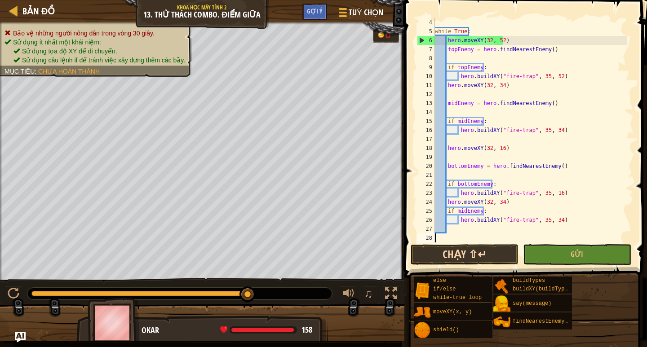
scroll to position [4, 0]
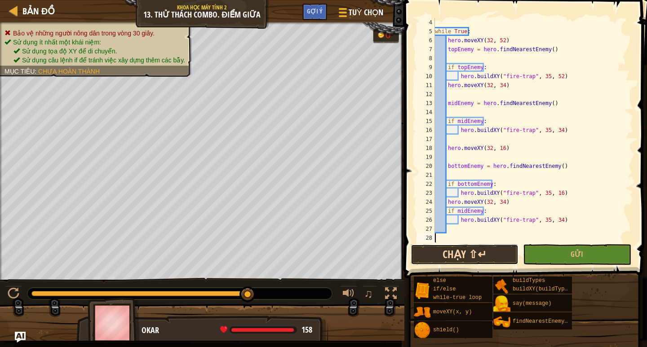
click at [489, 249] on button "Chạy ⇧↵" at bounding box center [464, 254] width 108 height 21
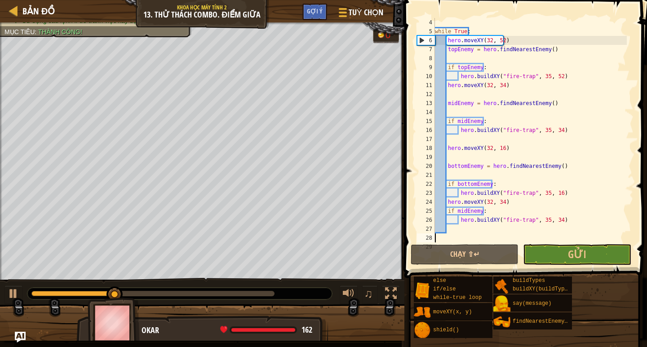
click at [273, 293] on div "0:32.9 Bây giờ: 0:10.9 Tối đa: 0:33.0" at bounding box center [152, 293] width 243 height 5
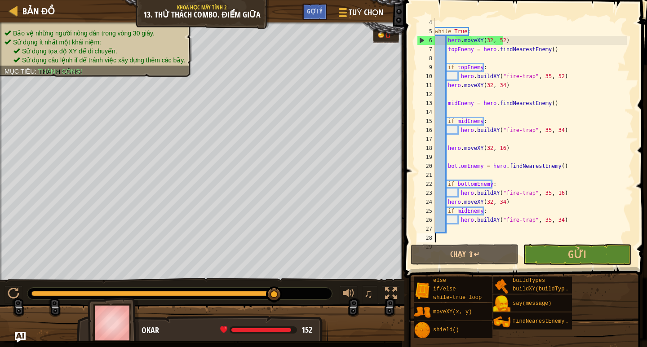
drag, startPoint x: 272, startPoint y: 293, endPoint x: 311, endPoint y: 283, distance: 39.8
click at [291, 282] on div "♫" at bounding box center [202, 291] width 404 height 27
click at [577, 251] on span "Gửi" at bounding box center [577, 254] width 18 height 14
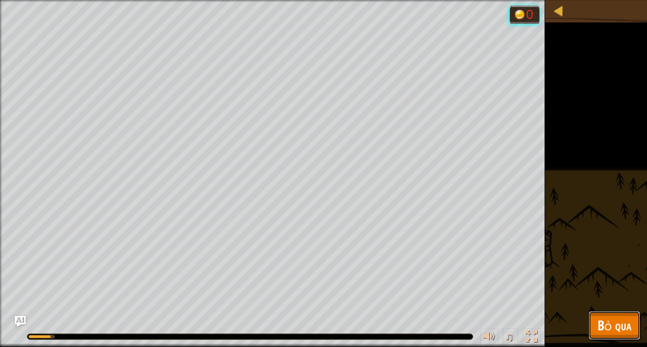
click at [615, 328] on span "Bỏ qua" at bounding box center [614, 325] width 34 height 18
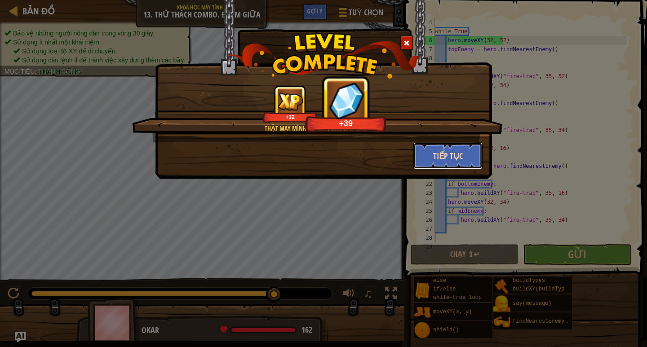
click at [438, 153] on button "Tiếp tục" at bounding box center [448, 155] width 70 height 27
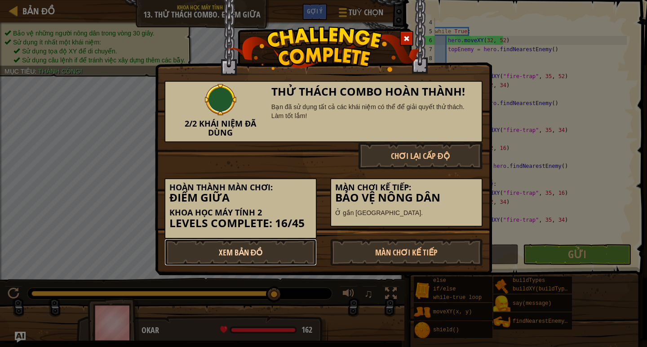
click at [257, 257] on link "Xem Bản Đồ" at bounding box center [240, 252] width 152 height 27
select select "vi"
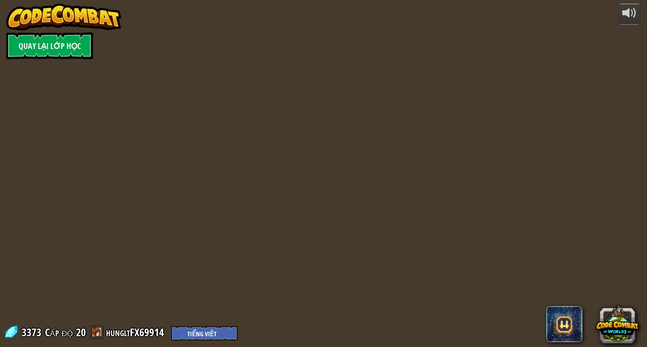
select select "vi"
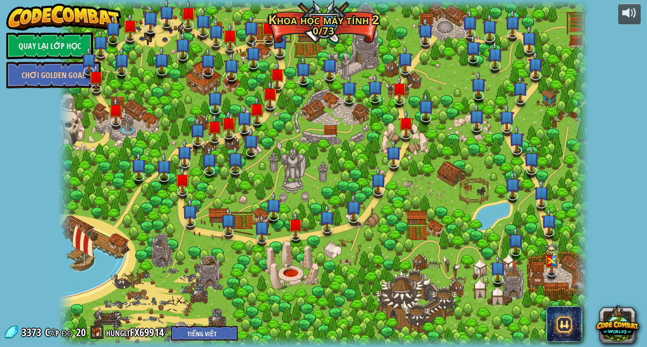
select select "vi"
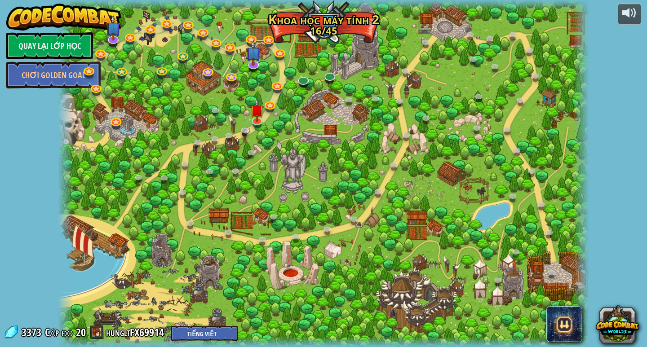
select select "vi"
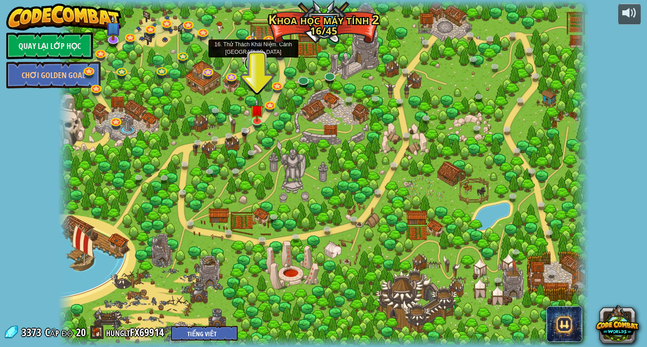
click at [256, 68] on link at bounding box center [253, 63] width 18 height 18
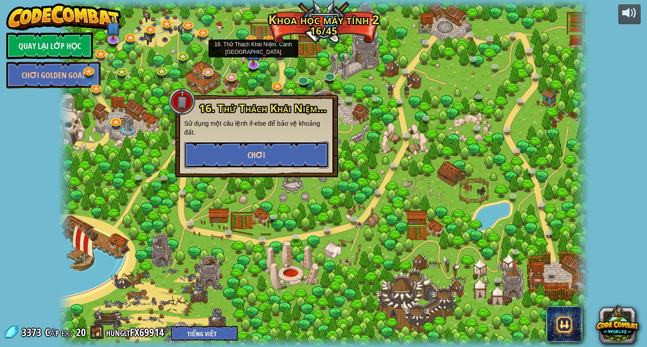
click at [263, 150] on span "Chơi" at bounding box center [256, 155] width 18 height 11
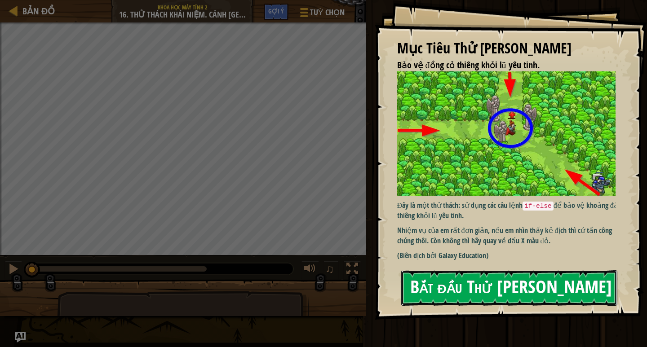
click at [439, 270] on button "Bắt đầu Thử [PERSON_NAME]" at bounding box center [509, 287] width 216 height 35
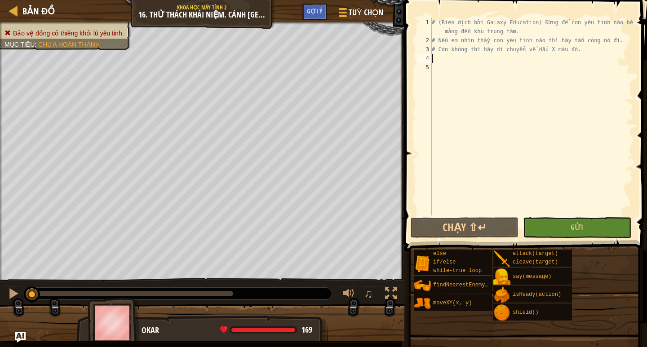
click at [484, 57] on div "# (Biên dịch bởi Galaxy Education) Đừng để con yêu tinh nào bén mảng đến khu tr…" at bounding box center [531, 130] width 203 height 225
type textarea "i"
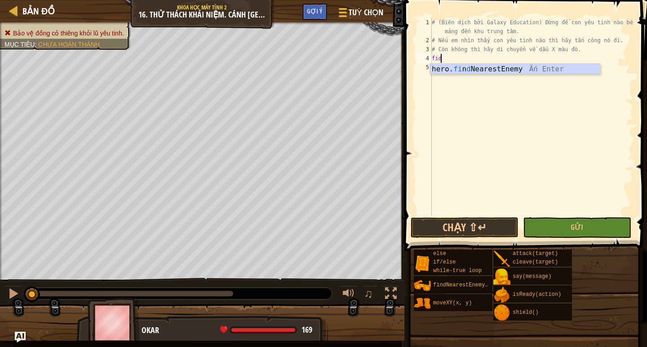
scroll to position [4, 0]
type textarea "fidn"
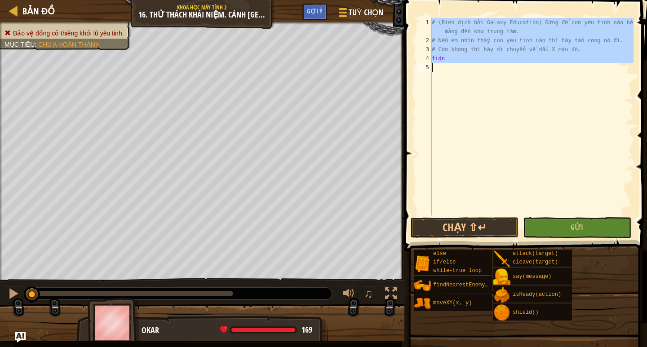
scroll to position [4, 0]
type textarea "fidn"
click at [456, 68] on div "# (Biên dịch bởi Galaxy Education) Đừng để con yêu tinh nào bén mảng đến khu tr…" at bounding box center [531, 117] width 203 height 198
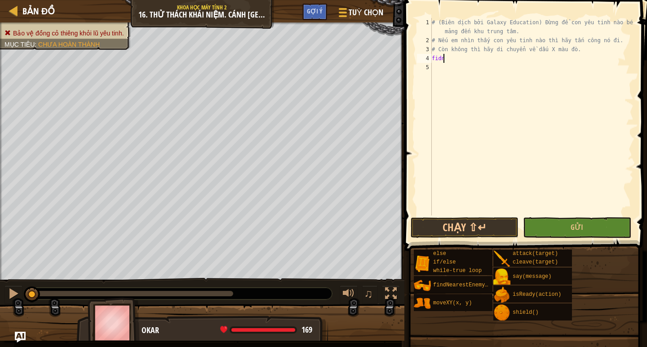
click at [453, 60] on div "# (Biên dịch bởi Galaxy Education) Đừng để con yêu tinh nào bén mảng đến khu tr…" at bounding box center [531, 130] width 203 height 225
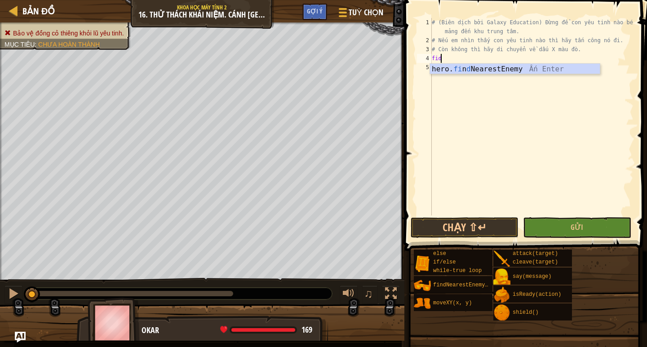
type textarea "fi"
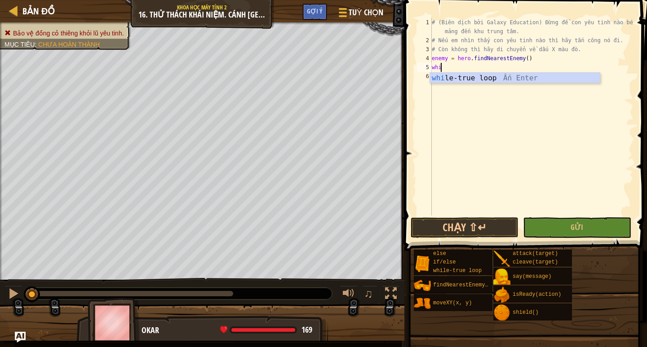
type textarea "whil"
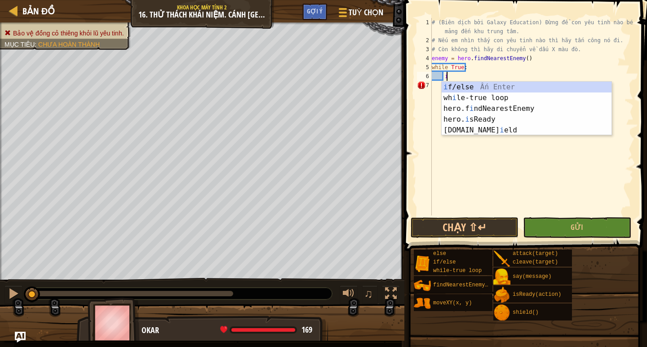
scroll to position [4, 1]
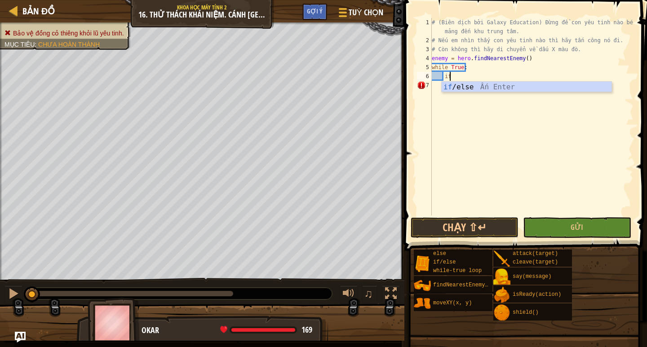
type textarea "if enemy:"
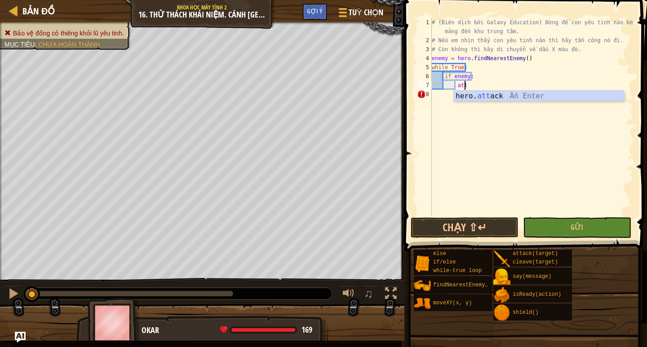
scroll to position [4, 2]
type textarea "hero.attack(enemy)"
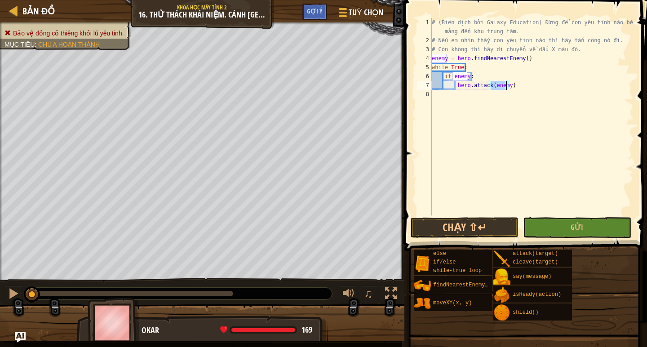
scroll to position [4, 0]
type textarea "e"
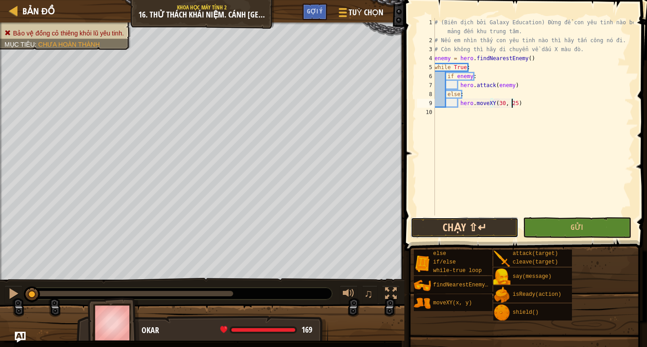
click at [457, 224] on button "Chạy ⇧↵" at bounding box center [464, 227] width 108 height 21
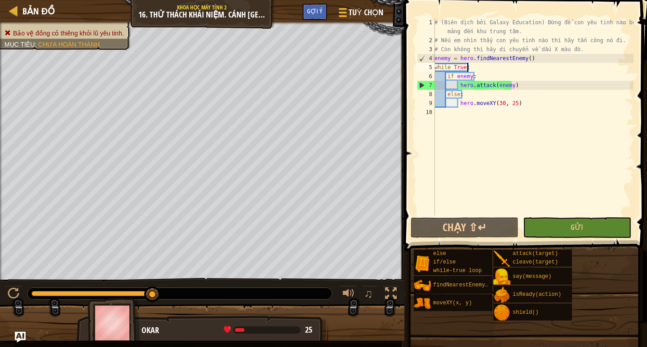
click at [485, 66] on div "# (Biên dịch bởi Galaxy Education) Đừng để con yêu tinh nào bén mảng đến khu tr…" at bounding box center [532, 130] width 201 height 225
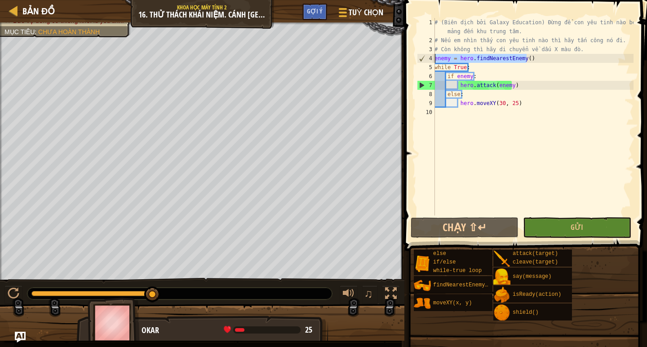
drag, startPoint x: 536, startPoint y: 55, endPoint x: 433, endPoint y: 58, distance: 102.9
click at [433, 58] on div "while True: 1 2 3 4 5 6 7 8 9 10 # (Biên dịch bởi Galaxy Education) Đừng để con…" at bounding box center [524, 117] width 218 height 198
type textarea "enemy = hero.findNearestEnemy()"
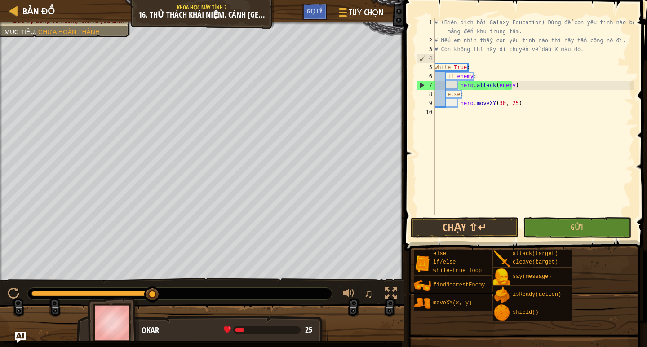
scroll to position [4, 0]
click at [480, 66] on div "# (Biên dịch bởi Galaxy Education) Đừng để con yêu tinh nào bén mảng đến khu tr…" at bounding box center [532, 130] width 201 height 225
type textarea "while True:"
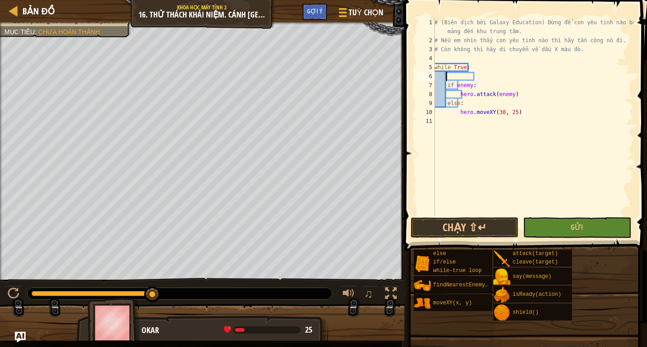
paste textarea "enemy = hero.findNearestEnemy()"
type textarea "enemy = hero.findNearestEnemy()"
click at [463, 223] on button "Chạy ⇧↵" at bounding box center [464, 227] width 108 height 21
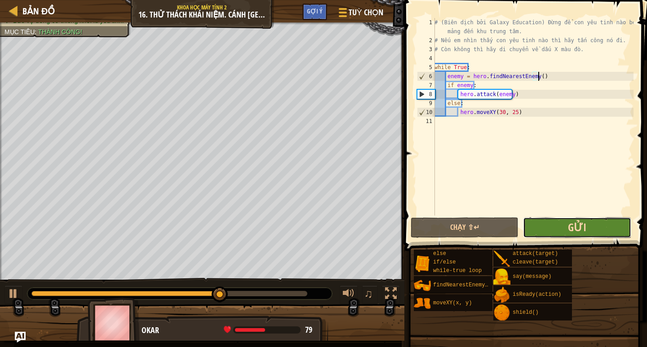
click at [568, 231] on span "Gửi" at bounding box center [577, 227] width 18 height 14
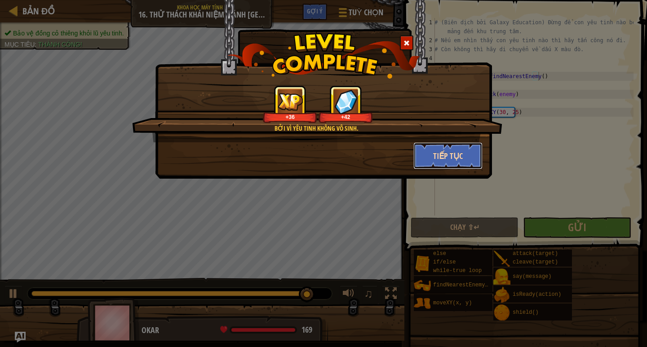
click at [443, 153] on button "Tiếp tục" at bounding box center [448, 155] width 70 height 27
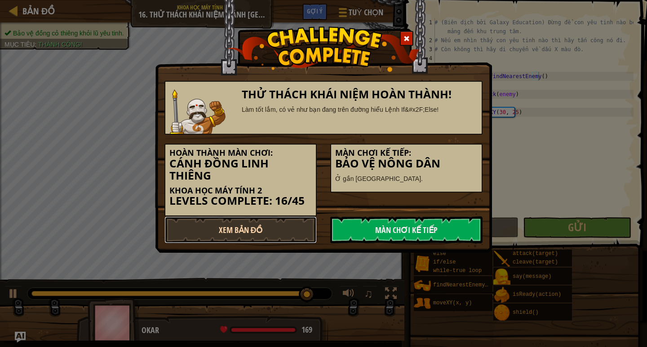
click at [232, 223] on link "Xem Bản Đồ" at bounding box center [240, 229] width 152 height 27
select select "vi"
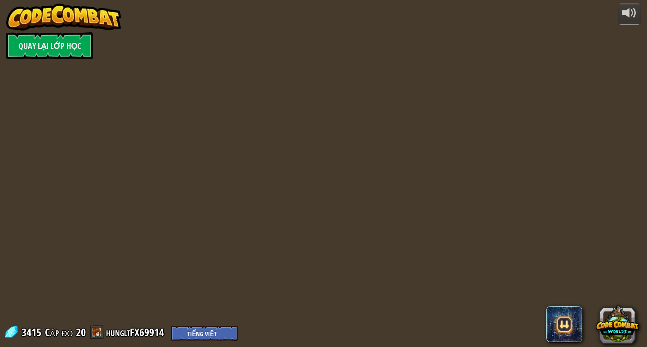
select select "vi"
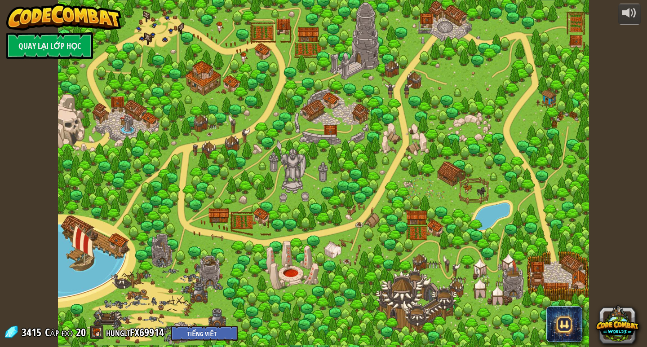
select select "vi"
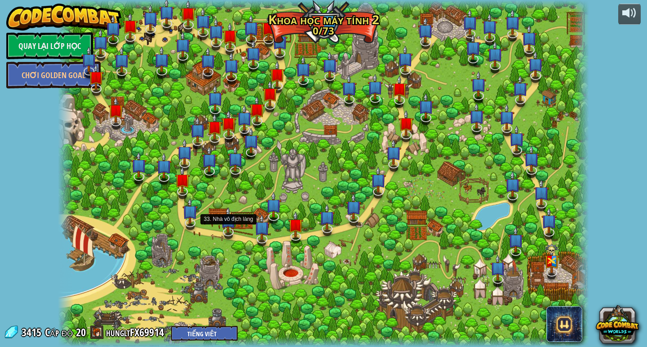
select select "vi"
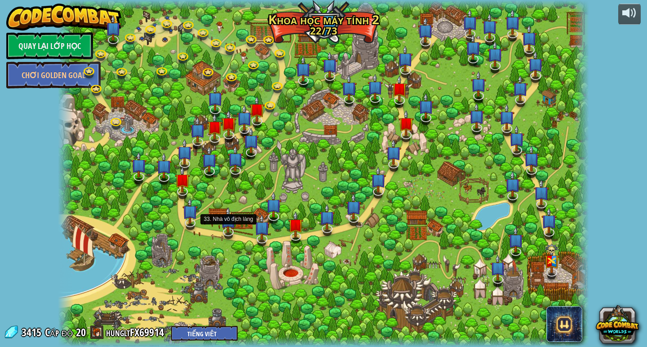
select select "vi"
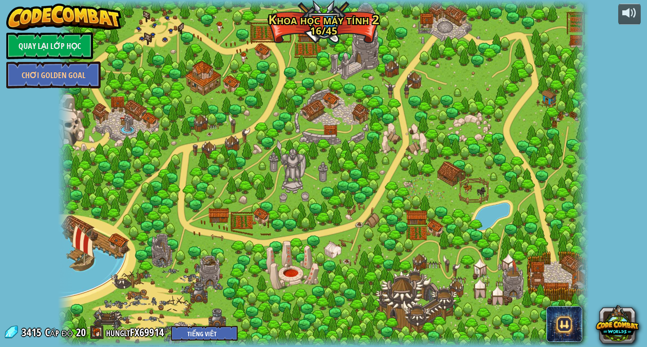
select select "vi"
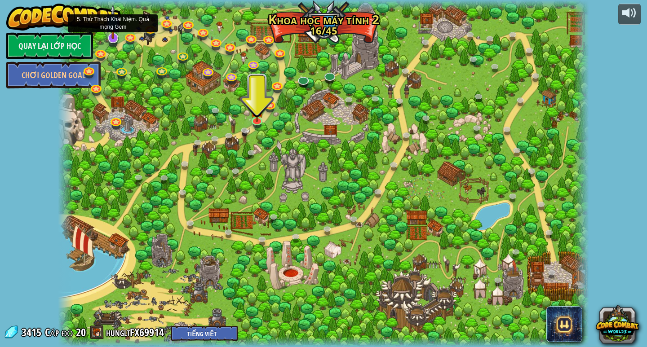
click at [111, 38] on img at bounding box center [113, 21] width 15 height 35
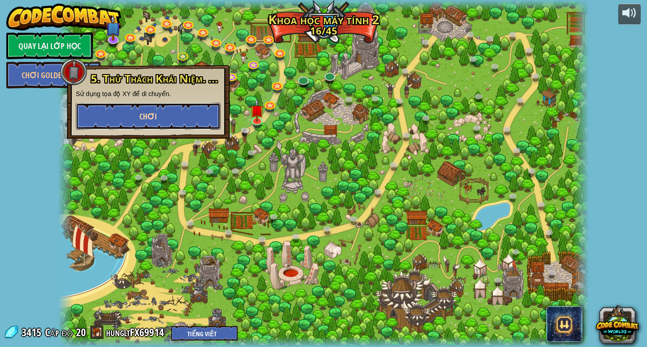
click at [159, 111] on button "Chơi" at bounding box center [148, 116] width 145 height 27
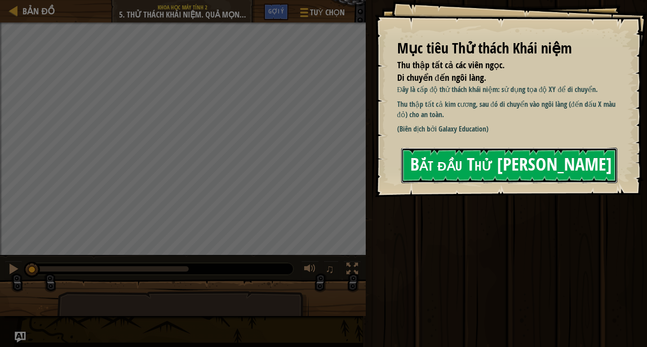
click at [463, 164] on button "Bắt đầu Thử [PERSON_NAME]" at bounding box center [509, 165] width 216 height 35
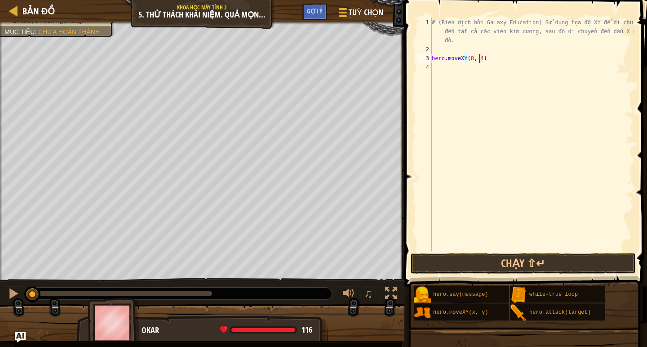
scroll to position [4, 4]
type textarea "hero.moveXY(8, 49)"
type textarea "hero.moveXY(8, 13)"
type textarea "j"
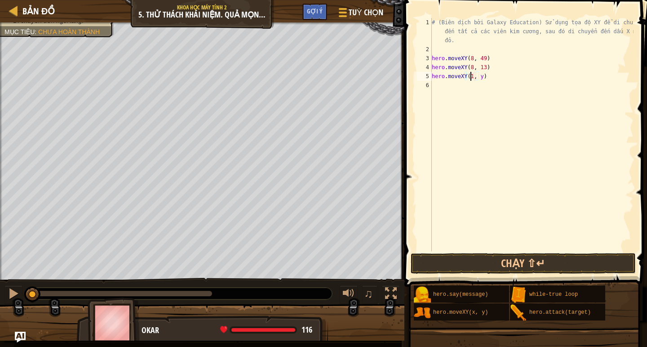
scroll to position [4, 3]
type textarea "hero.moveXY(12, 26)"
type textarea "hero.moveXY(24, 26)"
type textarea "hero.moveXY(34, 15)"
type textarea "hero.moveXY(24, 26)"
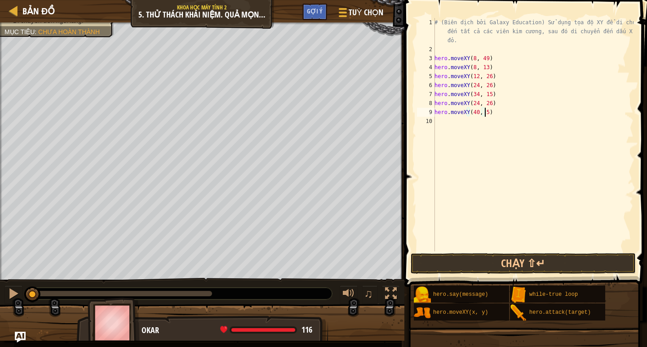
type textarea "hero.moveXY(40, 56)"
type textarea "hero.moveXY(50, 34)"
click at [436, 133] on div "# (Biên dịch bởi Galaxy Education) Sử dụng tọa độ XY để di chuyển đến tất cả cá…" at bounding box center [532, 152] width 201 height 269
type textarea "hero.moveXY(74, 34)"
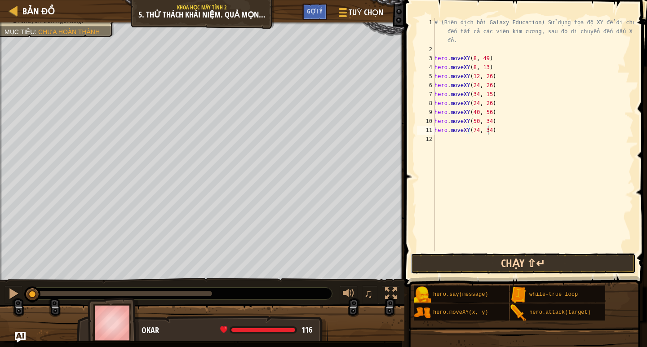
click at [510, 260] on button "Chạy ⇧↵" at bounding box center [522, 263] width 225 height 21
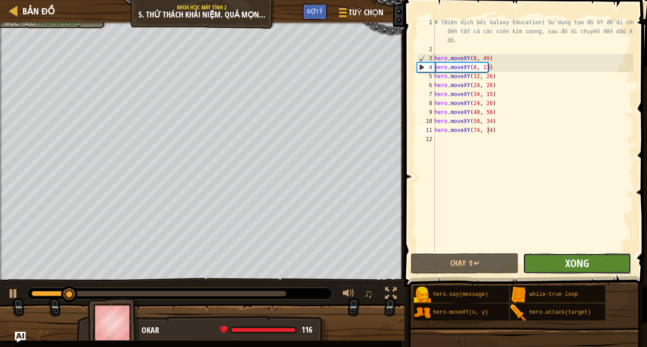
click at [581, 261] on span "Xong" at bounding box center [577, 263] width 24 height 14
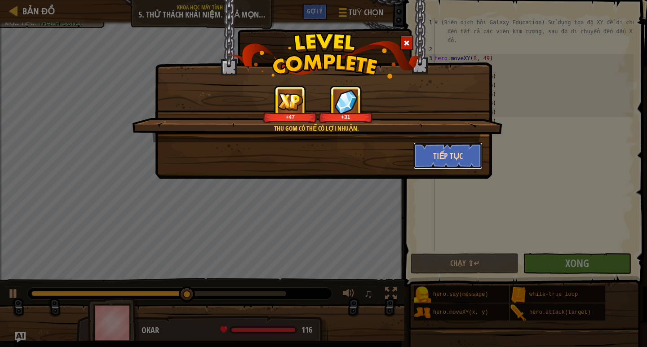
click at [442, 152] on button "Tiếp tục" at bounding box center [448, 155] width 70 height 27
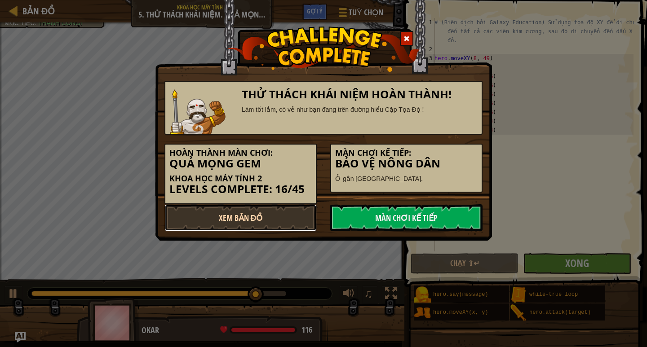
click at [275, 213] on link "Xem Bản Đồ" at bounding box center [240, 217] width 152 height 27
select select "vi"
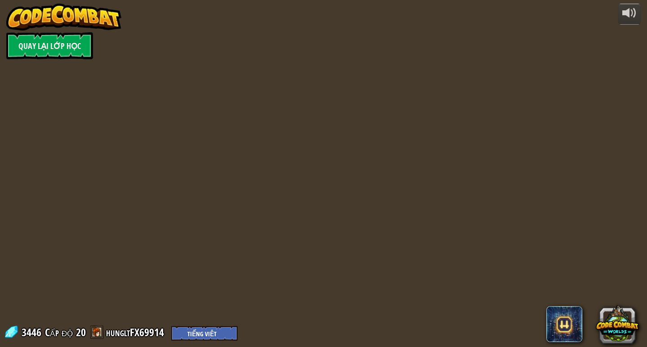
select select "vi"
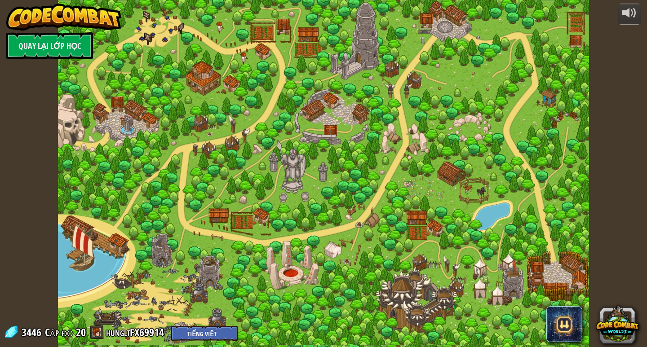
select select "vi"
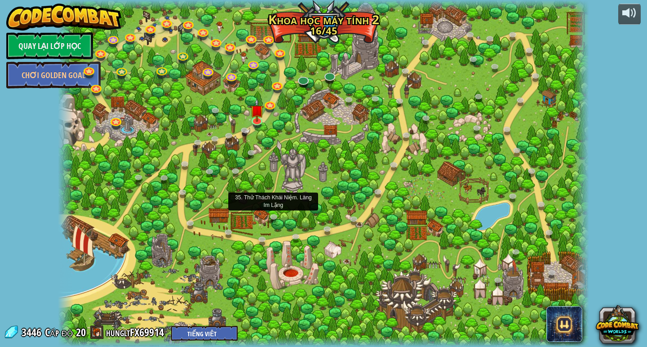
select select "vi"
